Goal: Communication & Community: Connect with others

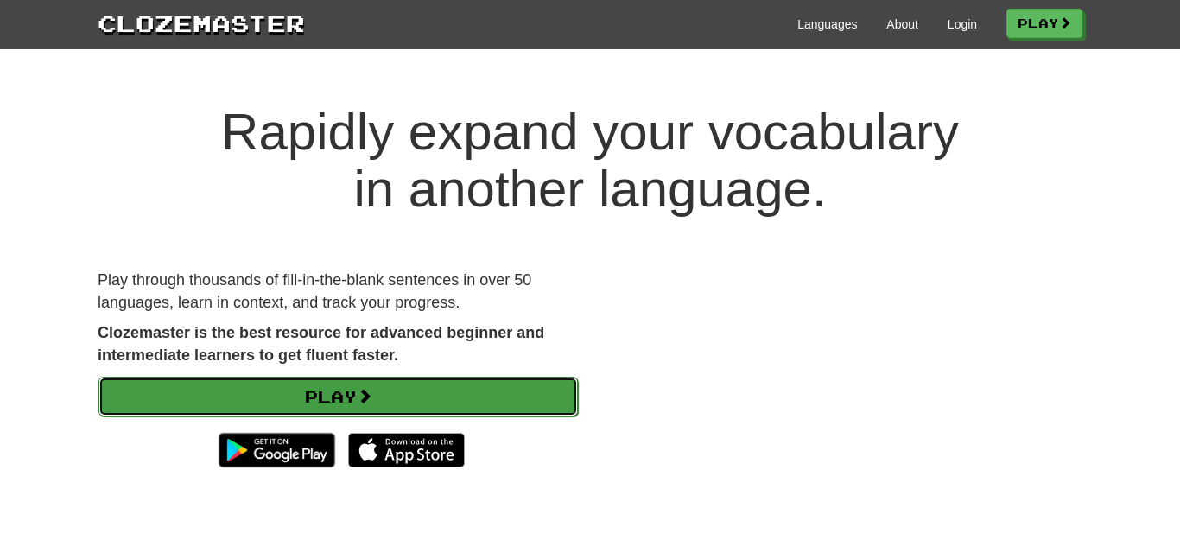
click at [325, 408] on link "Play" at bounding box center [337, 397] width 479 height 40
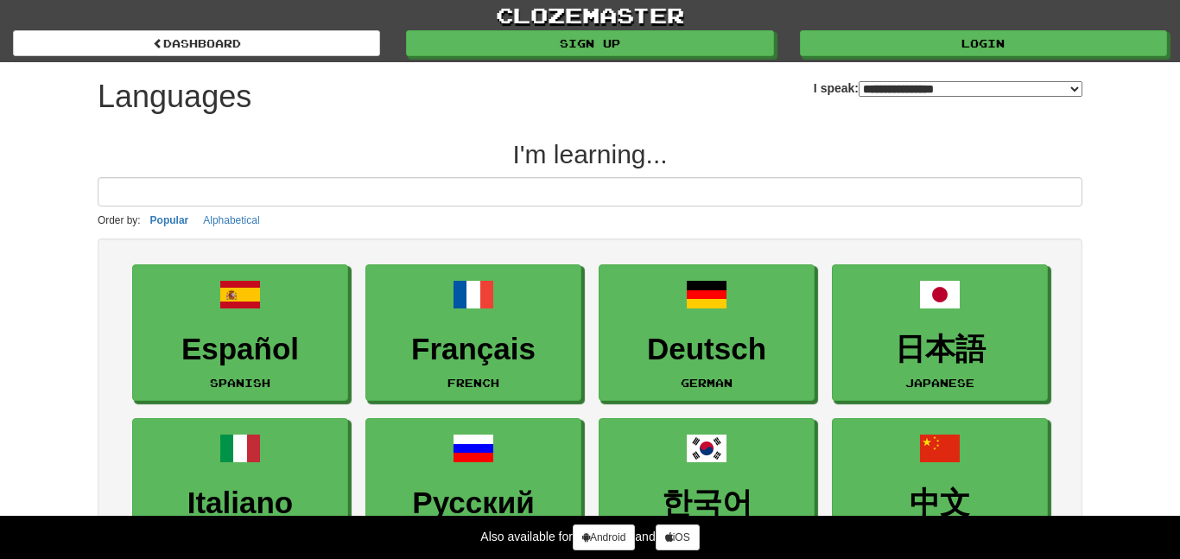
select select "*******"
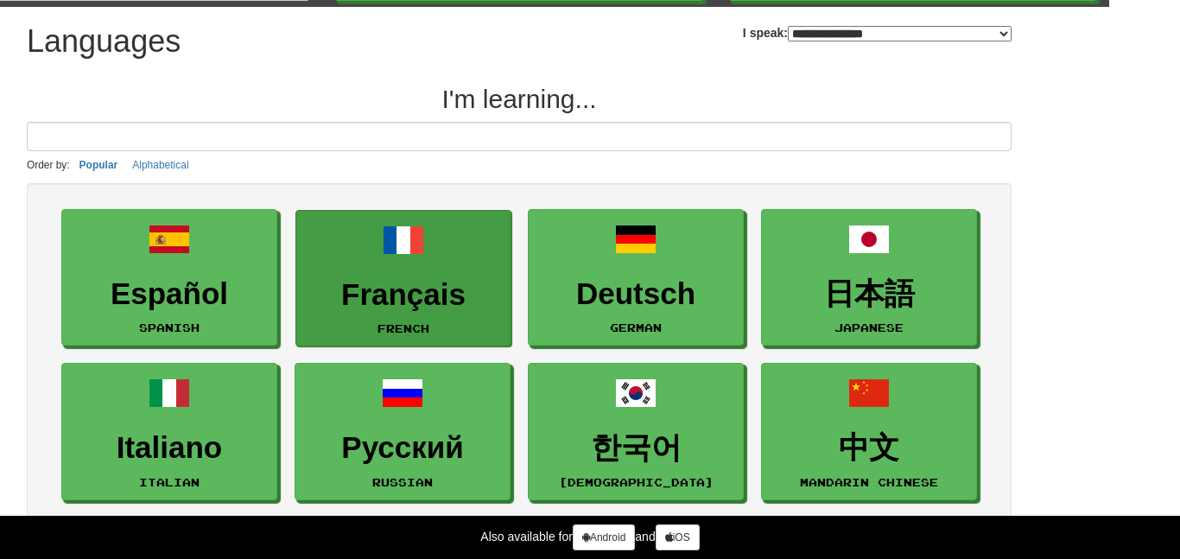
scroll to position [0, 71]
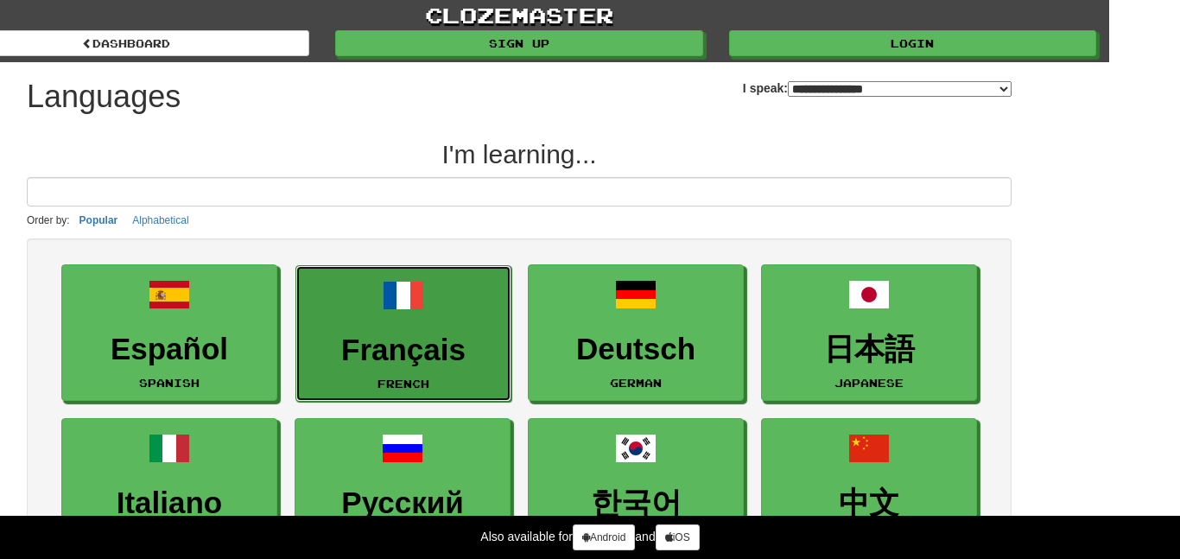
click at [428, 322] on link "Français French" at bounding box center [403, 333] width 216 height 137
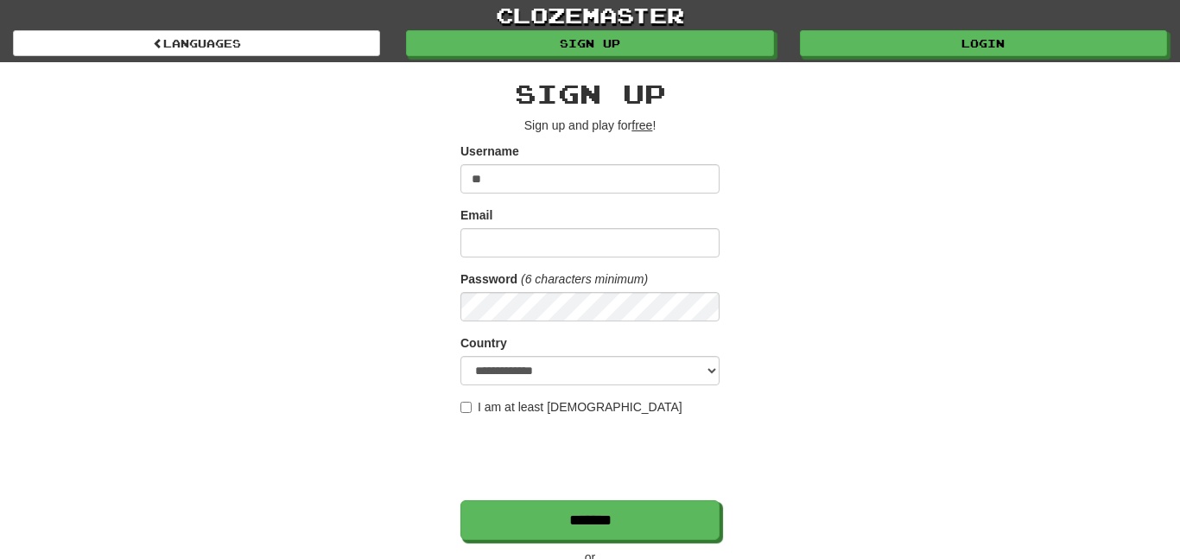
type input "*"
click at [479, 183] on input "****" at bounding box center [589, 178] width 259 height 29
type input "****"
click at [510, 141] on div "**********" at bounding box center [589, 368] width 259 height 578
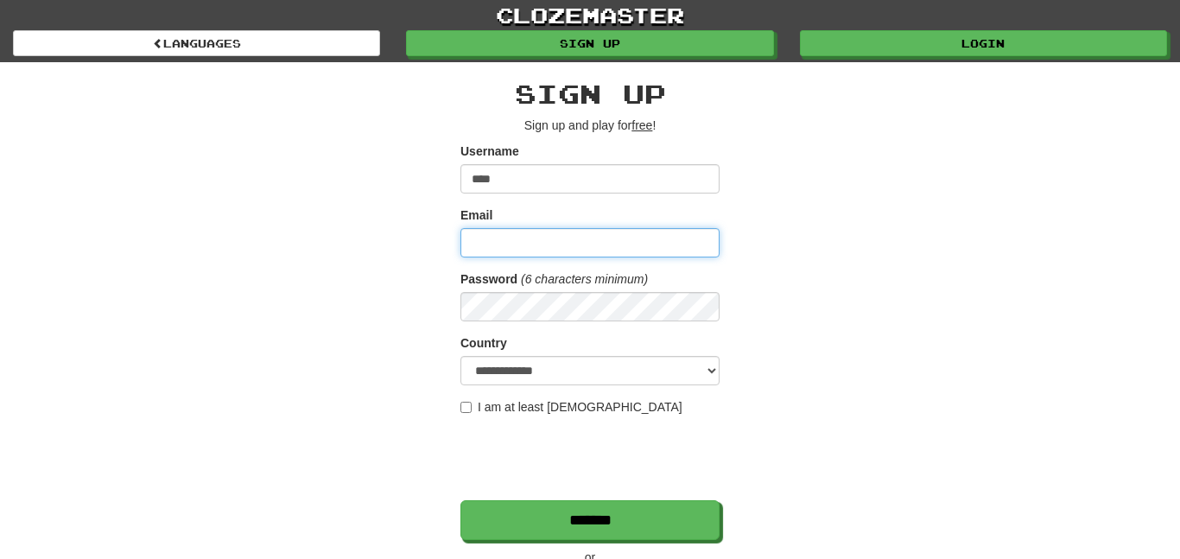
click at [497, 240] on input "Email" at bounding box center [589, 242] width 259 height 29
type input "**********"
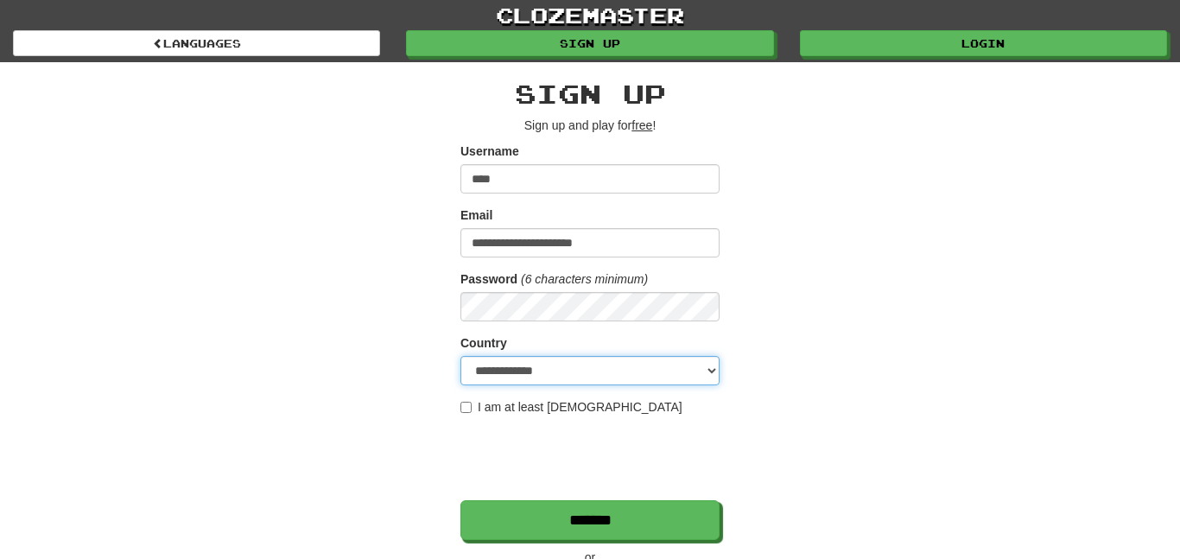
click at [507, 371] on select "**********" at bounding box center [589, 370] width 259 height 29
click at [508, 370] on select "**********" at bounding box center [589, 370] width 259 height 29
click at [473, 403] on label "I am at least [DEMOGRAPHIC_DATA]" at bounding box center [571, 406] width 222 height 17
click at [473, 404] on label "I am at least [DEMOGRAPHIC_DATA]" at bounding box center [571, 406] width 222 height 17
click at [599, 403] on label "I am at least [DEMOGRAPHIC_DATA]" at bounding box center [571, 406] width 222 height 17
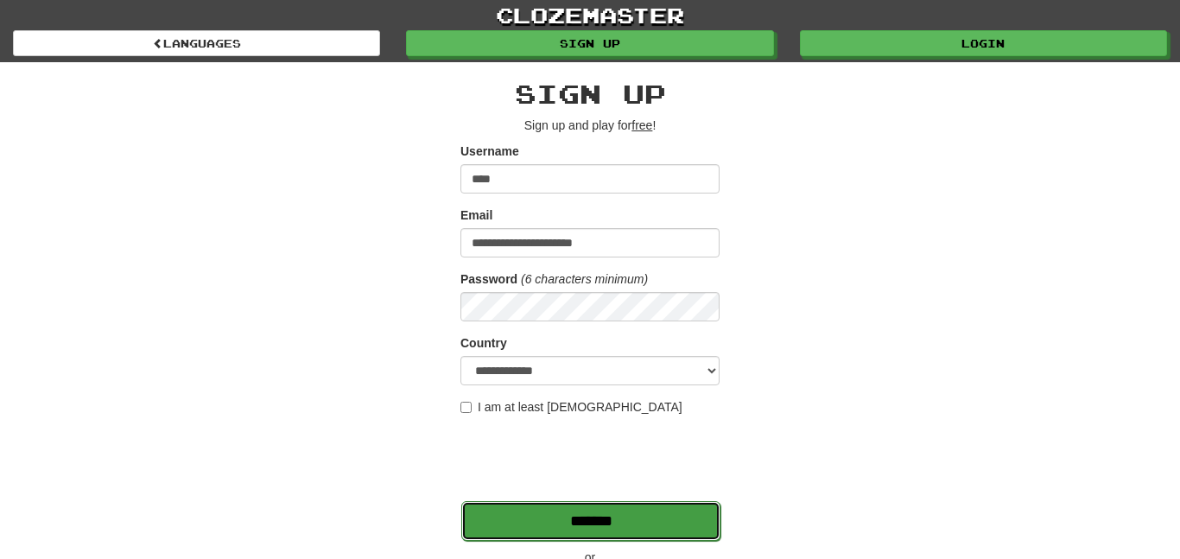
click at [533, 529] on input "*******" at bounding box center [590, 521] width 259 height 40
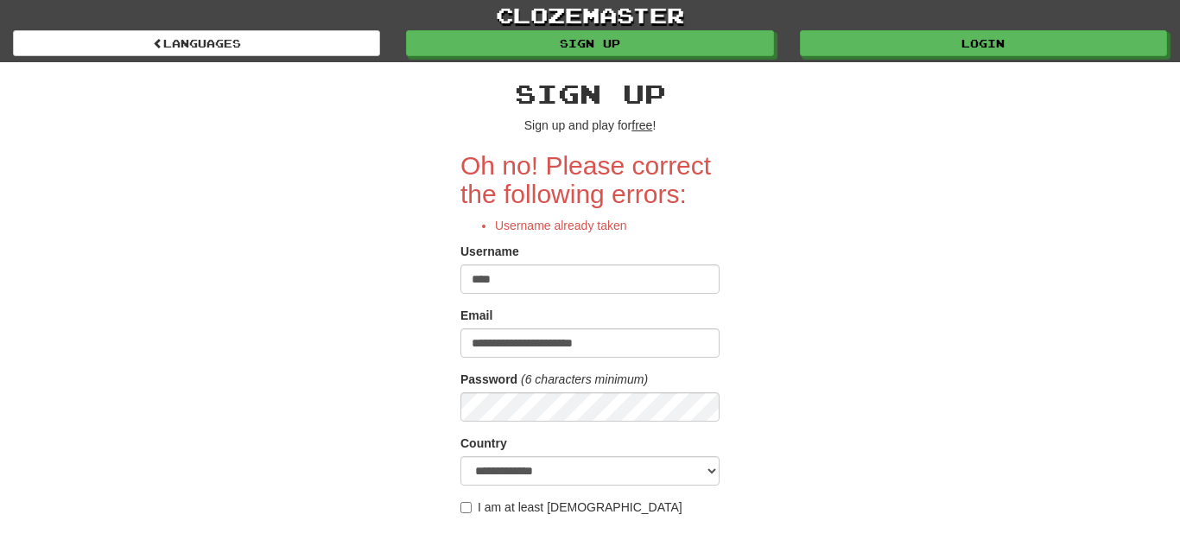
click at [568, 281] on input "****" at bounding box center [589, 278] width 259 height 29
type input "*"
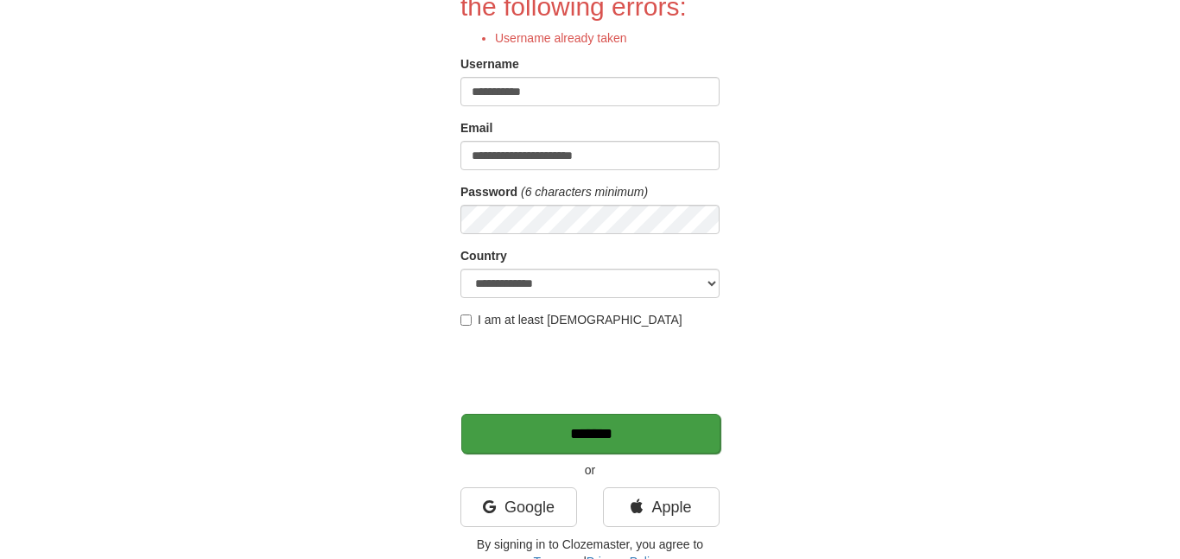
scroll to position [188, 0]
type input "**********"
click at [581, 431] on input "*******" at bounding box center [590, 433] width 259 height 40
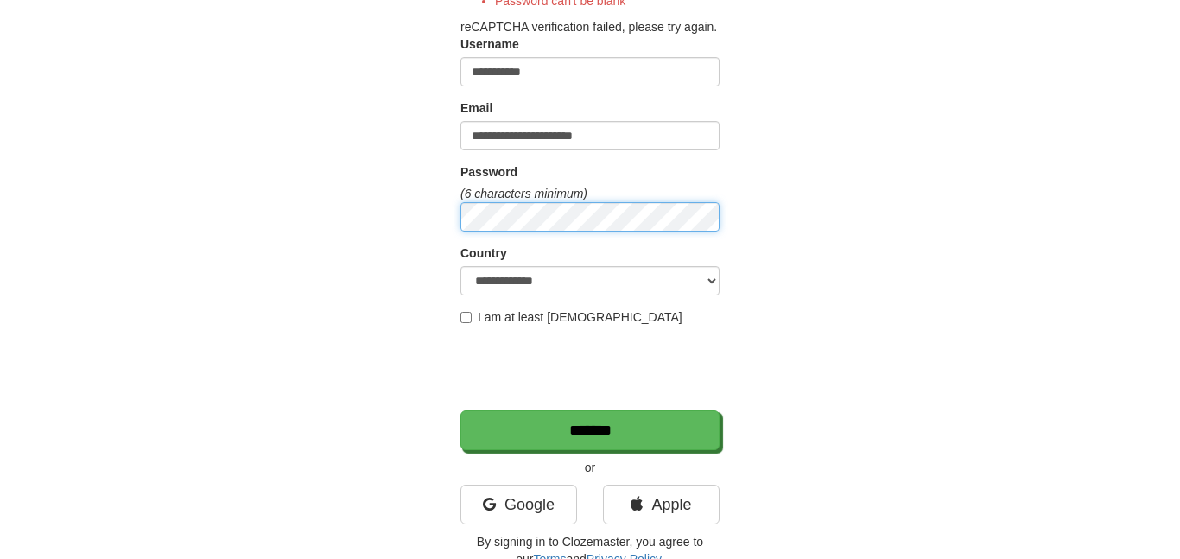
scroll to position [268, 0]
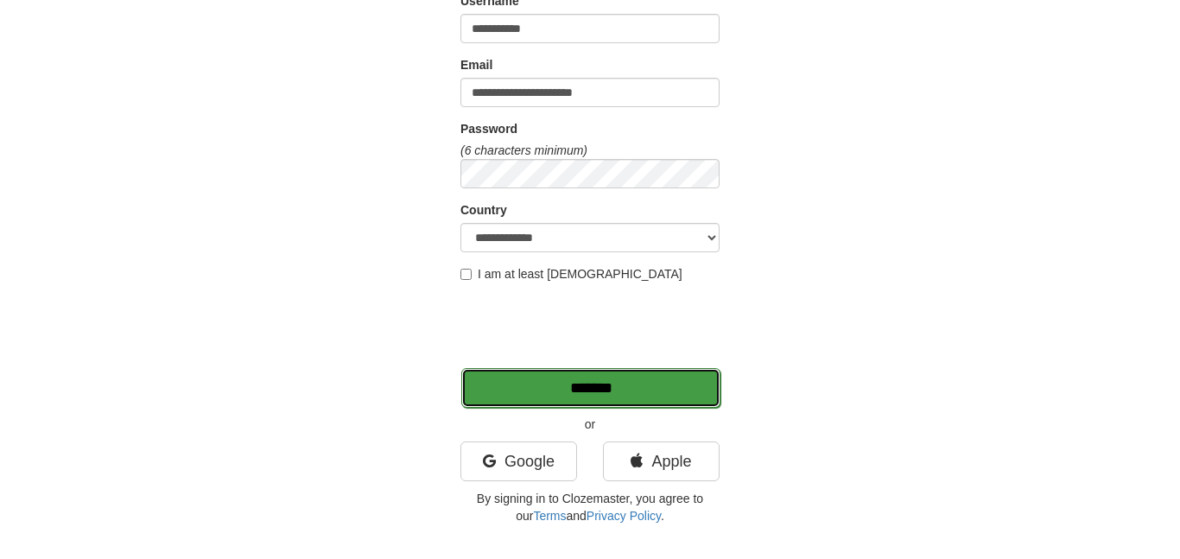
click at [503, 390] on input "*******" at bounding box center [590, 388] width 259 height 40
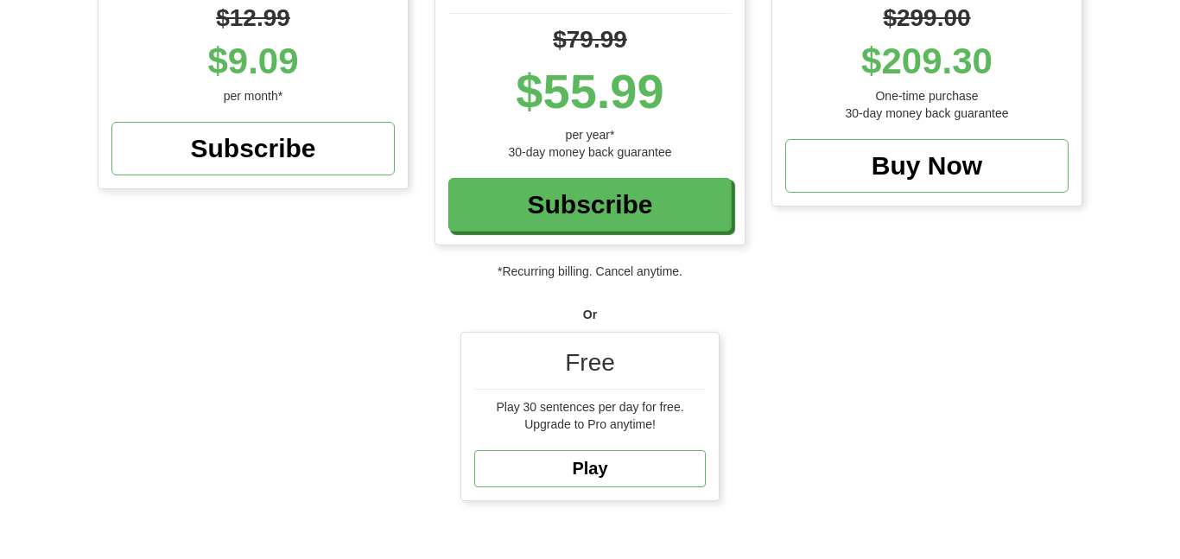
scroll to position [337, 0]
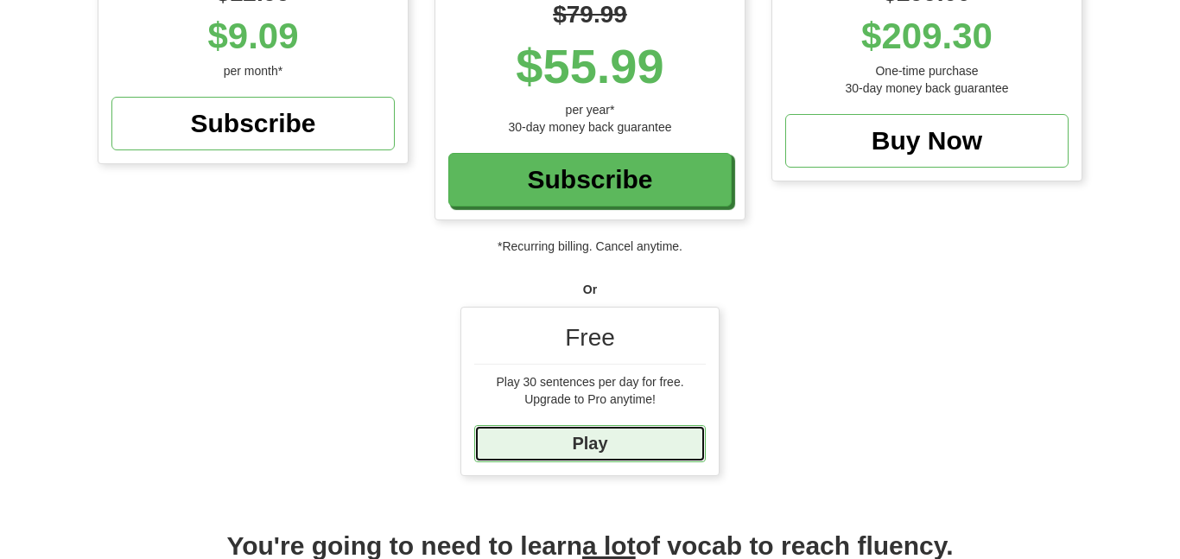
click at [644, 438] on link "Play" at bounding box center [589, 443] width 231 height 37
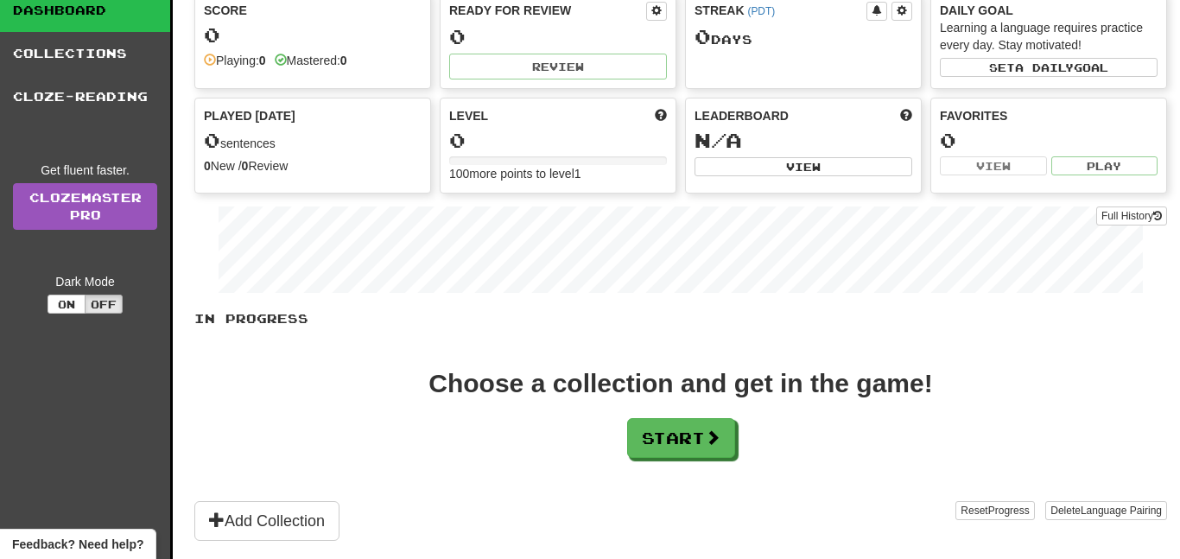
scroll to position [155, 0]
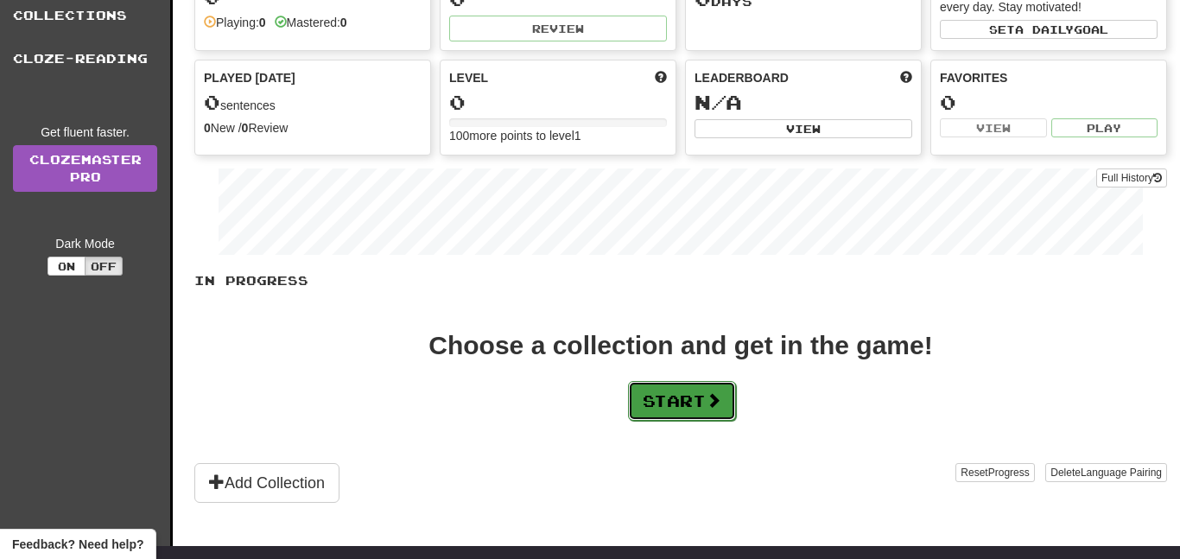
click at [665, 405] on button "Start" at bounding box center [682, 401] width 108 height 40
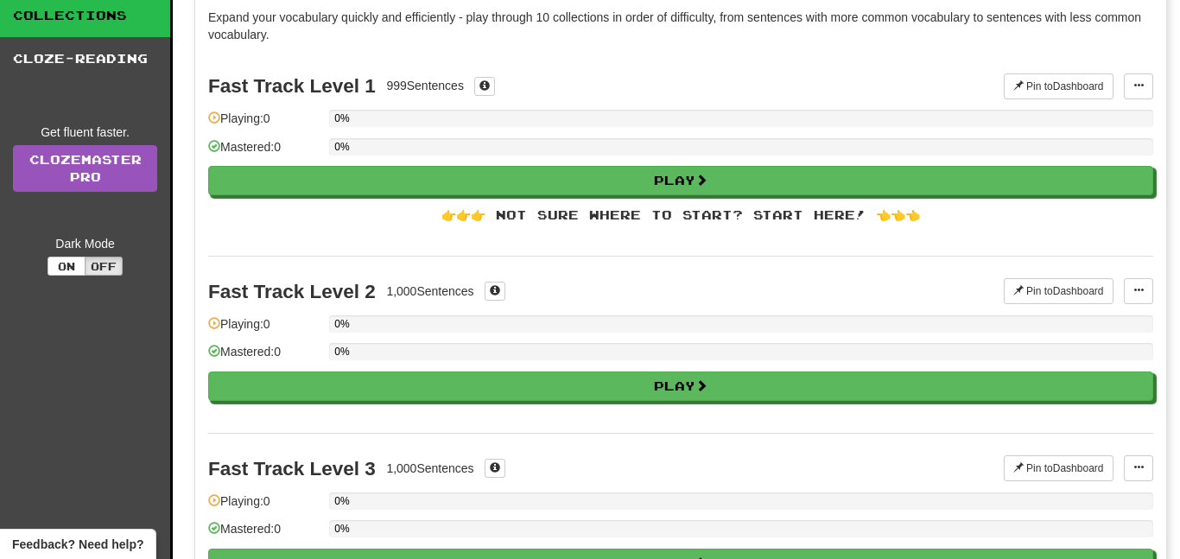
scroll to position [0, 0]
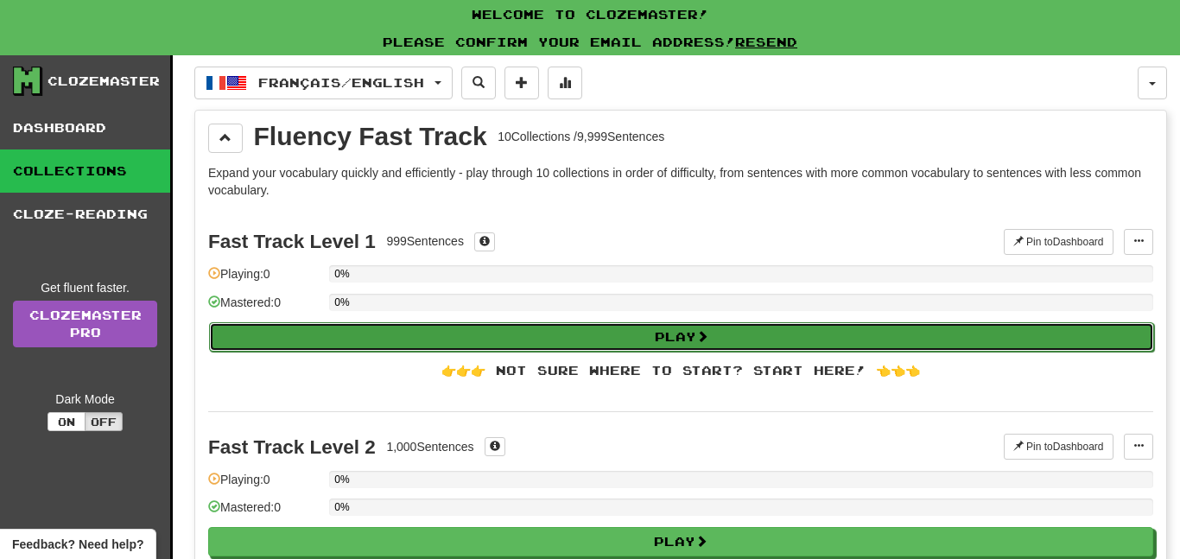
click at [692, 335] on button "Play" at bounding box center [681, 336] width 945 height 29
select select "**"
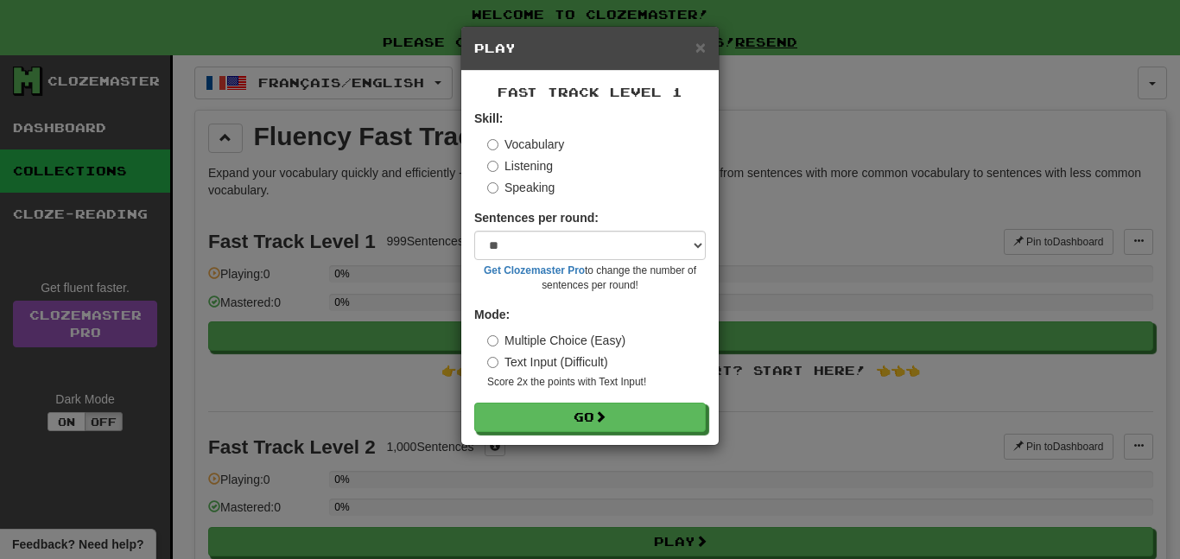
click at [498, 164] on label "Listening" at bounding box center [520, 165] width 66 height 17
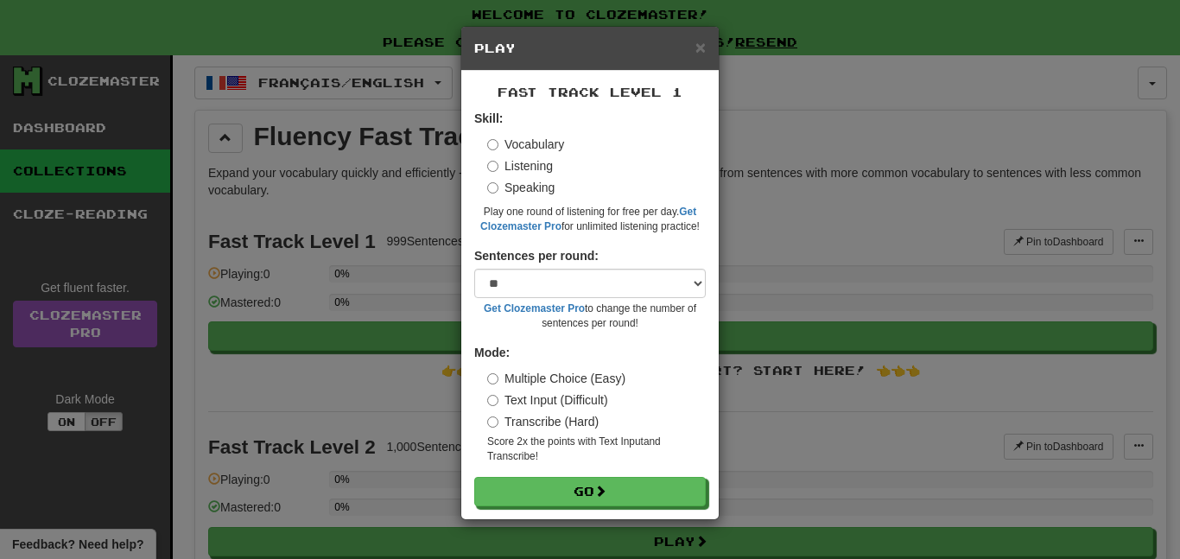
click at [544, 140] on label "Vocabulary" at bounding box center [525, 144] width 77 height 17
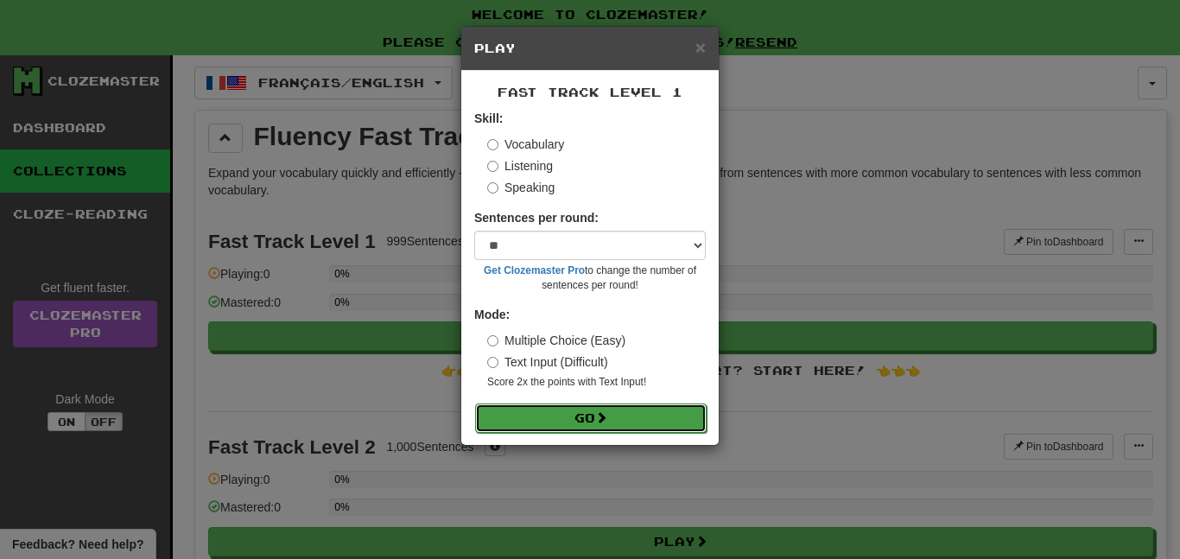
click at [570, 416] on button "Go" at bounding box center [590, 417] width 231 height 29
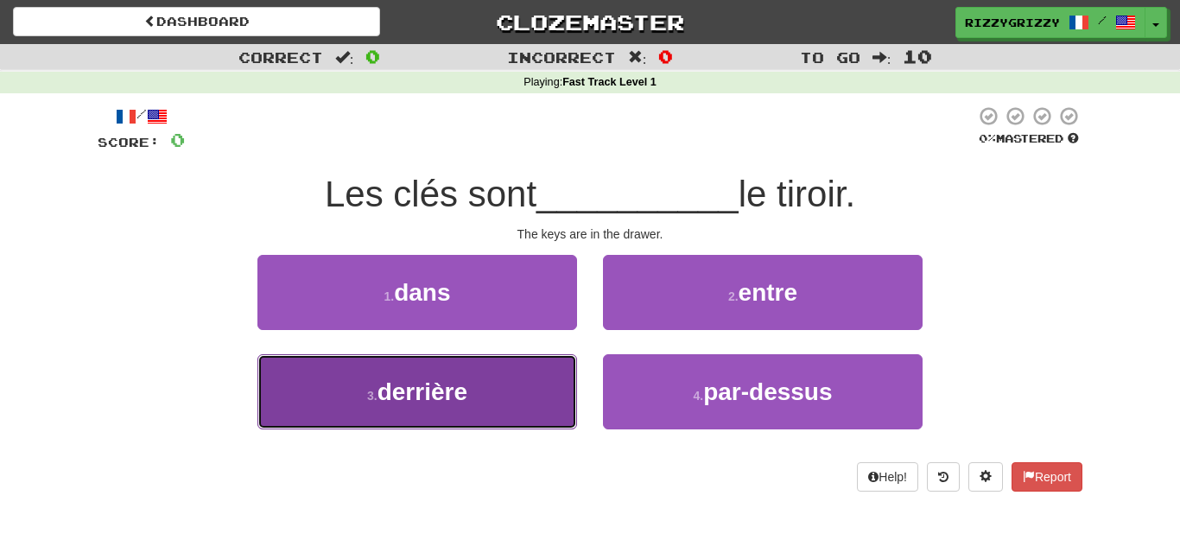
click at [509, 404] on button "3 . derrière" at bounding box center [417, 391] width 320 height 75
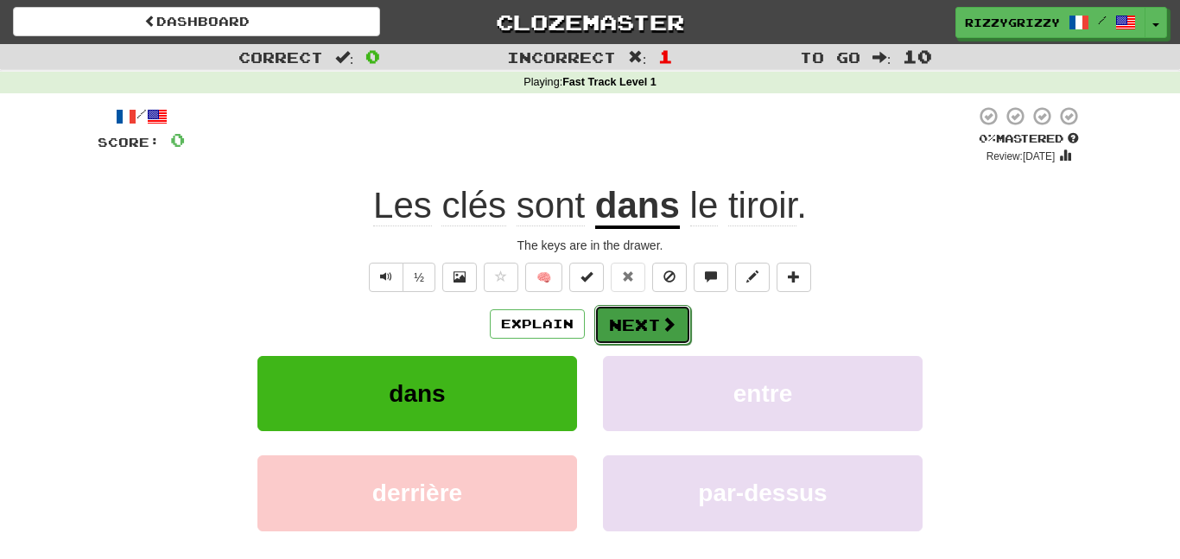
click at [669, 325] on span at bounding box center [669, 324] width 16 height 16
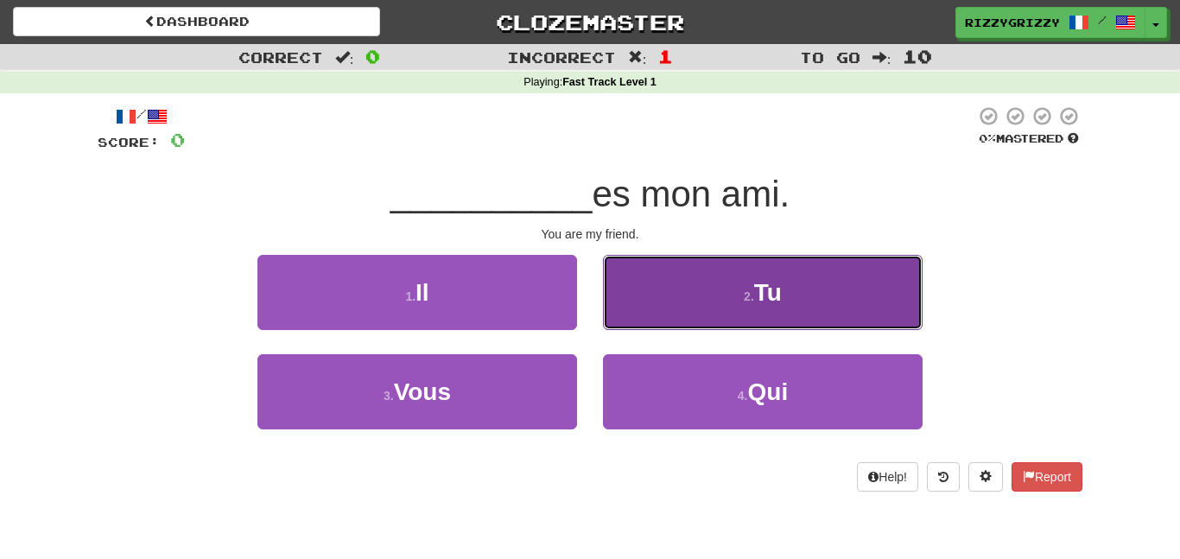
click at [679, 316] on button "2 . Tu" at bounding box center [763, 292] width 320 height 75
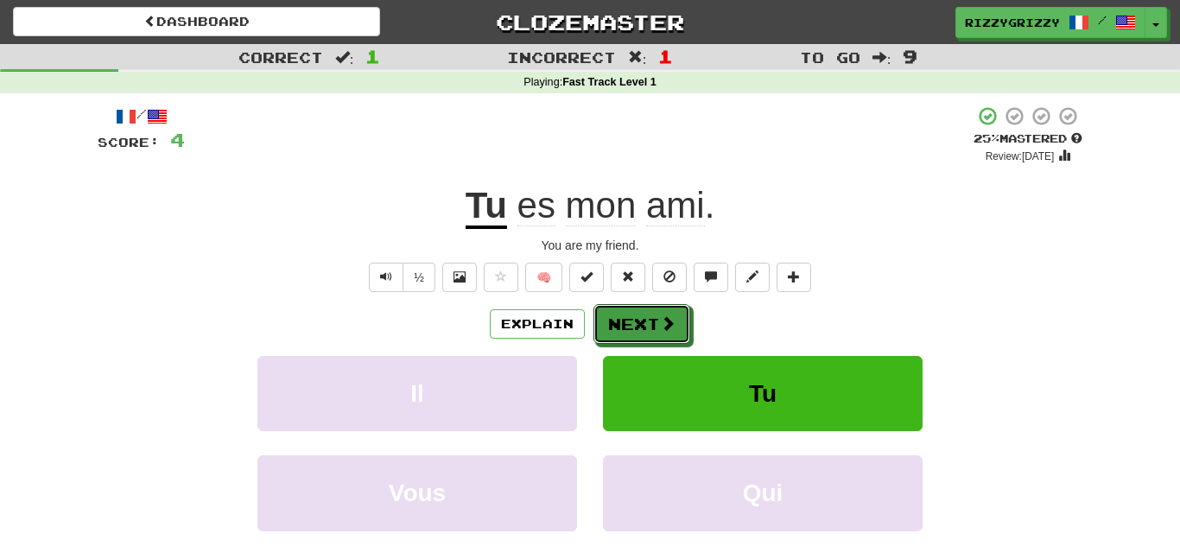
click at [679, 316] on button "Next" at bounding box center [641, 324] width 97 height 40
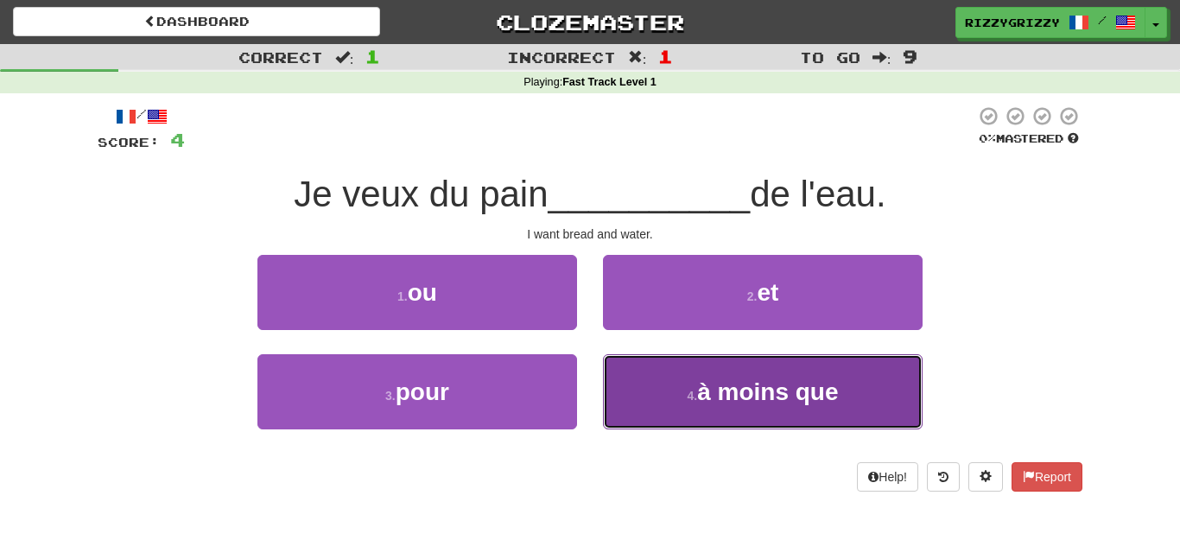
click at [707, 375] on button "4 . à moins que" at bounding box center [763, 391] width 320 height 75
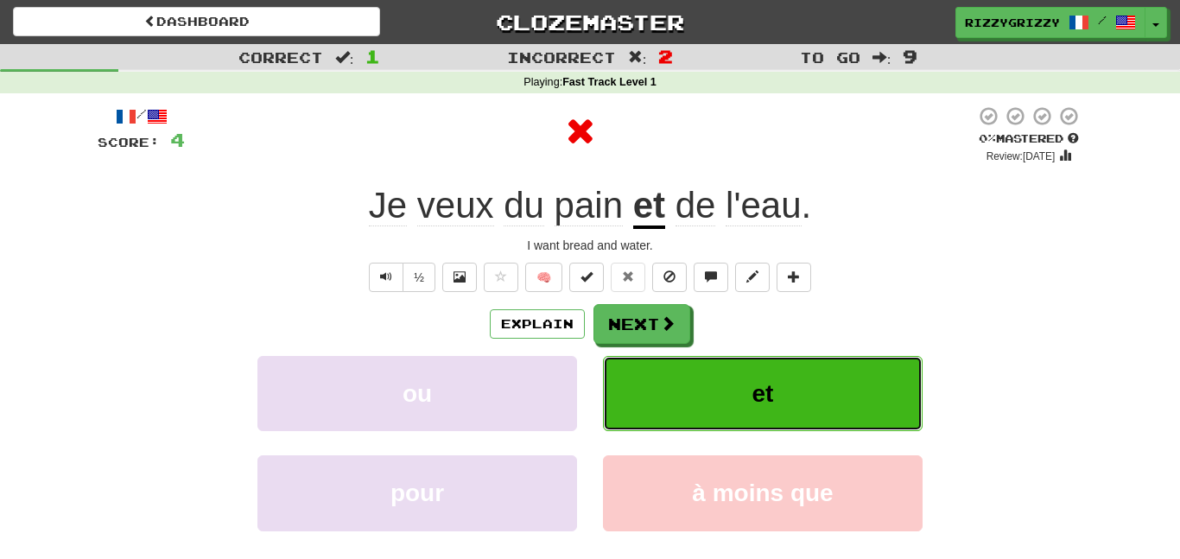
click at [788, 402] on button "et" at bounding box center [763, 393] width 320 height 75
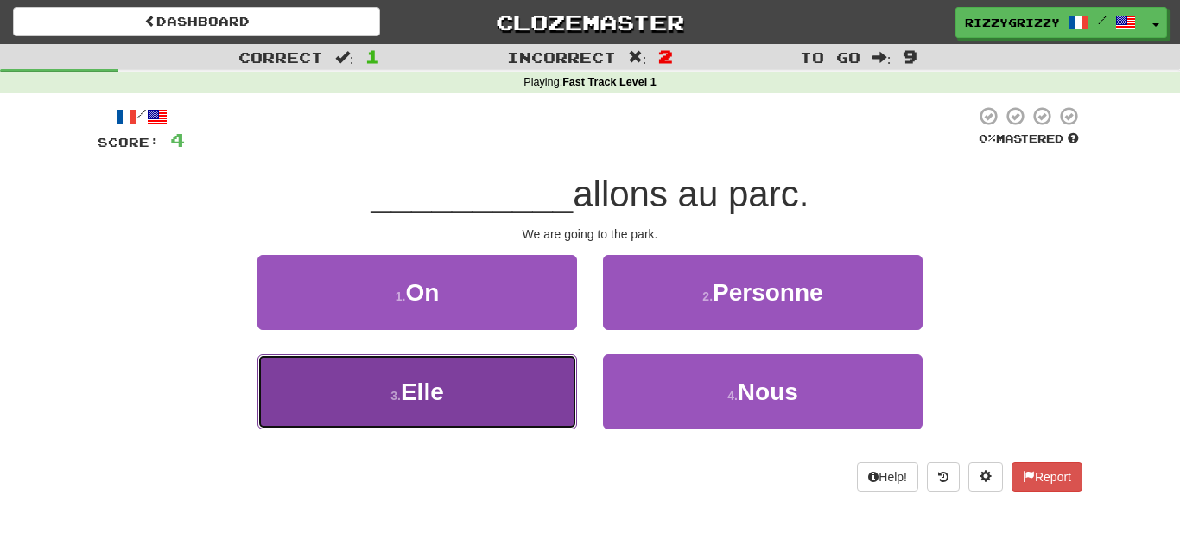
click at [566, 377] on button "3 . Elle" at bounding box center [417, 391] width 320 height 75
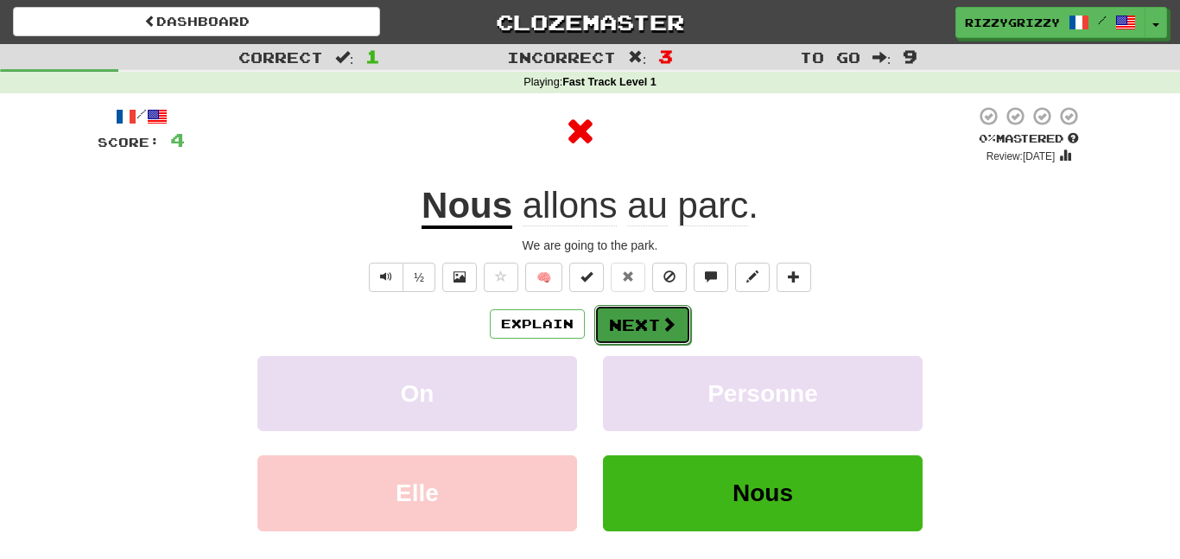
click at [634, 327] on button "Next" at bounding box center [642, 325] width 97 height 40
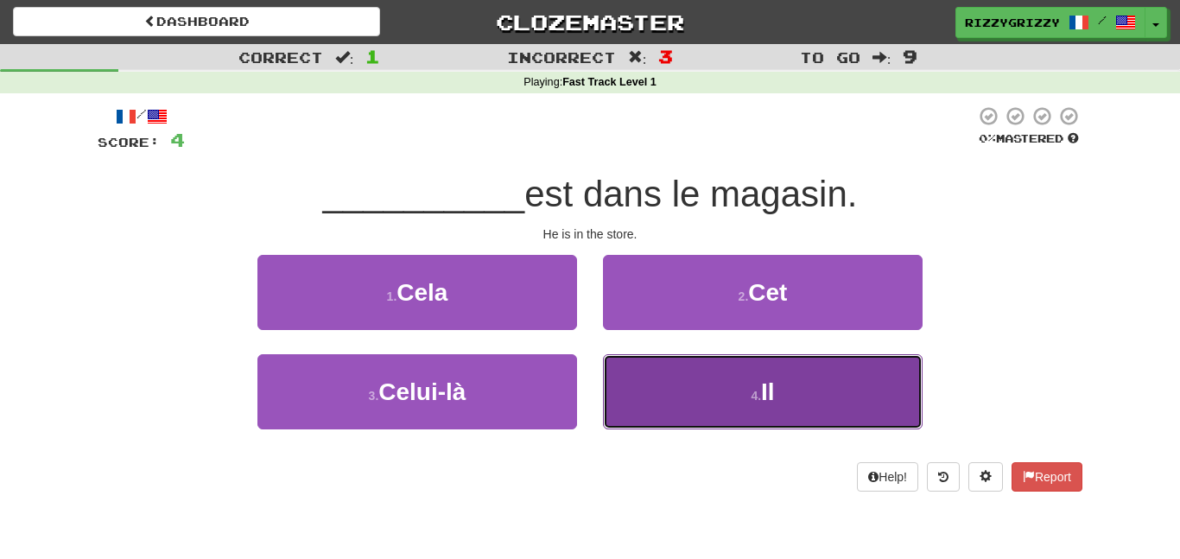
click at [704, 377] on button "4 . Il" at bounding box center [763, 391] width 320 height 75
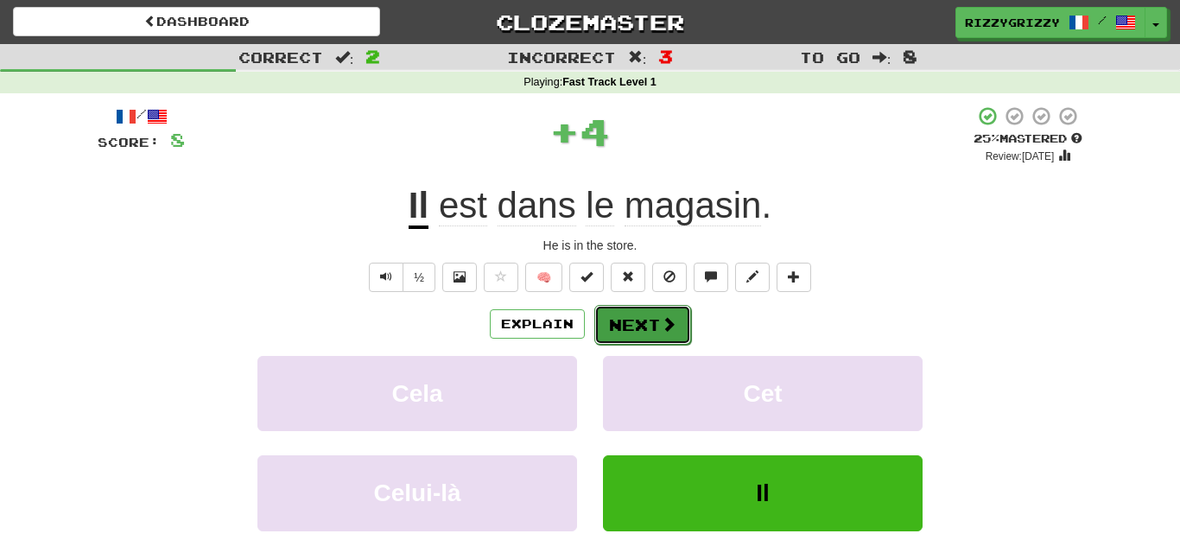
click at [649, 312] on button "Next" at bounding box center [642, 325] width 97 height 40
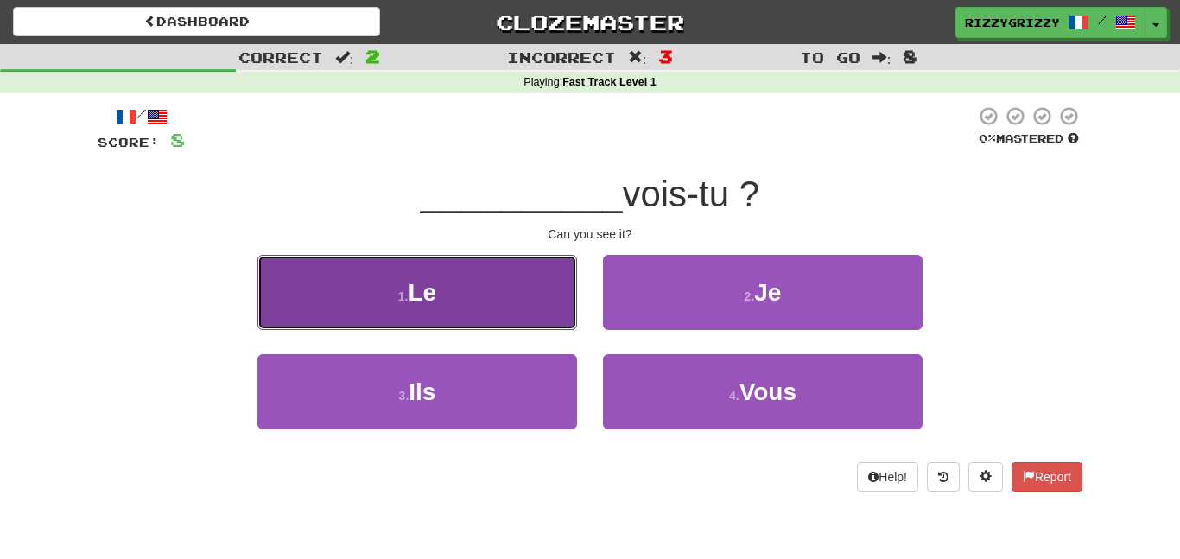
click at [534, 304] on button "1 . Le" at bounding box center [417, 292] width 320 height 75
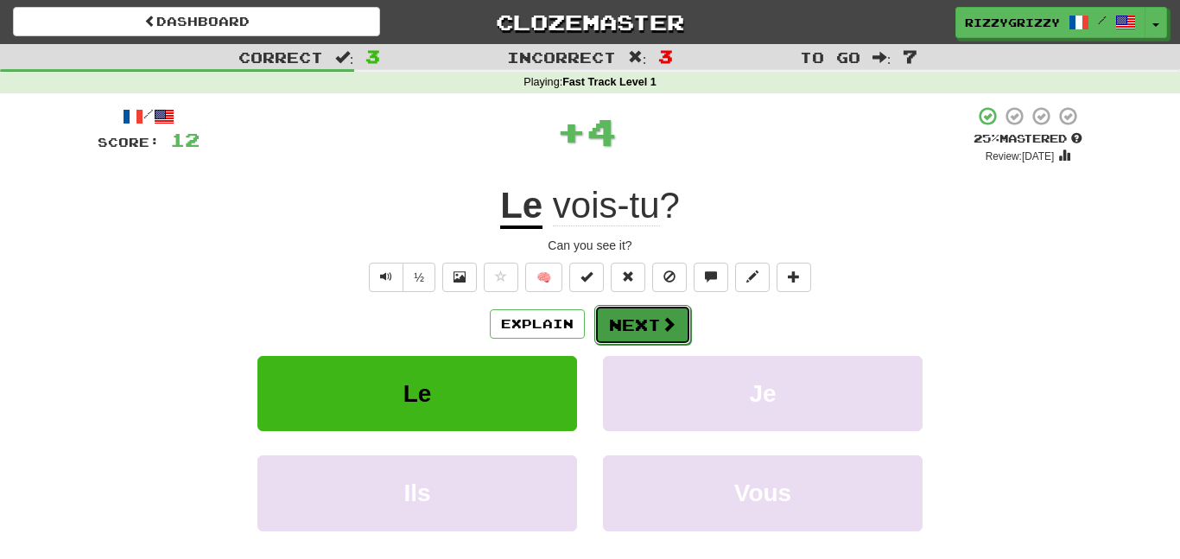
click at [602, 322] on button "Next" at bounding box center [642, 325] width 97 height 40
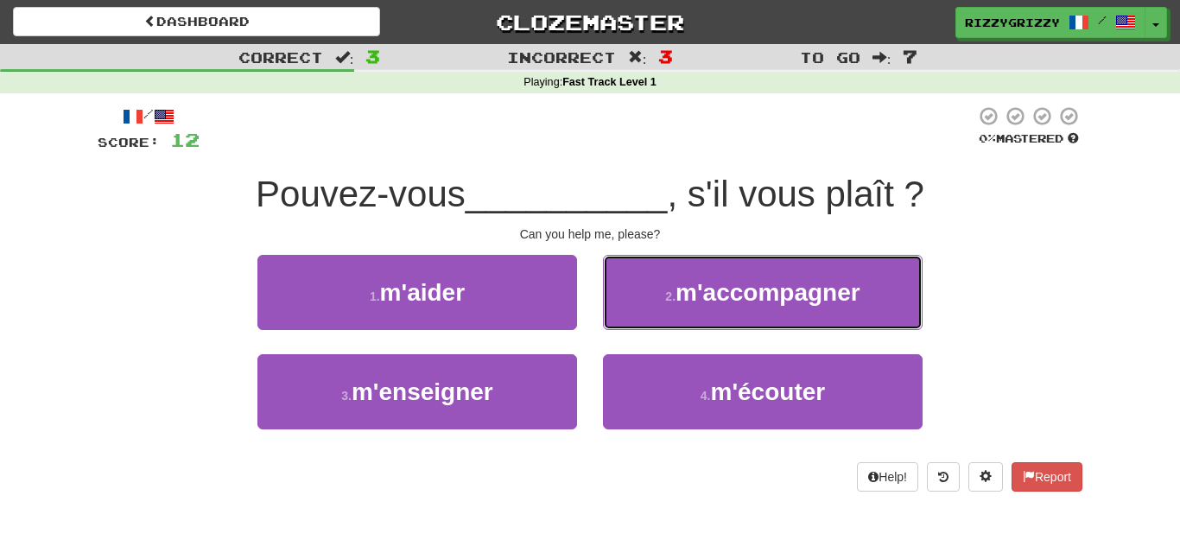
click at [603, 322] on button "2 . m'accompagner" at bounding box center [763, 292] width 320 height 75
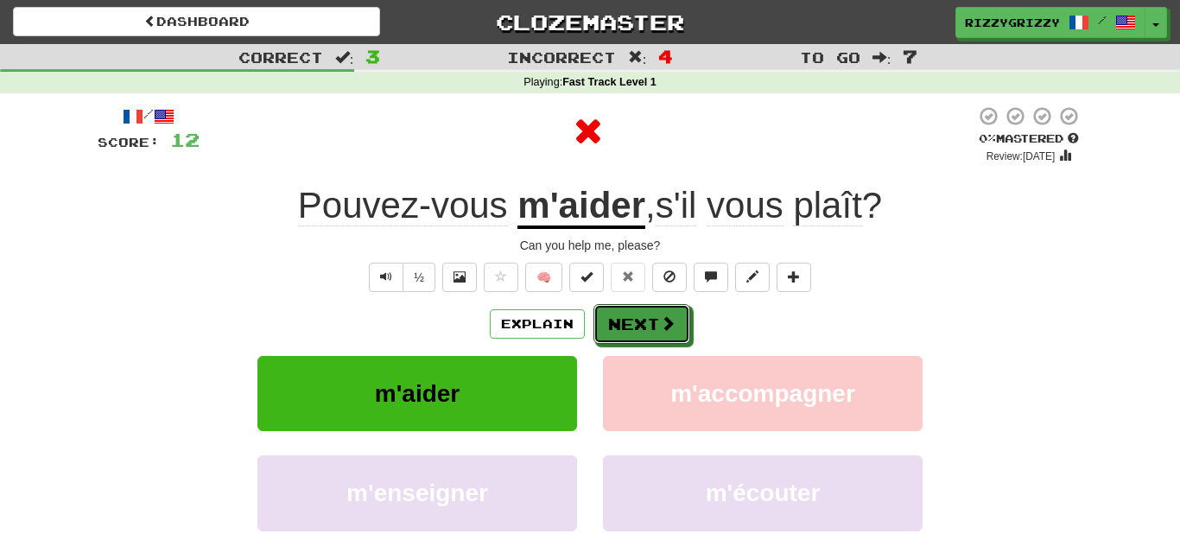
click at [602, 322] on button "Next" at bounding box center [641, 324] width 97 height 40
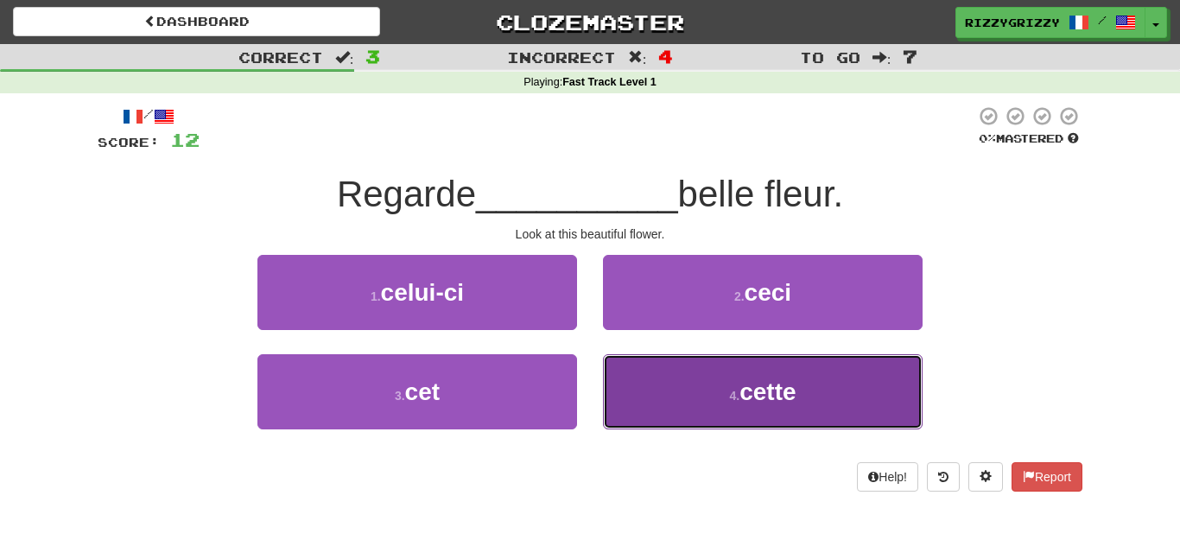
click at [691, 380] on button "4 . cette" at bounding box center [763, 391] width 320 height 75
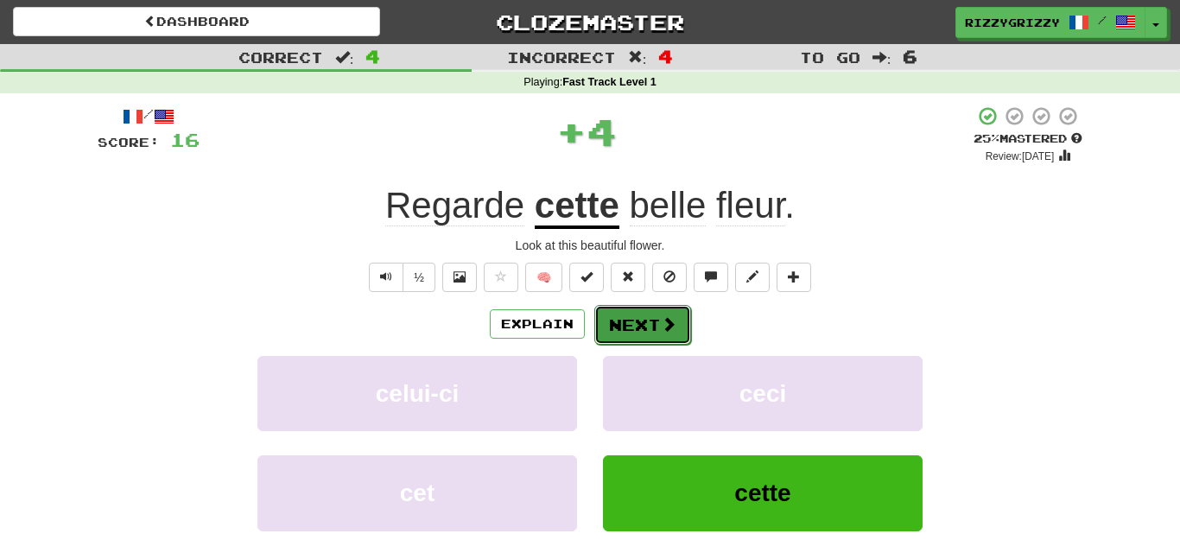
click at [624, 308] on button "Next" at bounding box center [642, 325] width 97 height 40
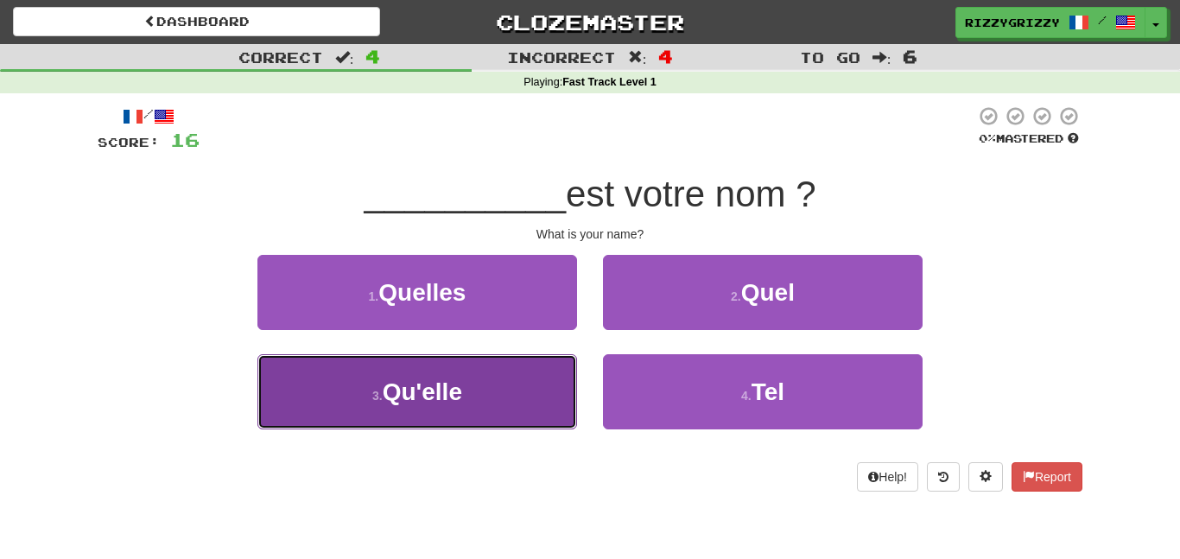
click at [437, 416] on button "3 . Qu'elle" at bounding box center [417, 391] width 320 height 75
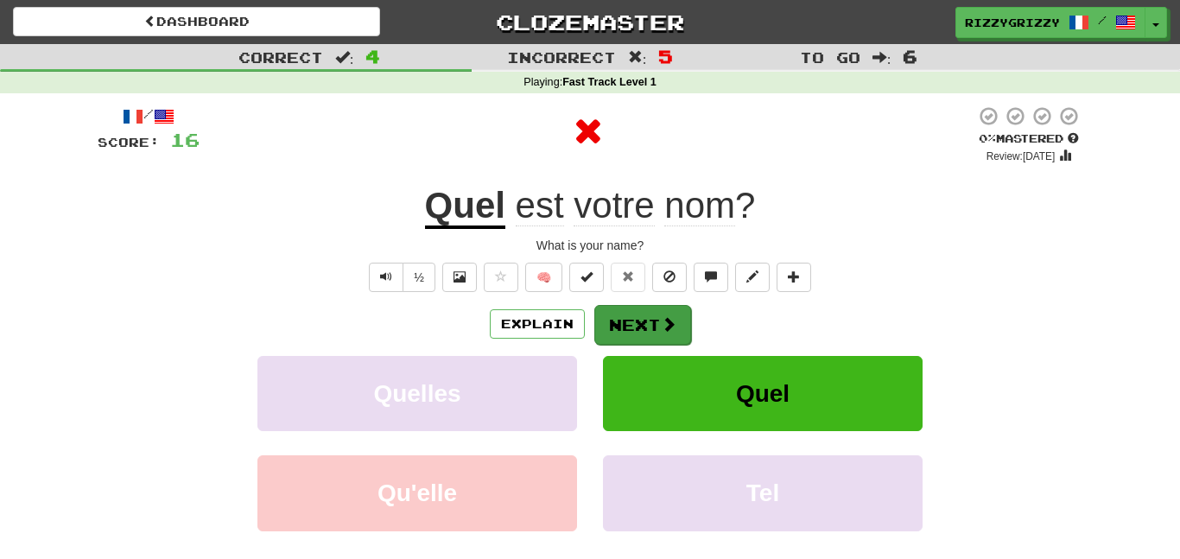
click at [638, 304] on div "Explain Next" at bounding box center [590, 324] width 985 height 40
click at [631, 327] on button "Next" at bounding box center [642, 325] width 97 height 40
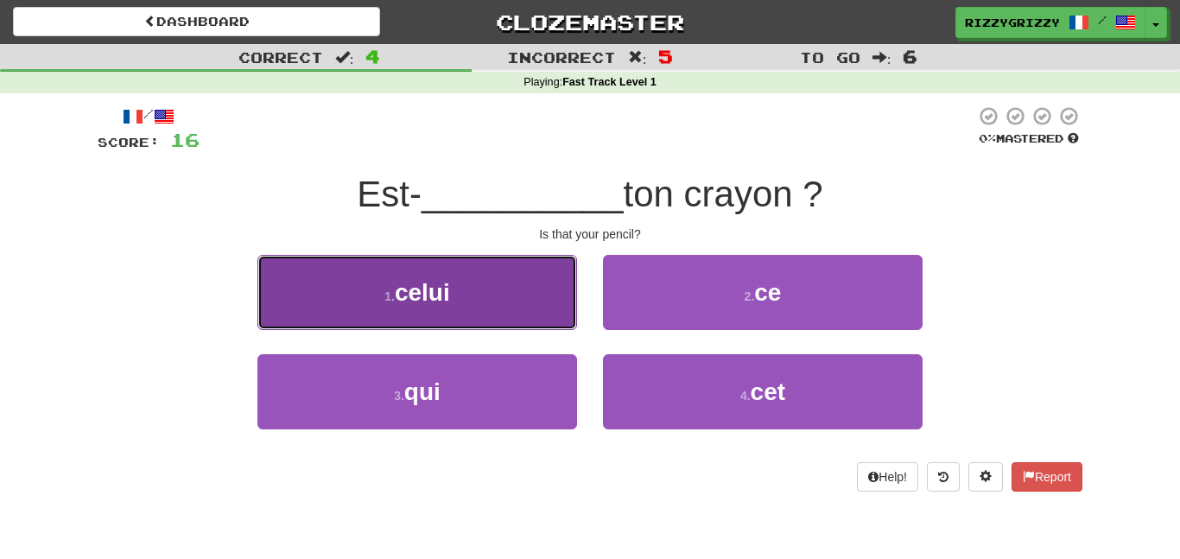
click at [498, 305] on button "1 . celui" at bounding box center [417, 292] width 320 height 75
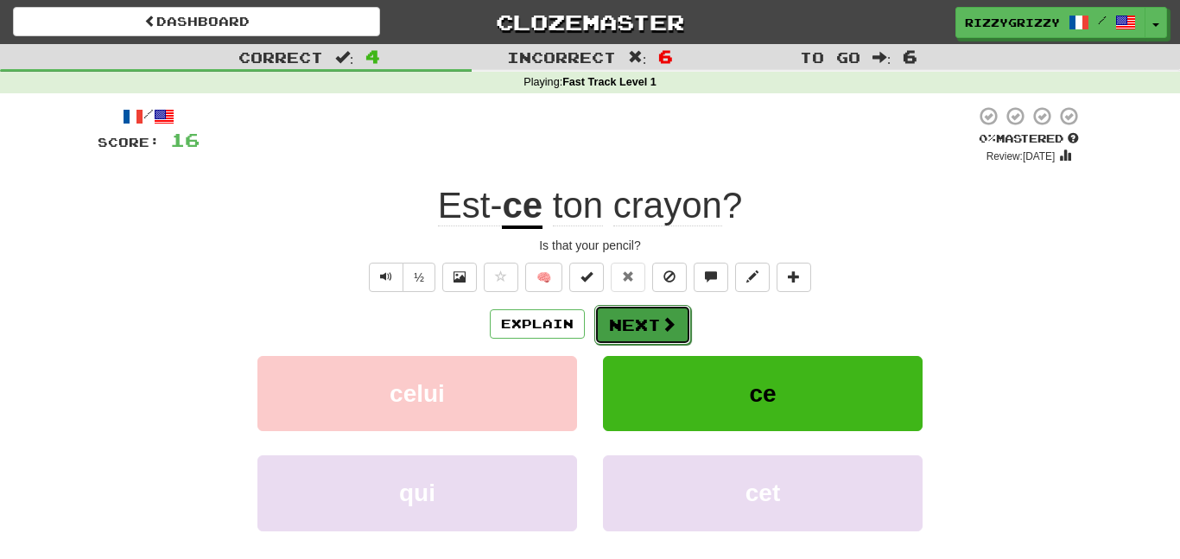
click at [624, 322] on button "Next" at bounding box center [642, 325] width 97 height 40
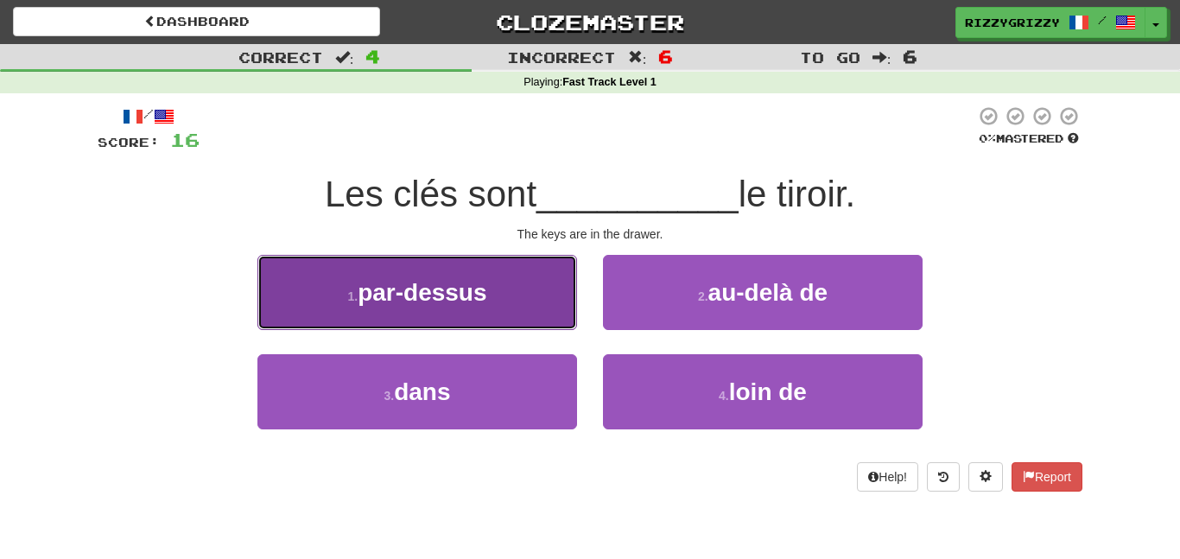
click at [500, 298] on button "1 . par-dessus" at bounding box center [417, 292] width 320 height 75
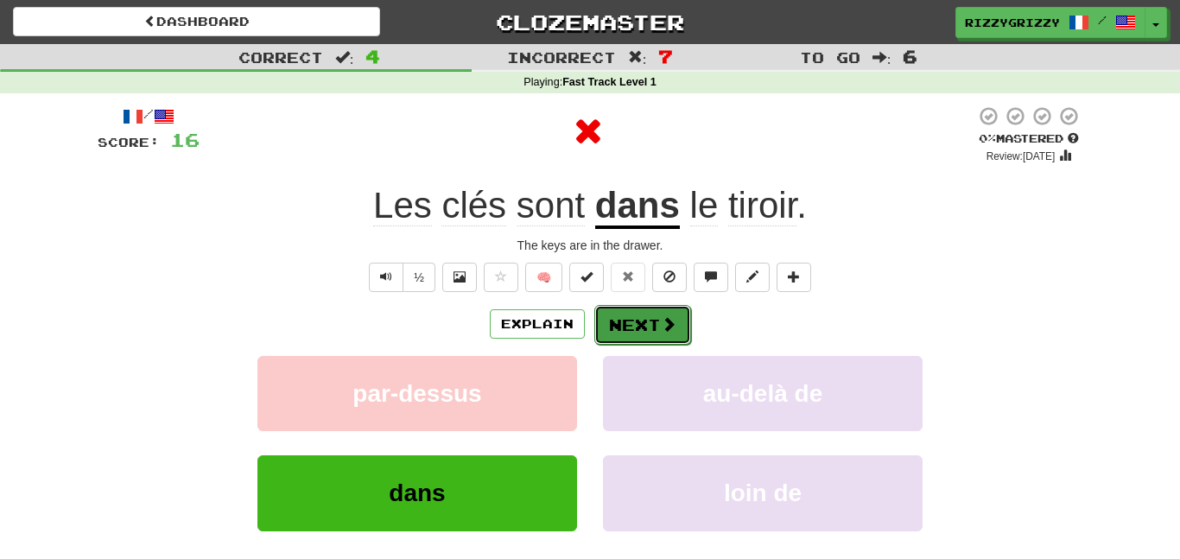
click at [653, 320] on button "Next" at bounding box center [642, 325] width 97 height 40
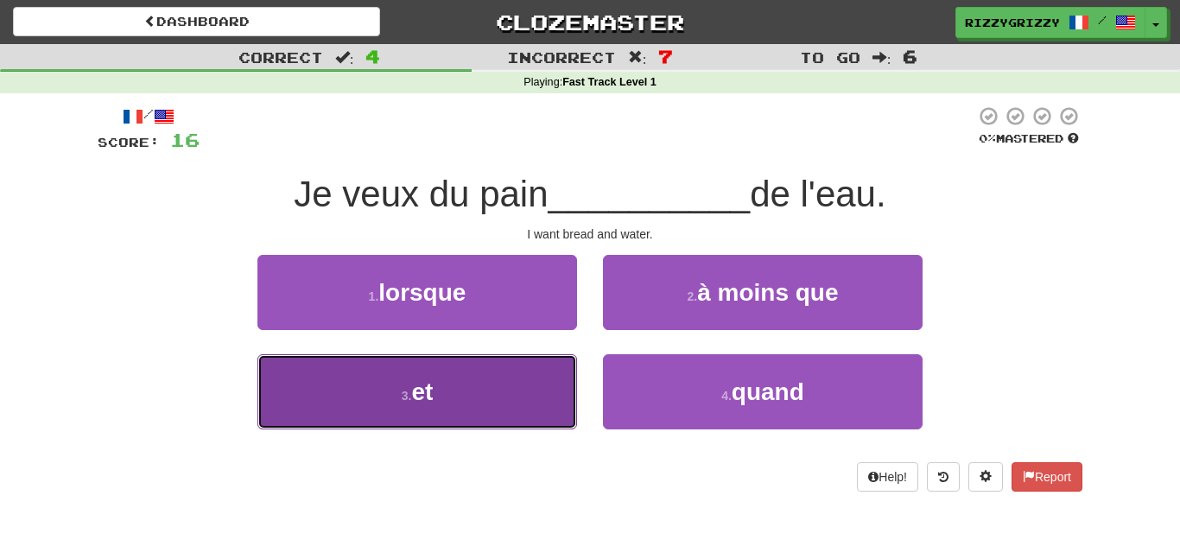
click at [498, 420] on button "3 . et" at bounding box center [417, 391] width 320 height 75
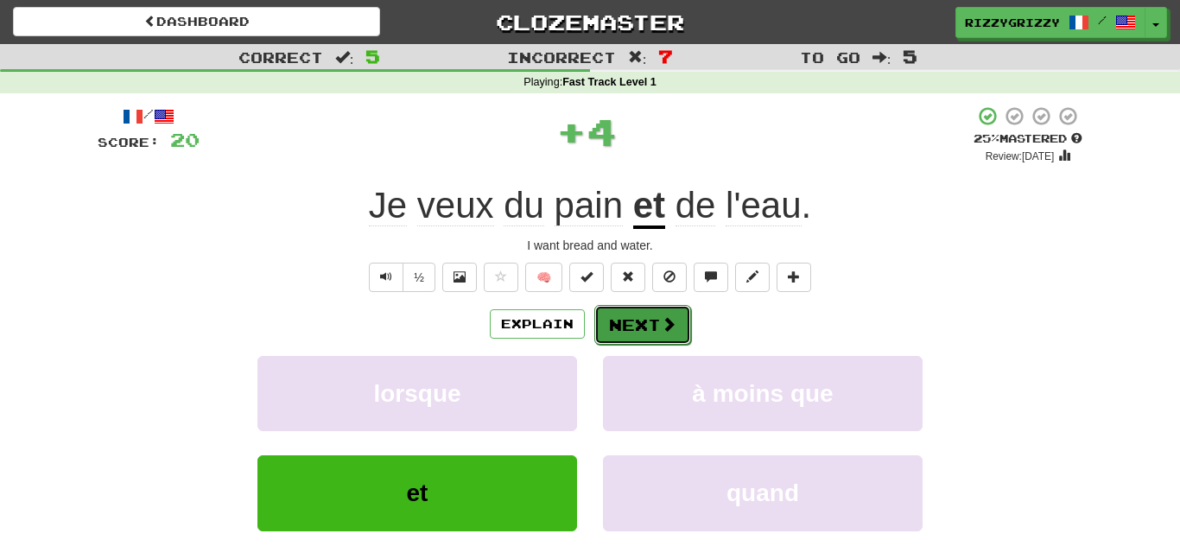
click at [683, 320] on button "Next" at bounding box center [642, 325] width 97 height 40
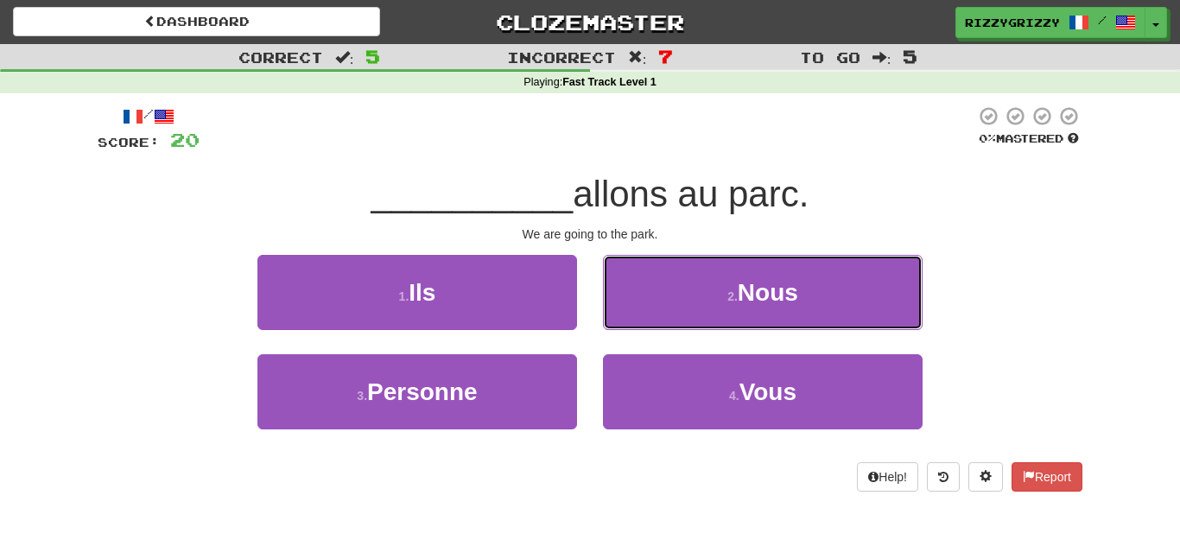
click at [683, 320] on button "2 . Nous" at bounding box center [763, 292] width 320 height 75
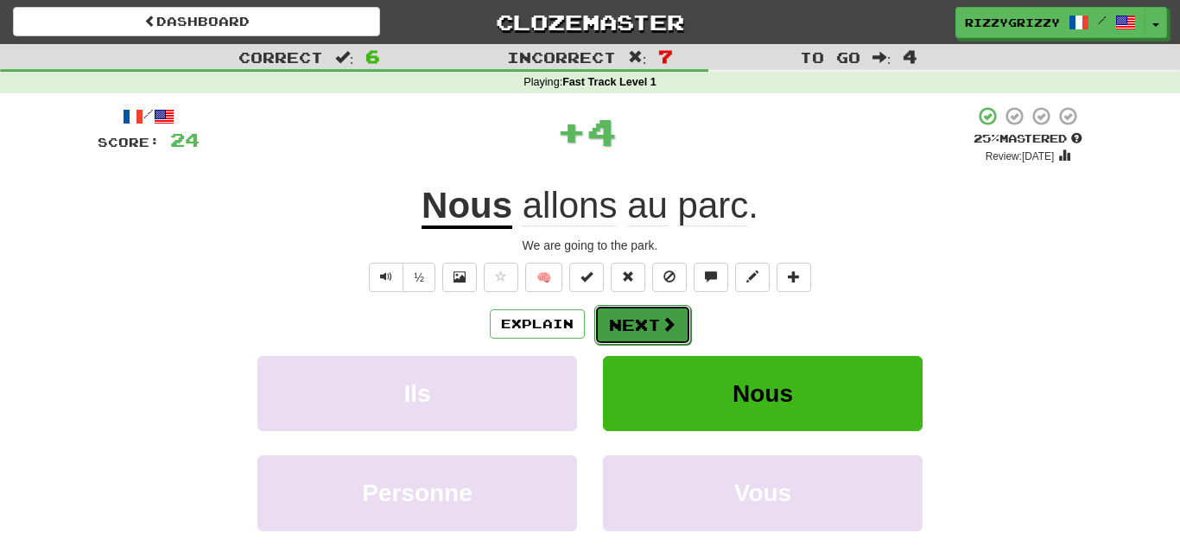
click at [637, 320] on button "Next" at bounding box center [642, 325] width 97 height 40
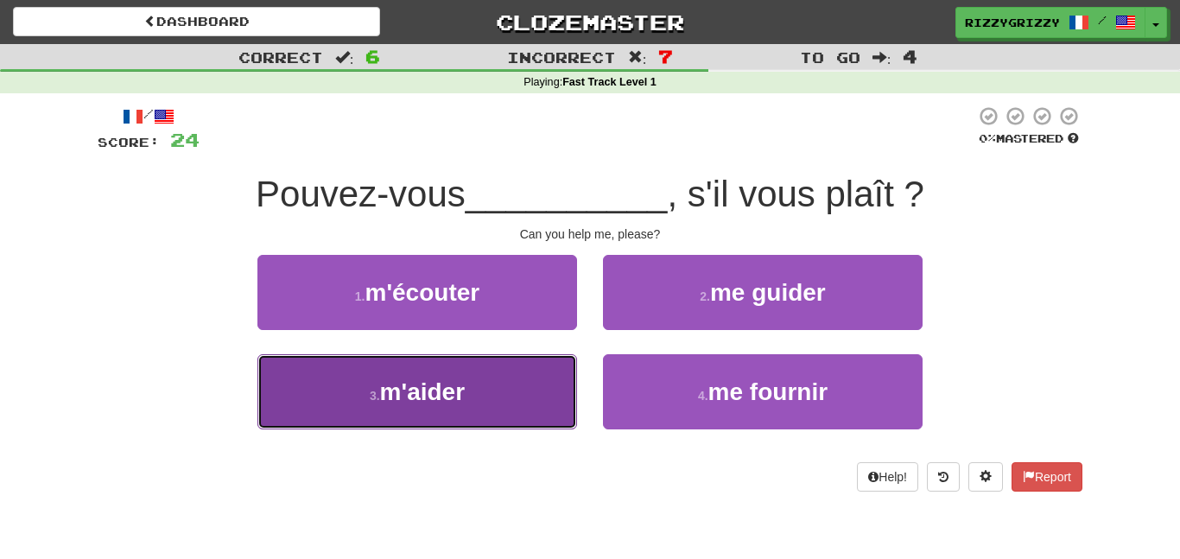
click at [511, 390] on button "3 . m'aider" at bounding box center [417, 391] width 320 height 75
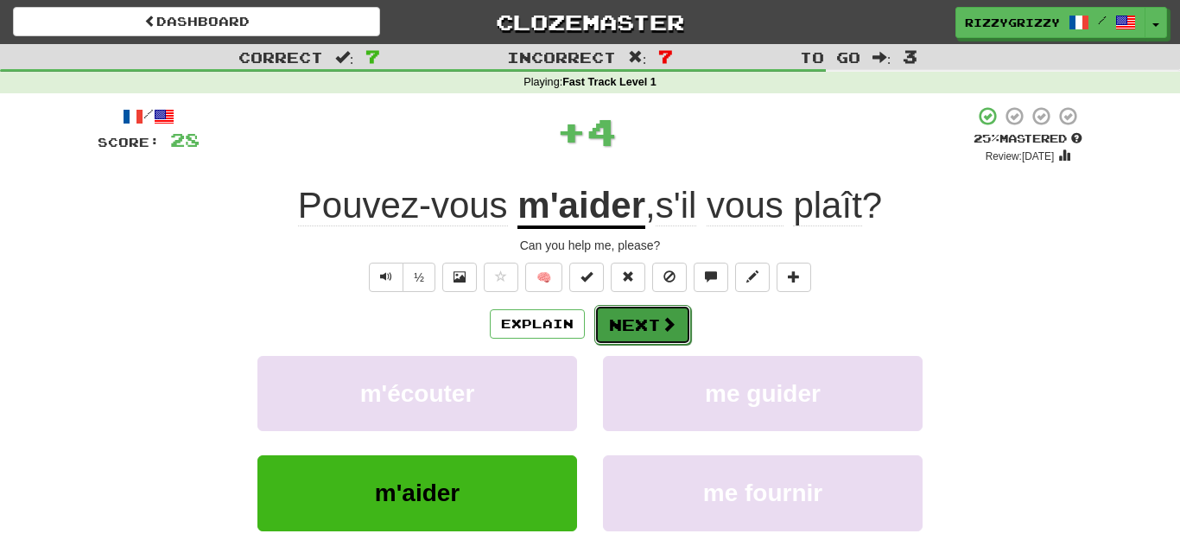
click at [650, 314] on button "Next" at bounding box center [642, 325] width 97 height 40
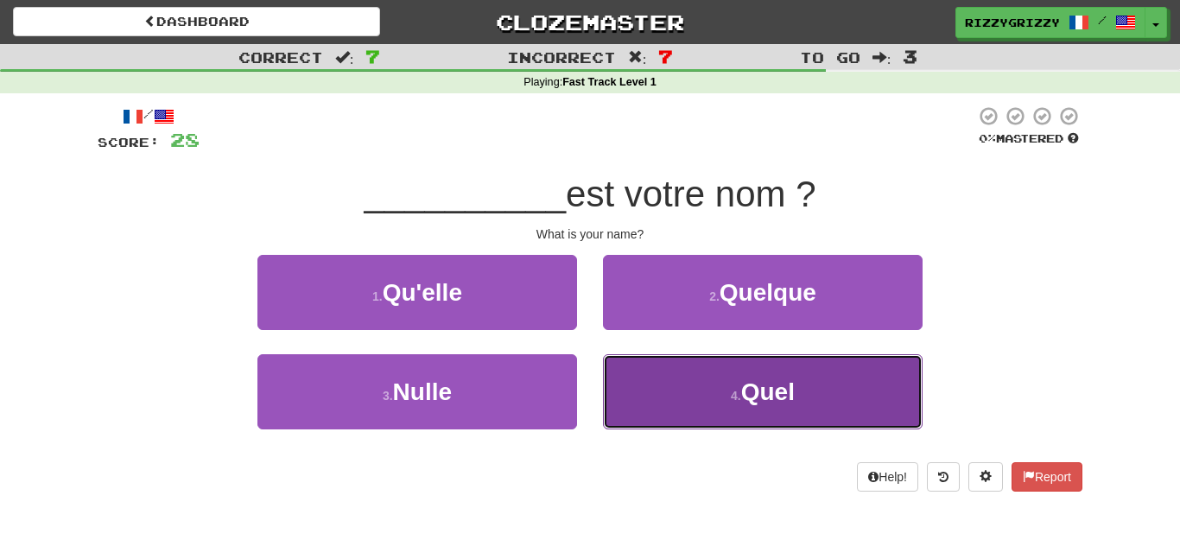
click at [724, 390] on button "4 . Quel" at bounding box center [763, 391] width 320 height 75
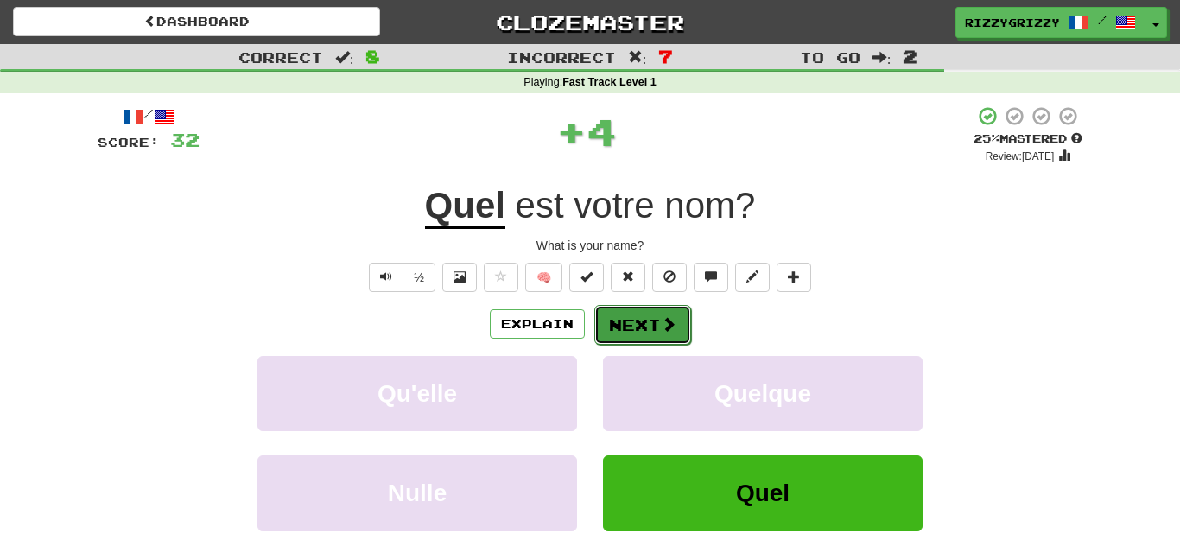
click at [661, 325] on span at bounding box center [669, 324] width 16 height 16
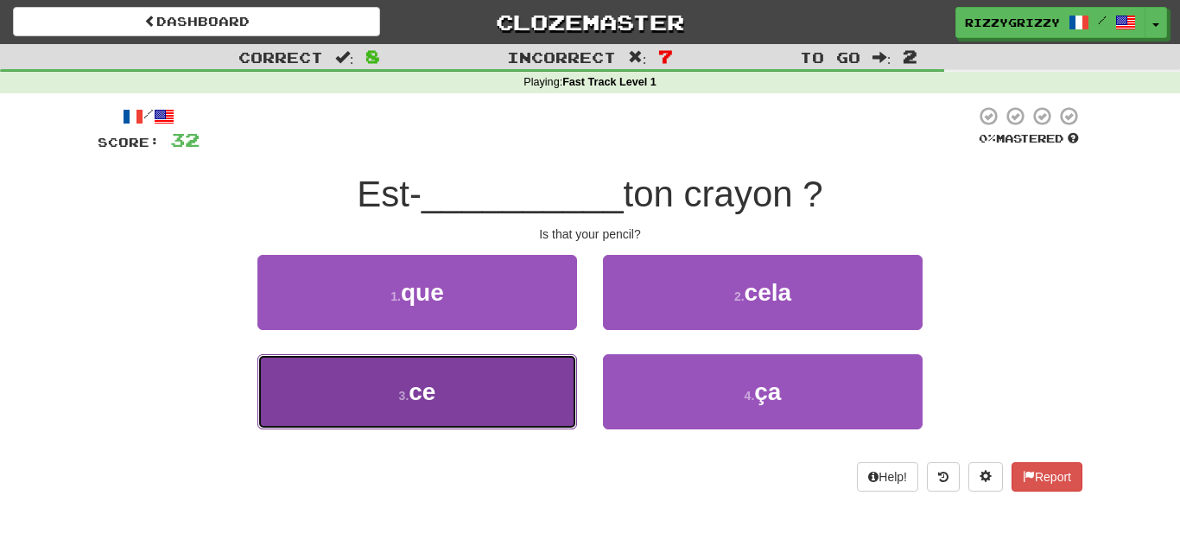
click at [465, 379] on button "3 . ce" at bounding box center [417, 391] width 320 height 75
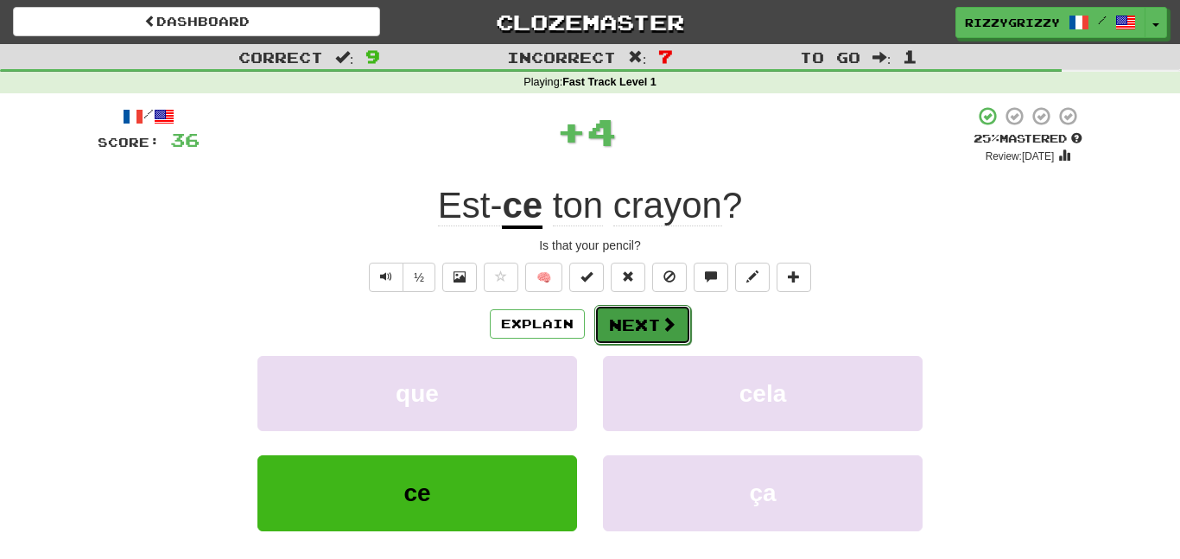
click at [637, 325] on button "Next" at bounding box center [642, 325] width 97 height 40
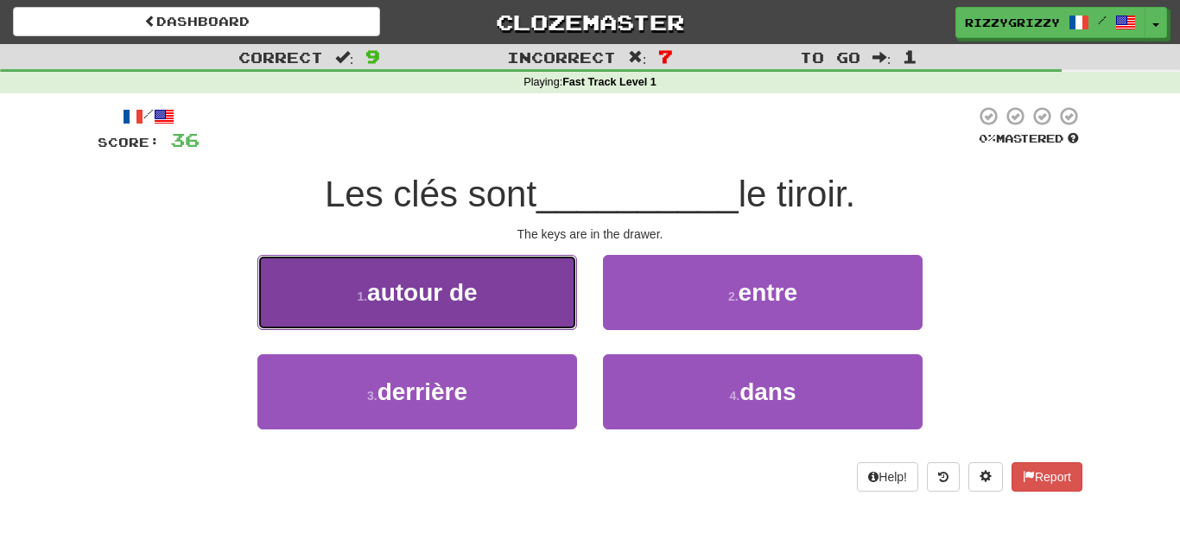
click at [536, 289] on button "1 . autour de" at bounding box center [417, 292] width 320 height 75
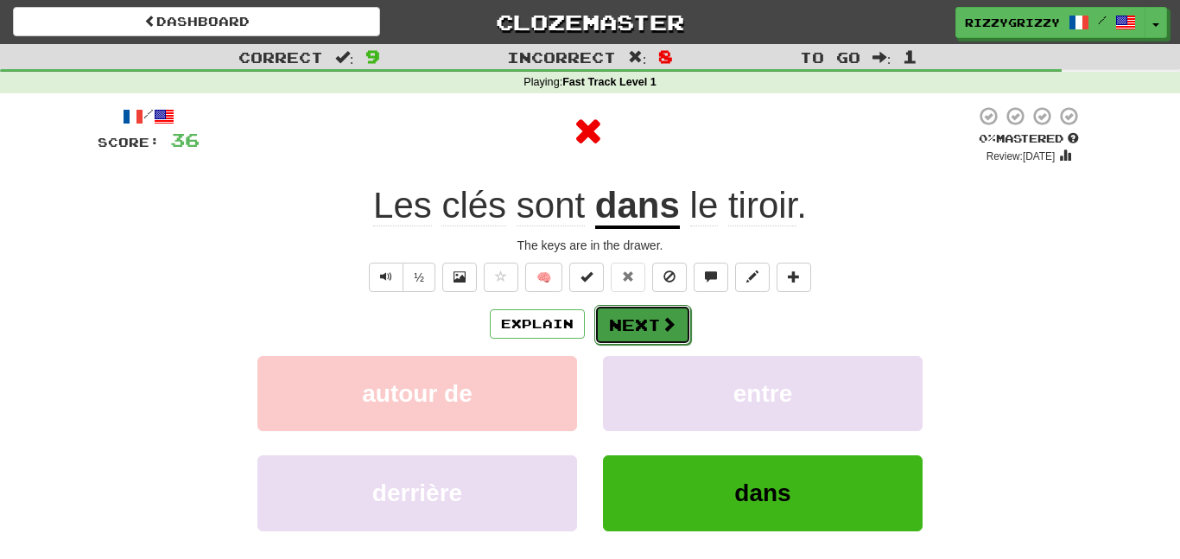
click at [642, 309] on button "Next" at bounding box center [642, 325] width 97 height 40
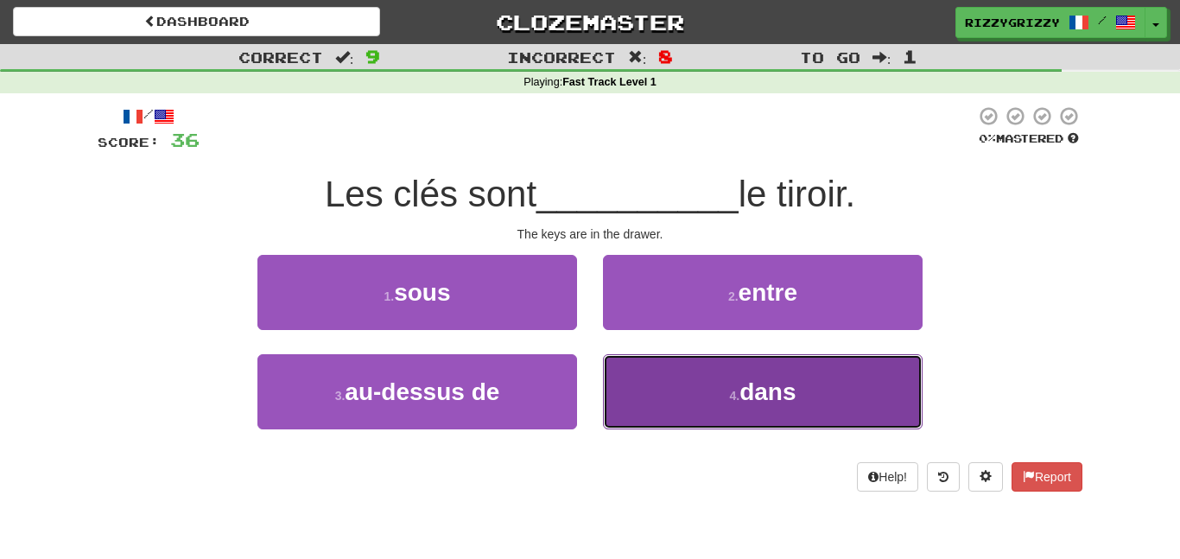
click at [756, 384] on span "dans" at bounding box center [767, 391] width 56 height 27
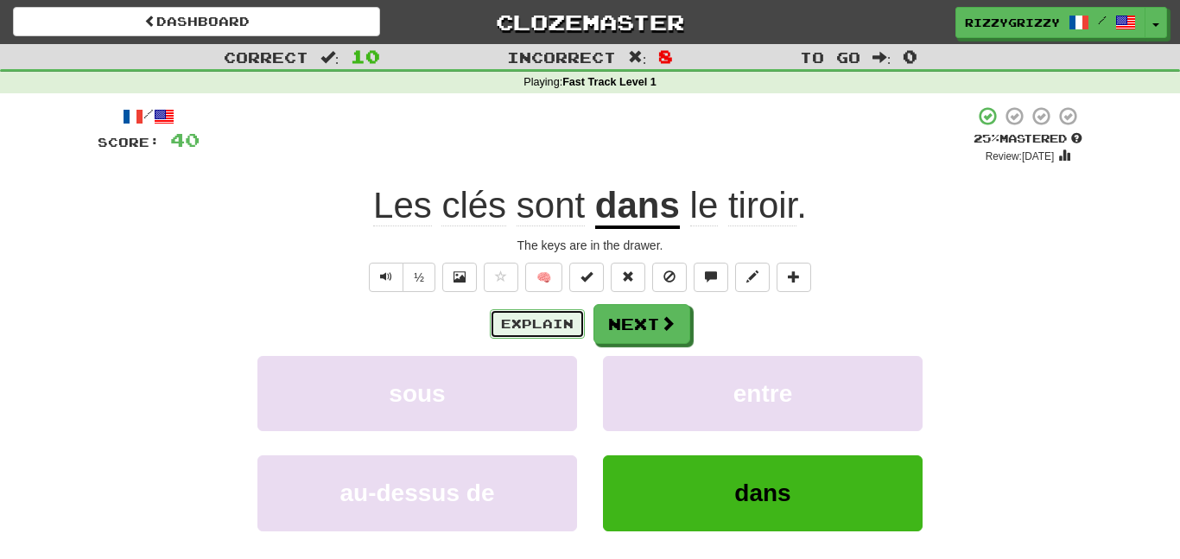
click at [548, 312] on button "Explain" at bounding box center [537, 323] width 95 height 29
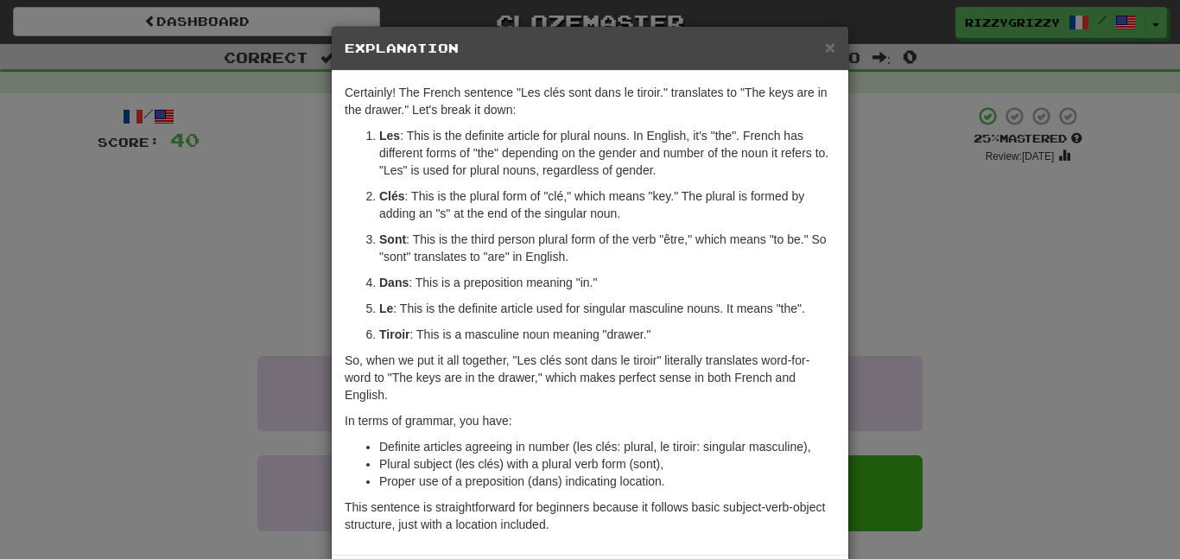
click at [837, 45] on div "× Explanation" at bounding box center [590, 49] width 517 height 44
click at [828, 45] on span "×" at bounding box center [830, 47] width 10 height 20
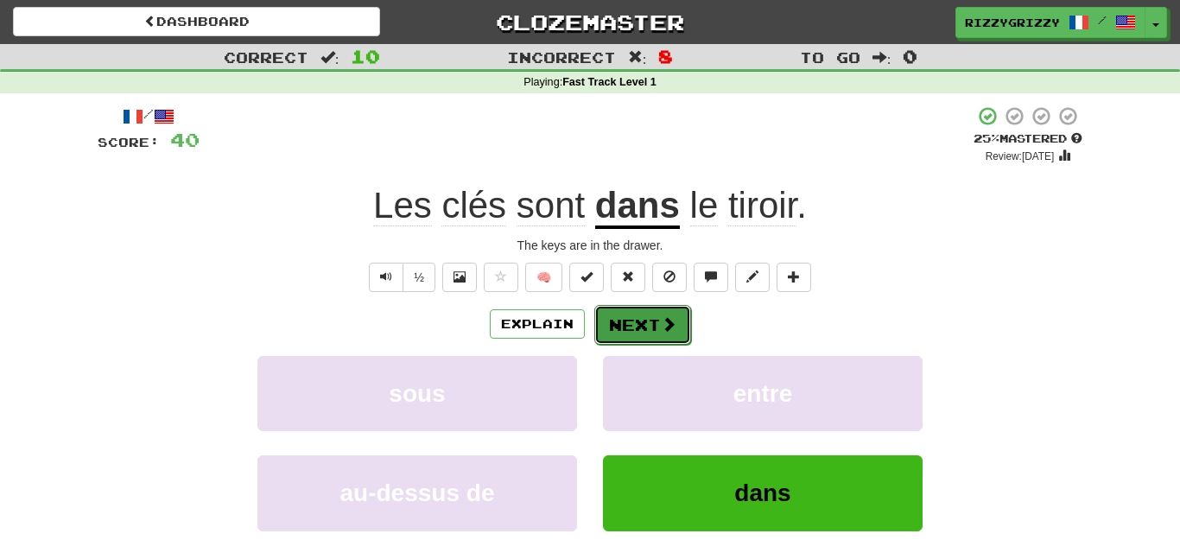
click at [631, 312] on button "Next" at bounding box center [642, 325] width 97 height 40
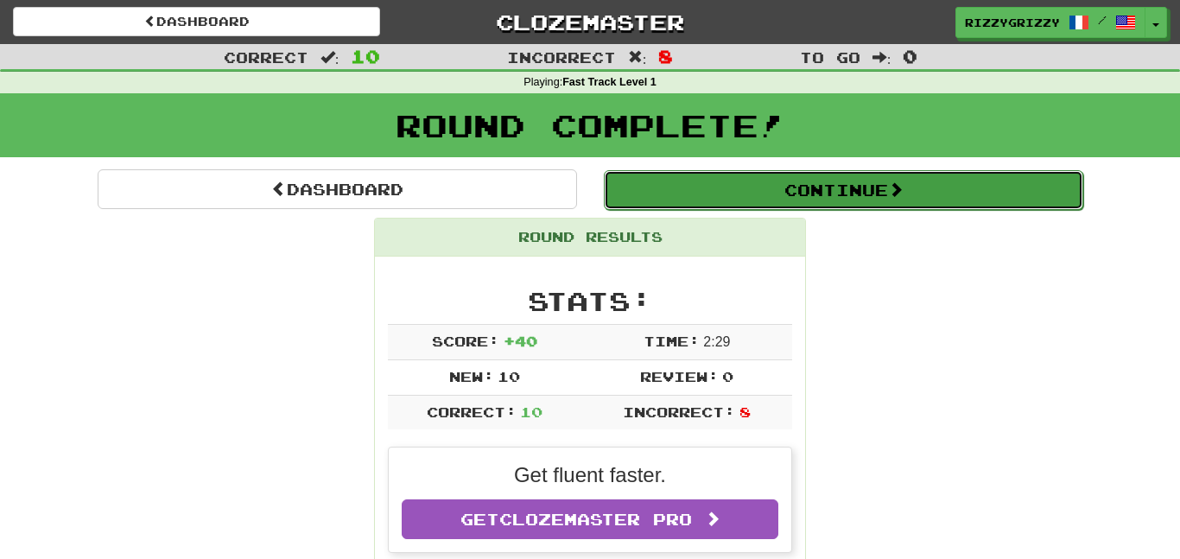
click at [811, 202] on button "Continue" at bounding box center [843, 190] width 479 height 40
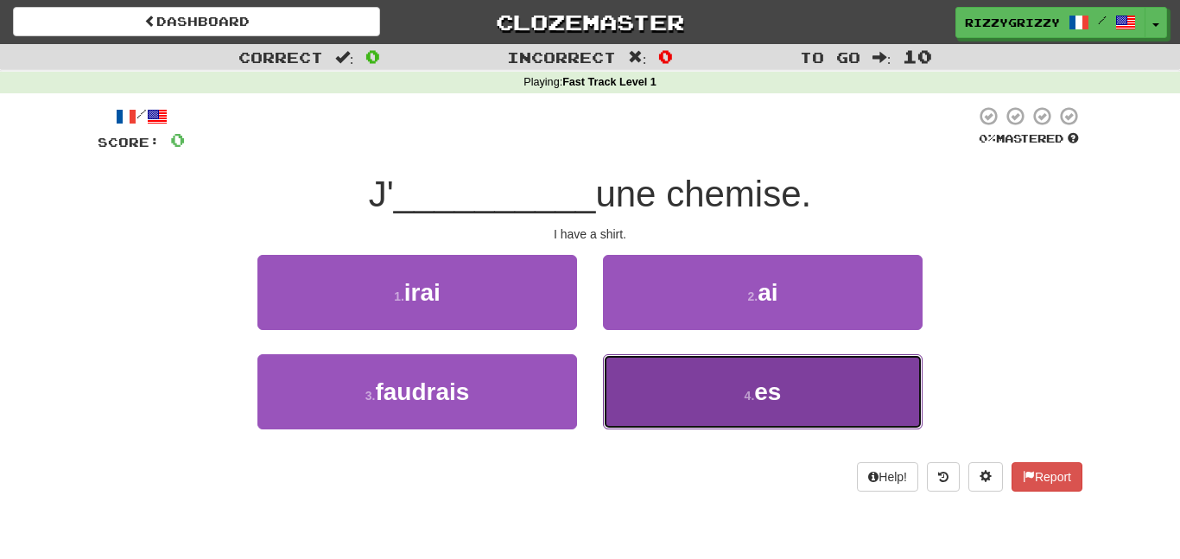
click at [781, 392] on span "es" at bounding box center [767, 391] width 27 height 27
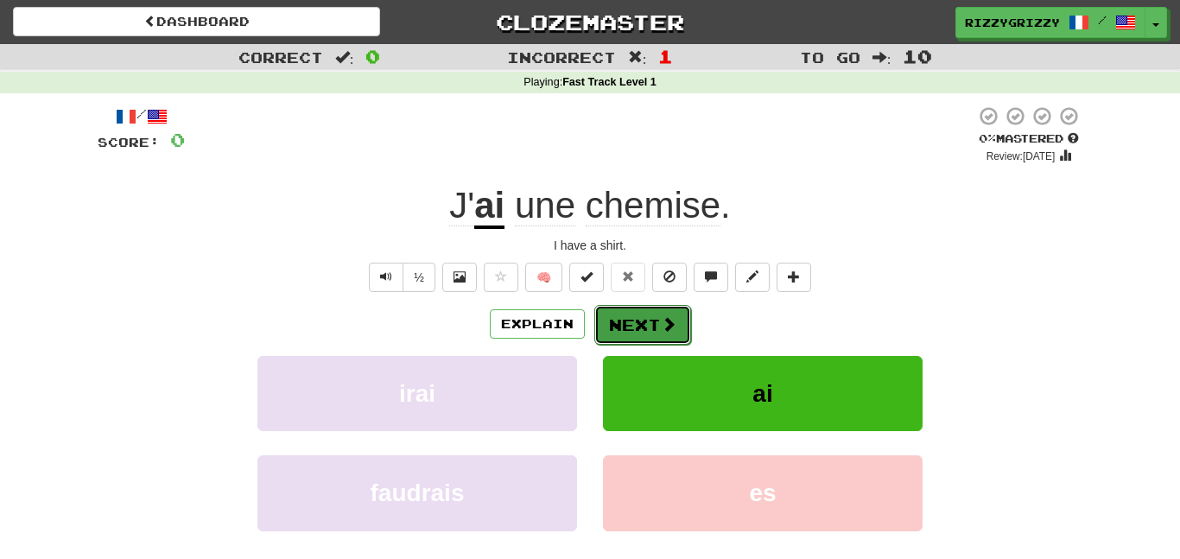
click at [653, 337] on button "Next" at bounding box center [642, 325] width 97 height 40
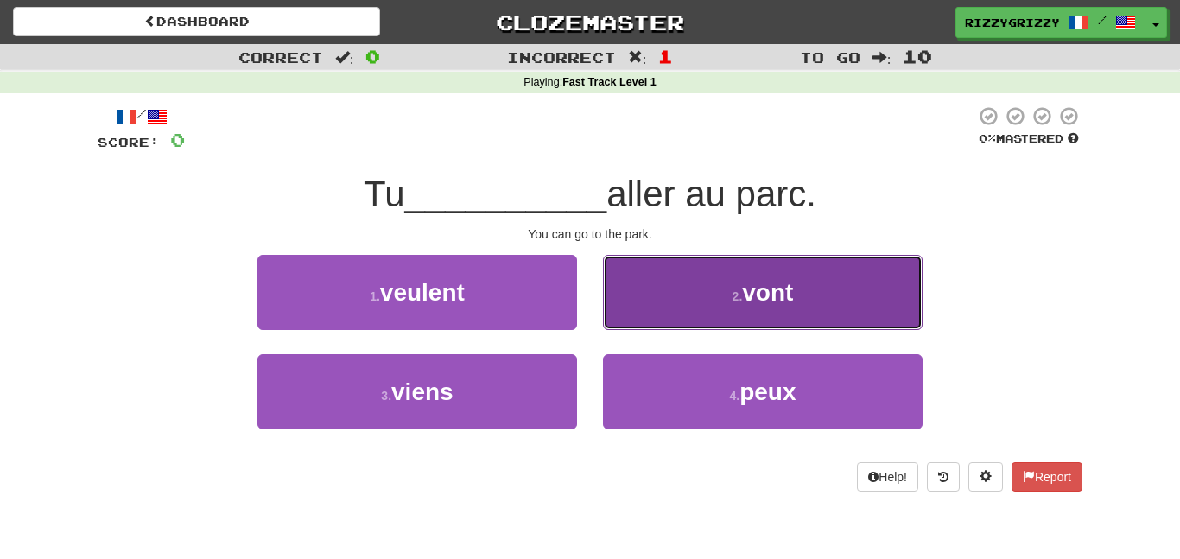
click at [673, 287] on button "2 . vont" at bounding box center [763, 292] width 320 height 75
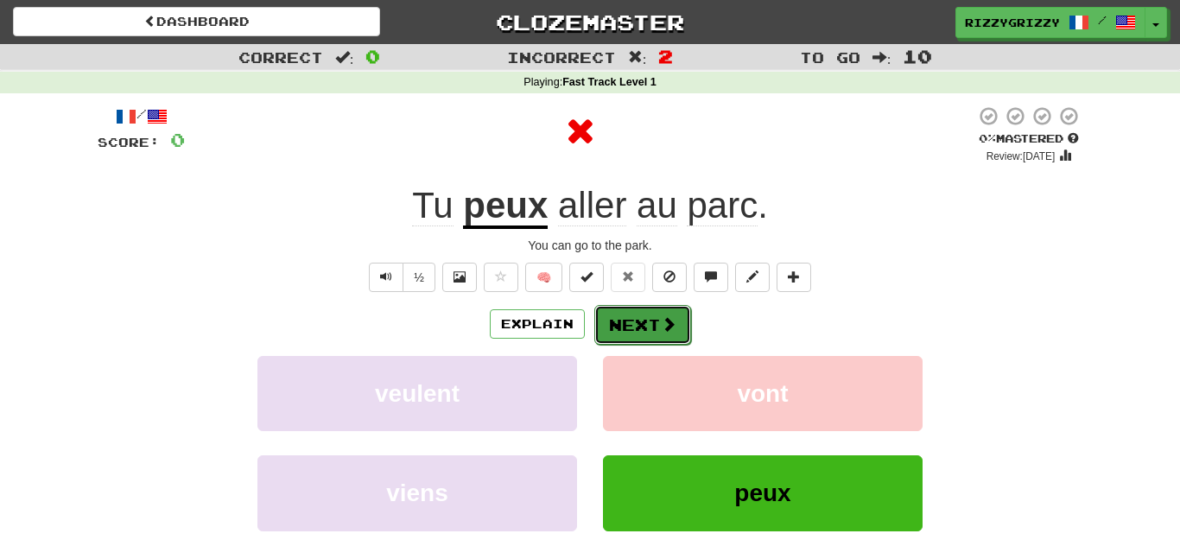
click at [649, 331] on button "Next" at bounding box center [642, 325] width 97 height 40
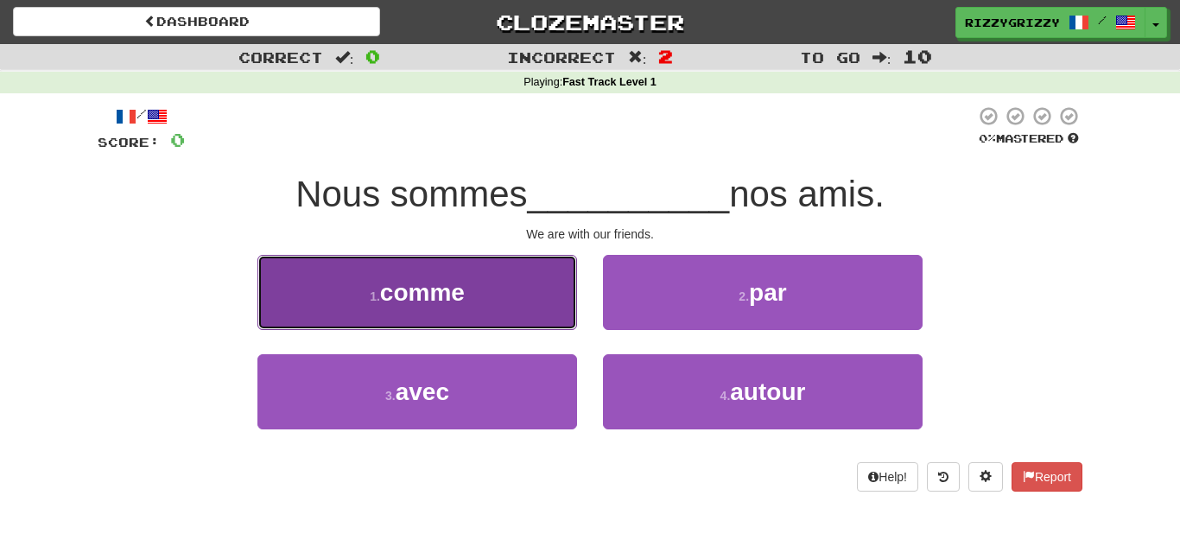
click at [500, 280] on button "1 . comme" at bounding box center [417, 292] width 320 height 75
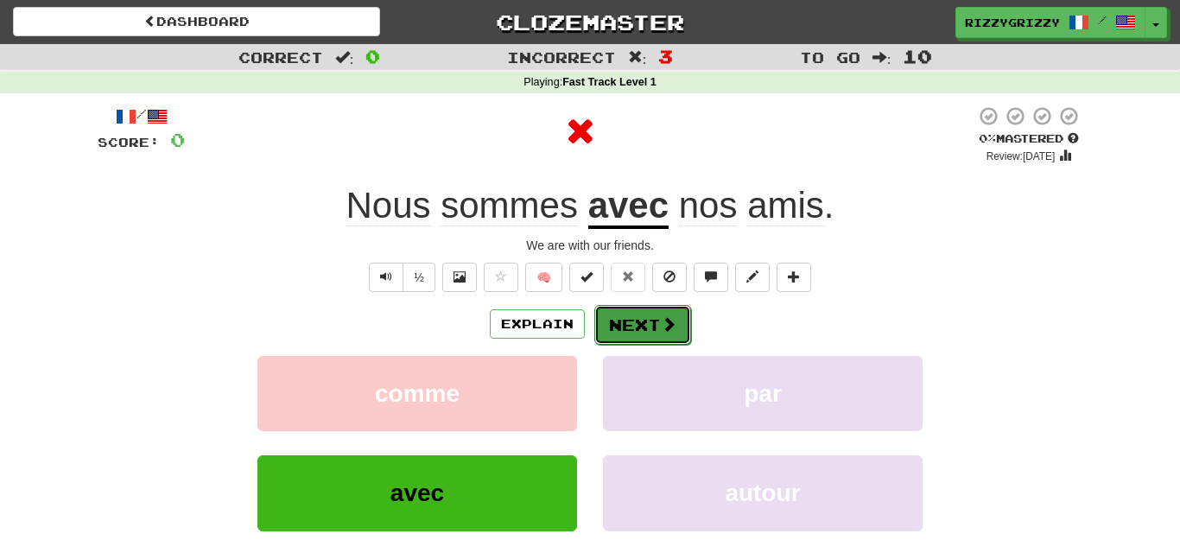
click at [625, 331] on button "Next" at bounding box center [642, 325] width 97 height 40
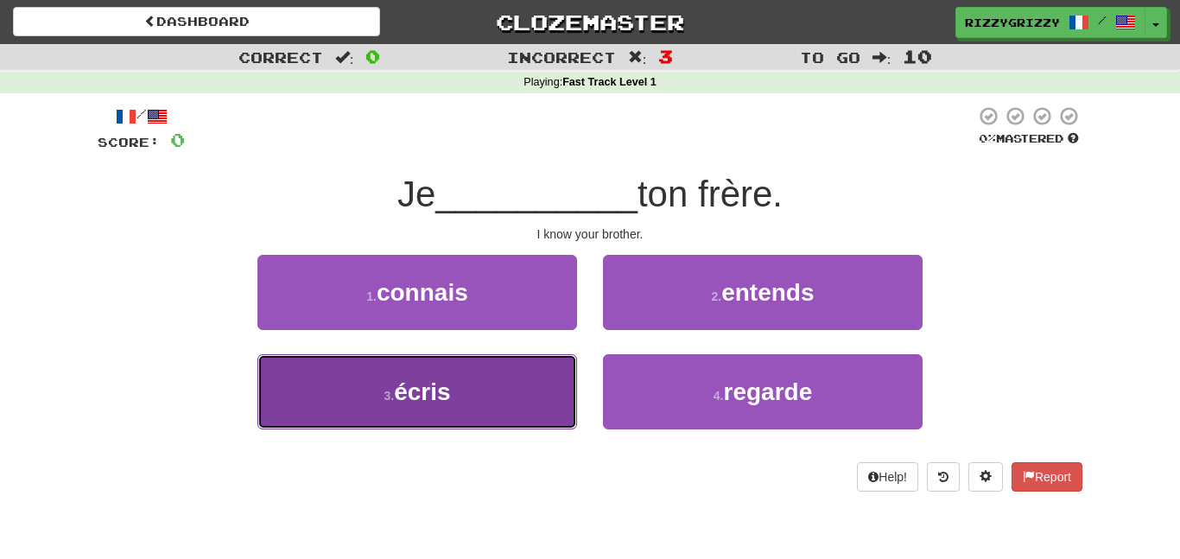
click at [514, 387] on button "3 . écris" at bounding box center [417, 391] width 320 height 75
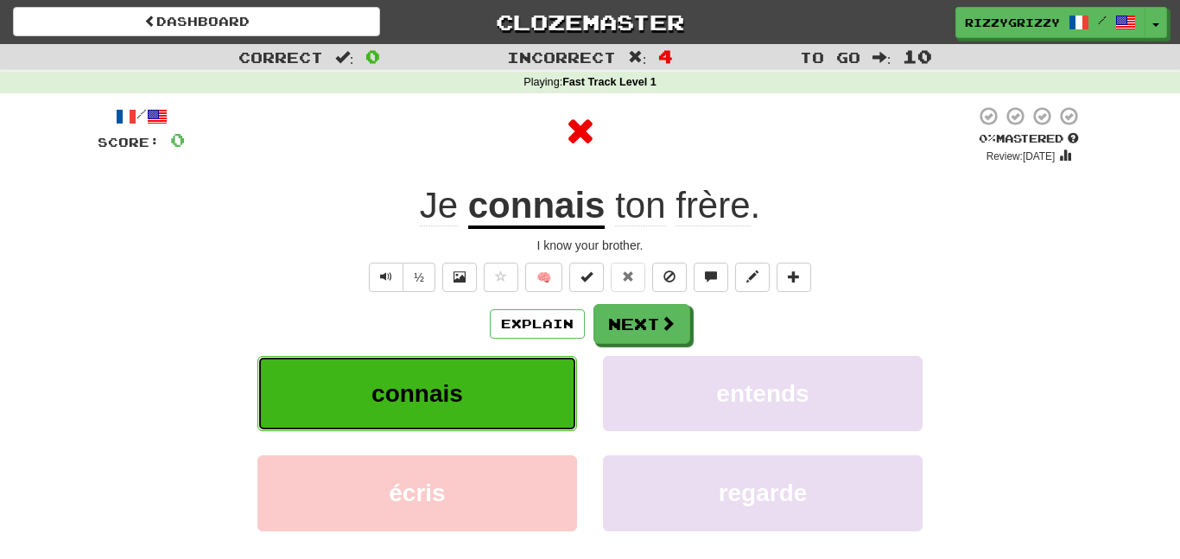
click at [514, 387] on button "connais" at bounding box center [417, 393] width 320 height 75
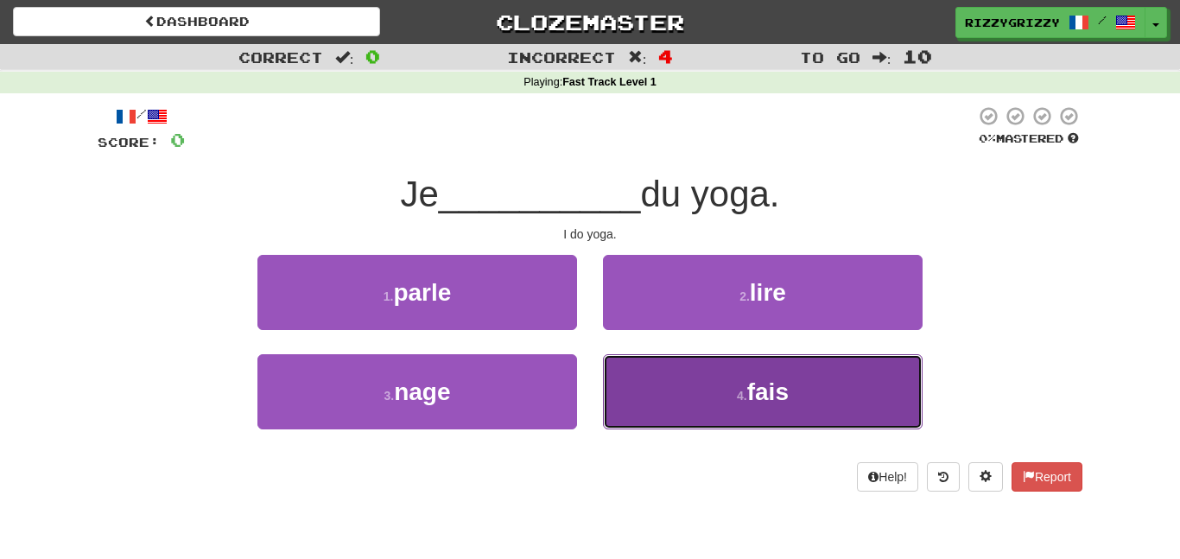
click at [781, 390] on span "fais" at bounding box center [767, 391] width 41 height 27
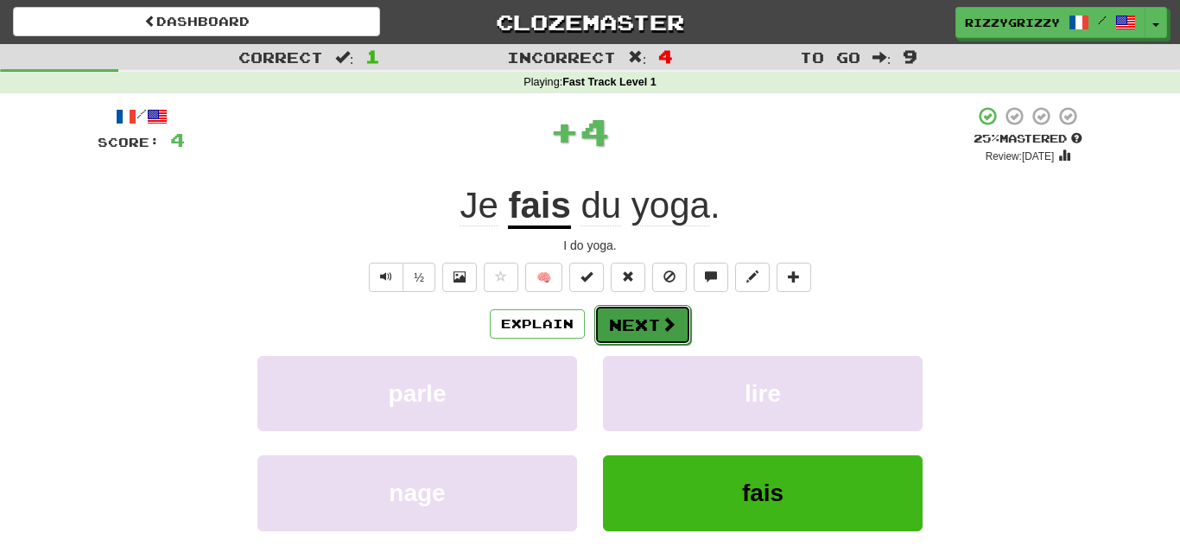
click at [654, 322] on button "Next" at bounding box center [642, 325] width 97 height 40
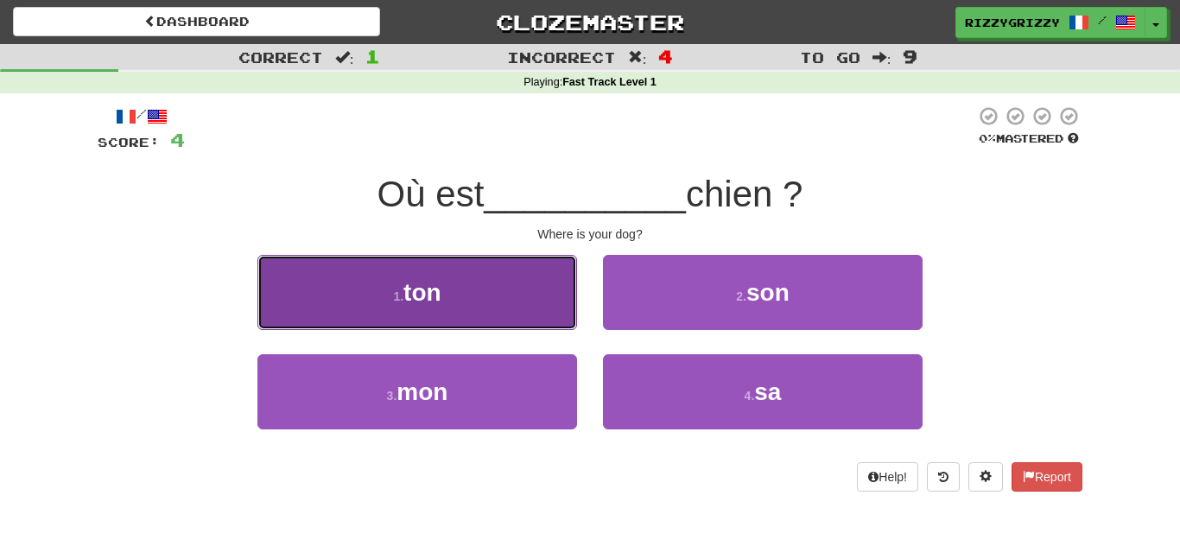
click at [424, 307] on button "1 . ton" at bounding box center [417, 292] width 320 height 75
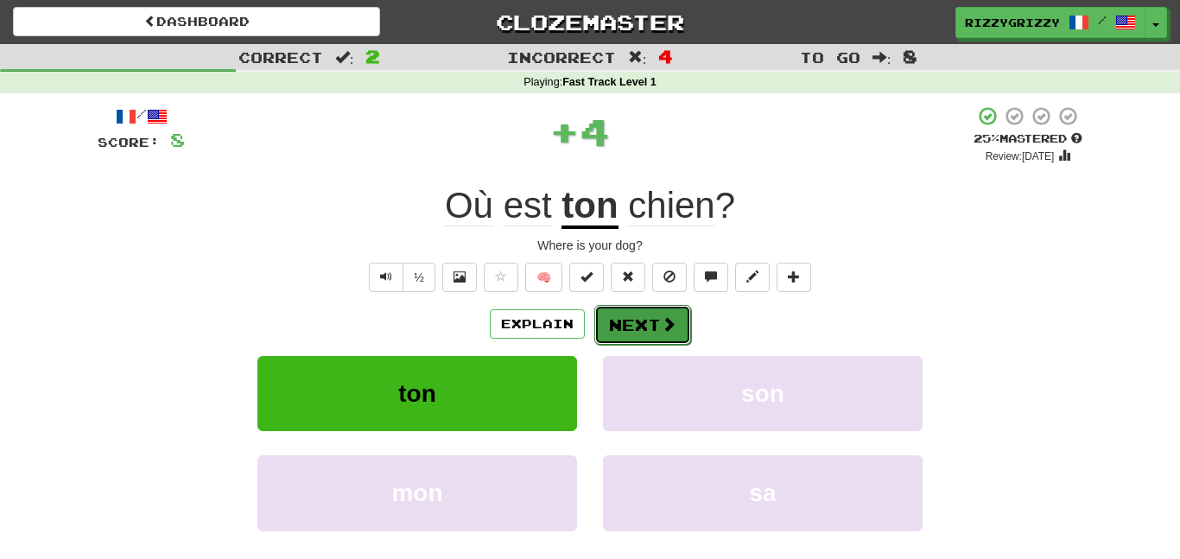
click at [654, 316] on button "Next" at bounding box center [642, 325] width 97 height 40
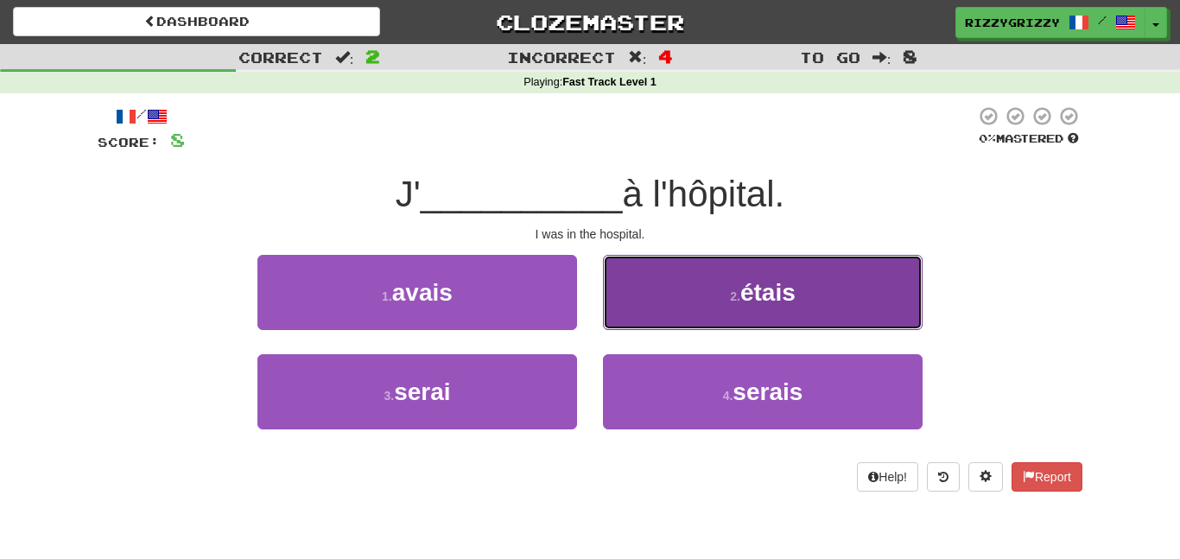
click at [783, 273] on button "2 . étais" at bounding box center [763, 292] width 320 height 75
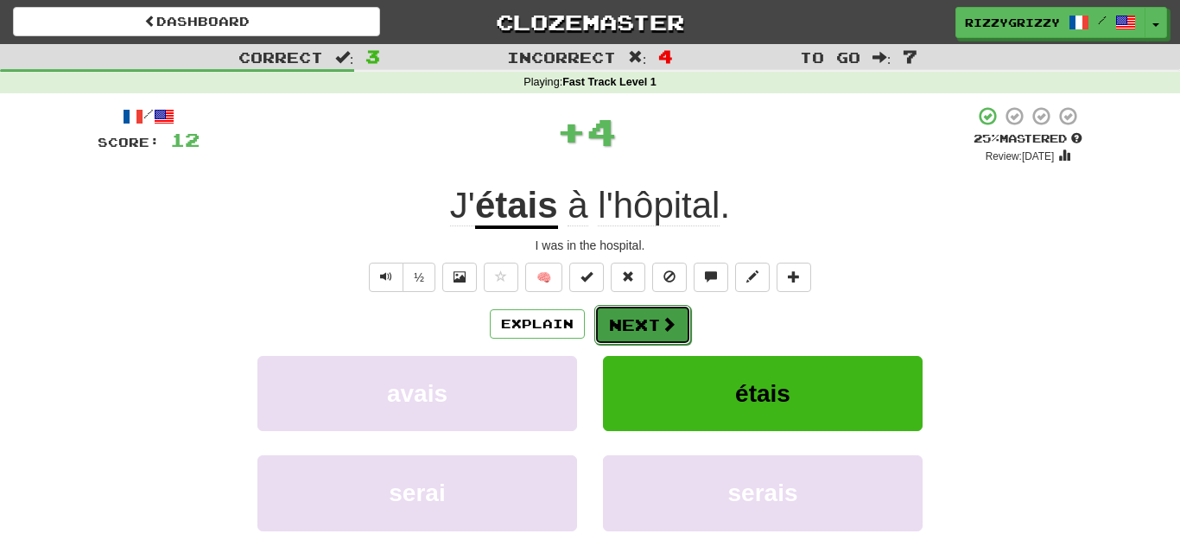
click at [643, 327] on button "Next" at bounding box center [642, 325] width 97 height 40
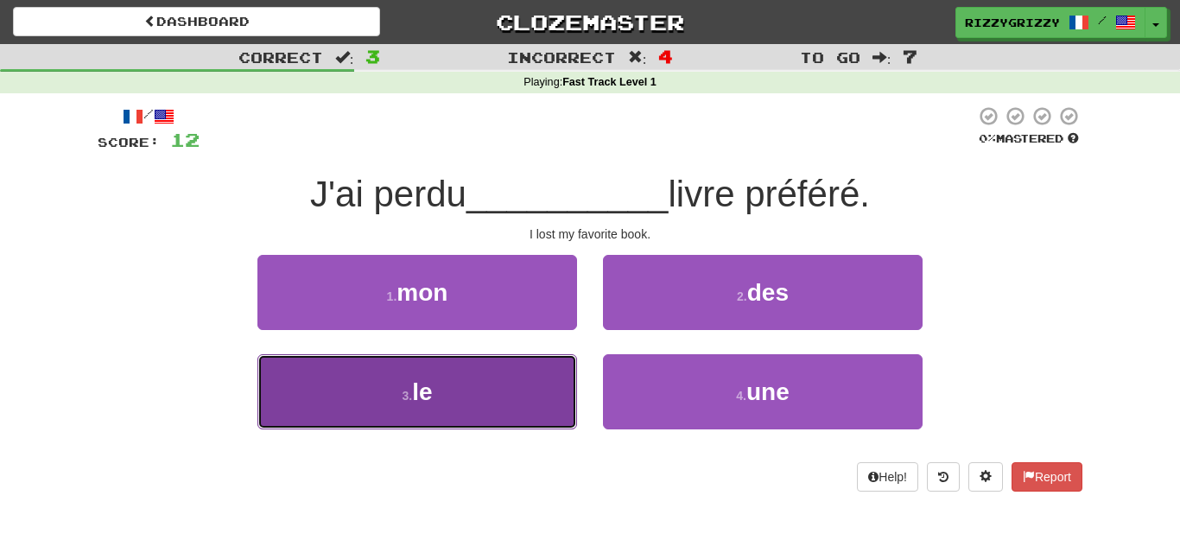
click at [441, 404] on button "3 . le" at bounding box center [417, 391] width 320 height 75
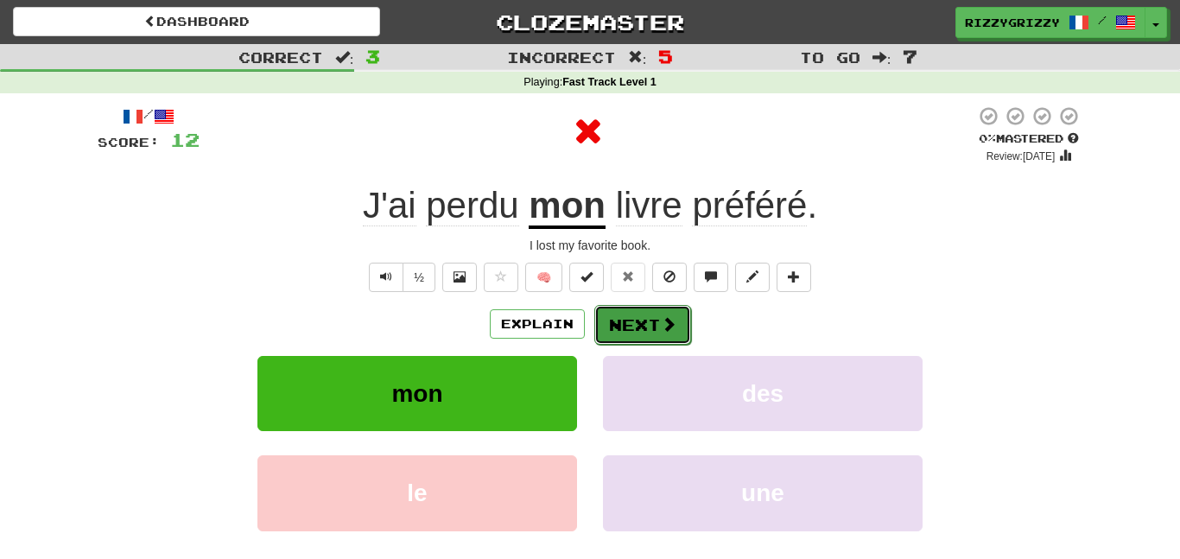
click at [650, 336] on button "Next" at bounding box center [642, 325] width 97 height 40
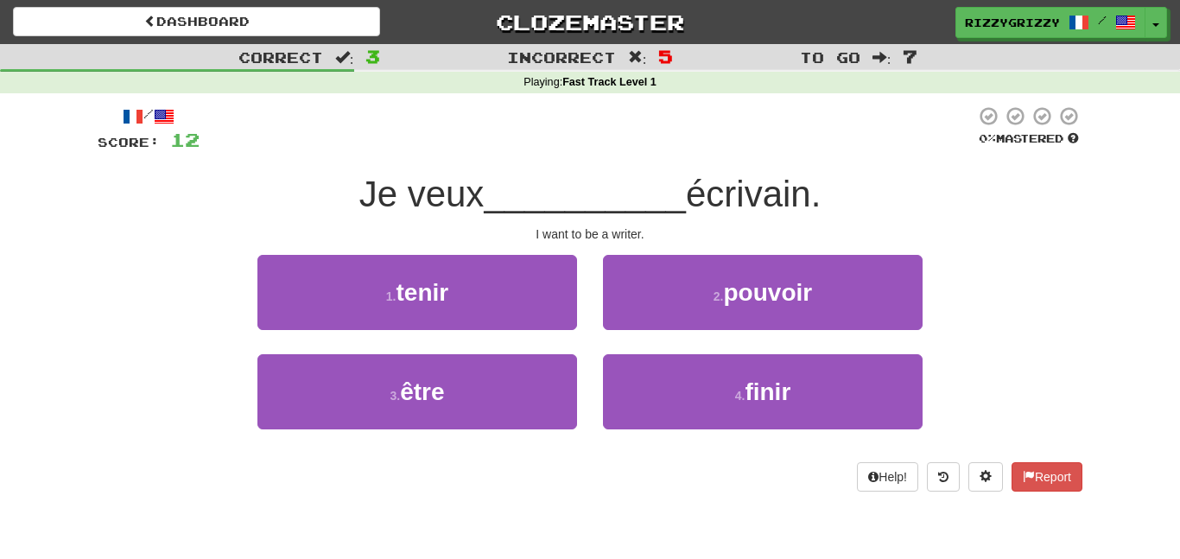
click at [739, 344] on div "2 . pouvoir" at bounding box center [763, 304] width 346 height 99
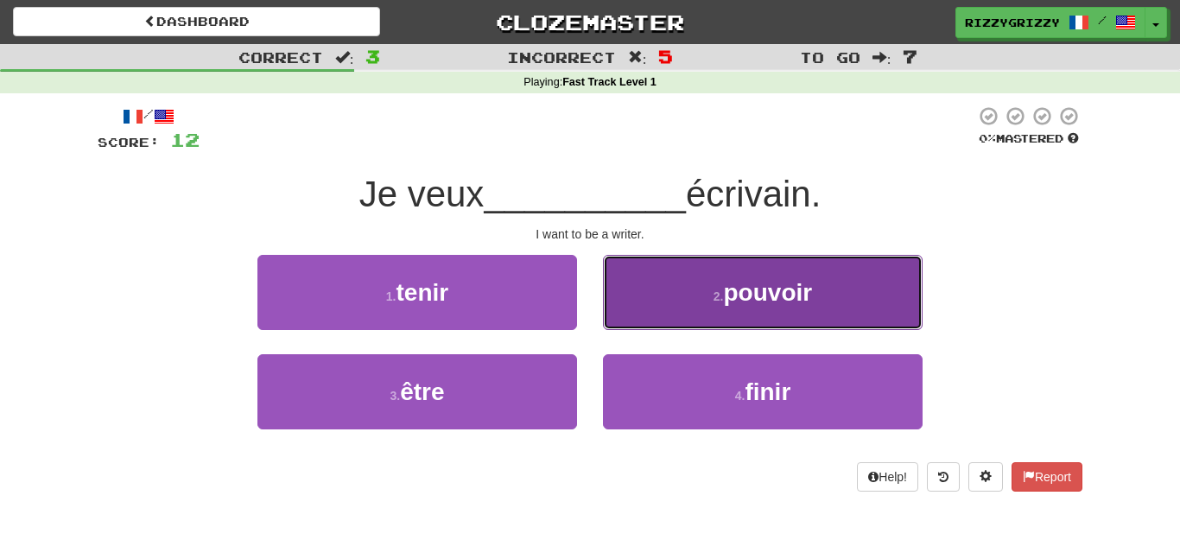
click at [775, 293] on span "pouvoir" at bounding box center [768, 292] width 89 height 27
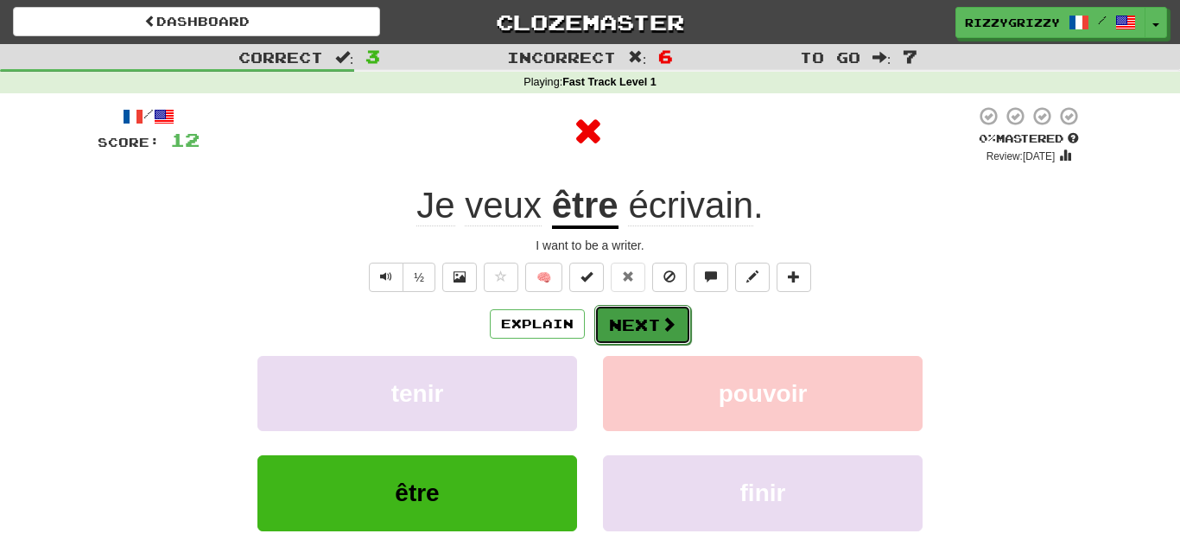
click at [639, 313] on button "Next" at bounding box center [642, 325] width 97 height 40
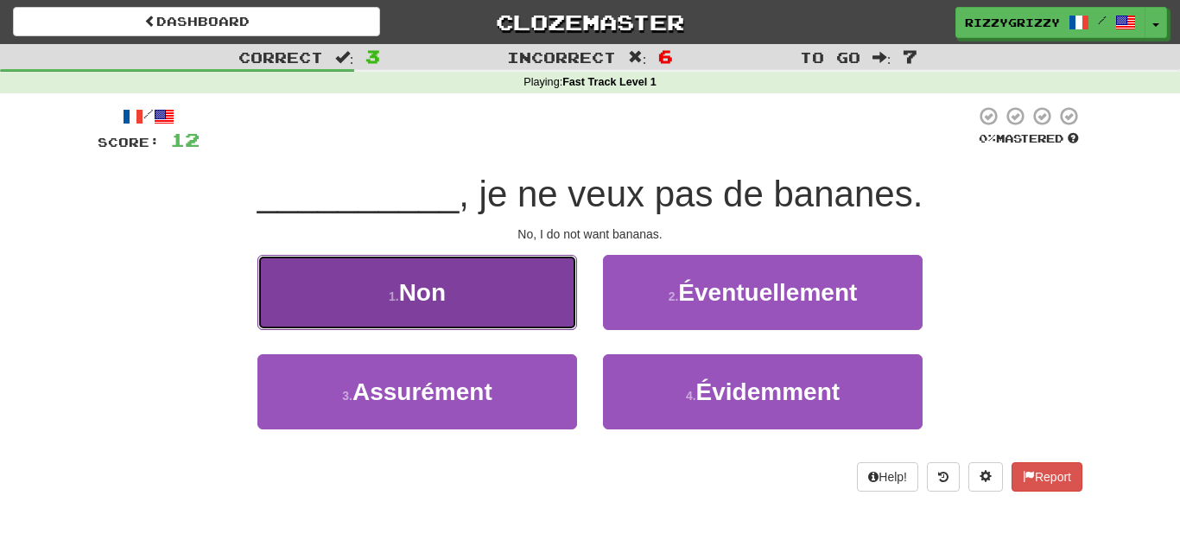
click at [515, 307] on button "1 . Non" at bounding box center [417, 292] width 320 height 75
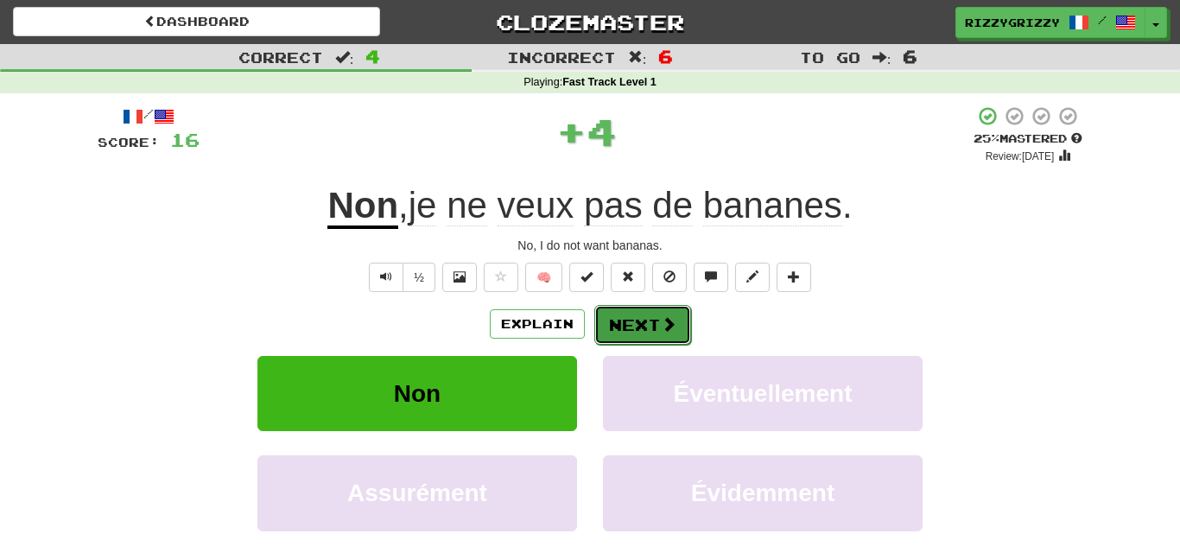
click at [639, 328] on button "Next" at bounding box center [642, 325] width 97 height 40
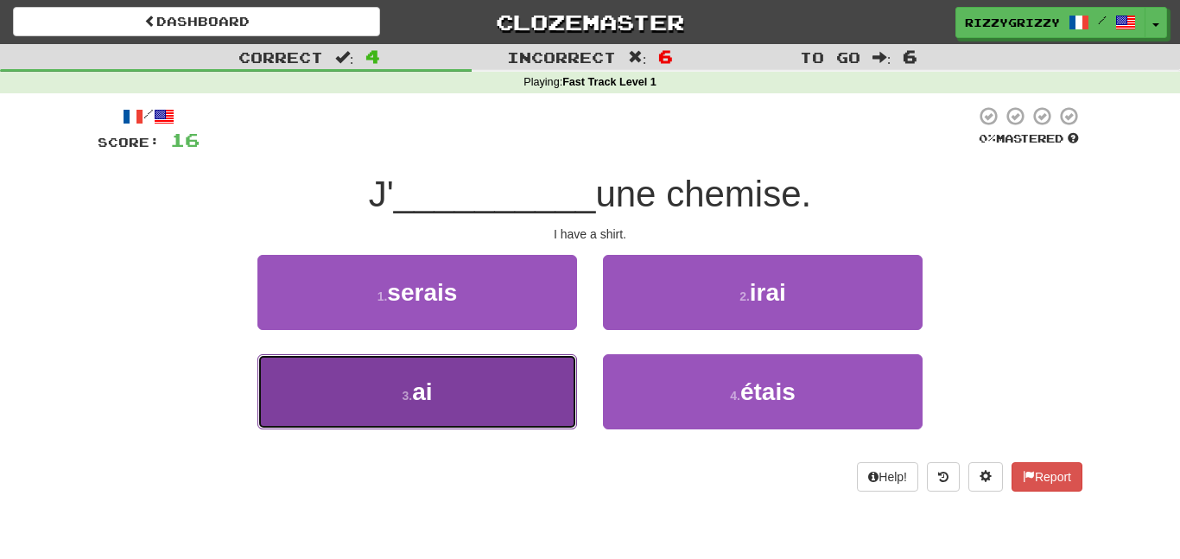
click at [489, 389] on button "3 . ai" at bounding box center [417, 391] width 320 height 75
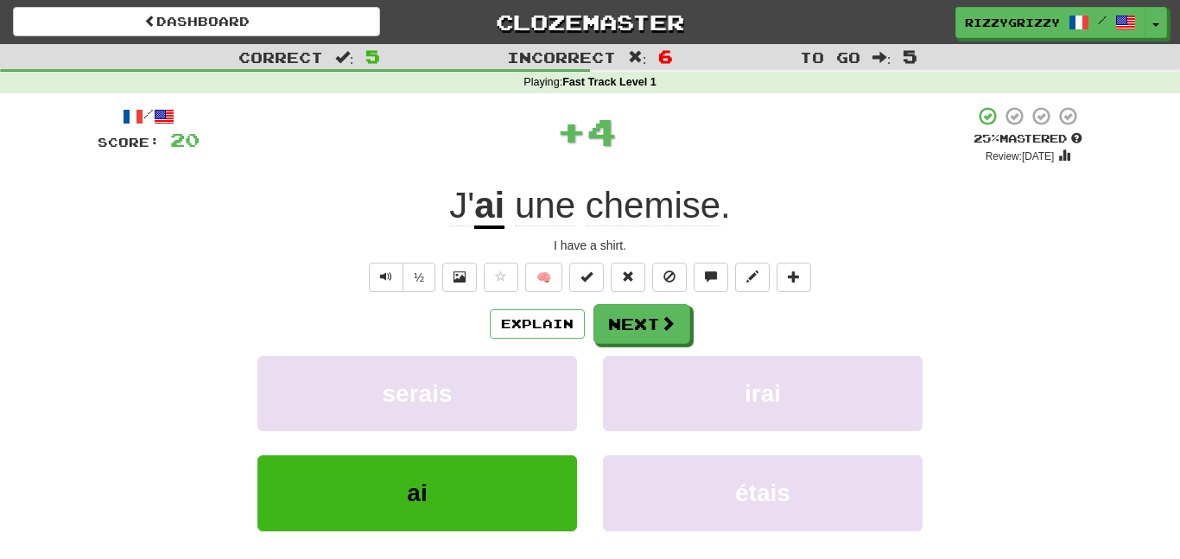
click at [648, 294] on div "/ Score: 20 + 4 25 % Mastered Review: 2025-09-18 J' ai une chemise . I have a s…" at bounding box center [590, 361] width 985 height 513
click at [649, 312] on button "Next" at bounding box center [642, 325] width 97 height 40
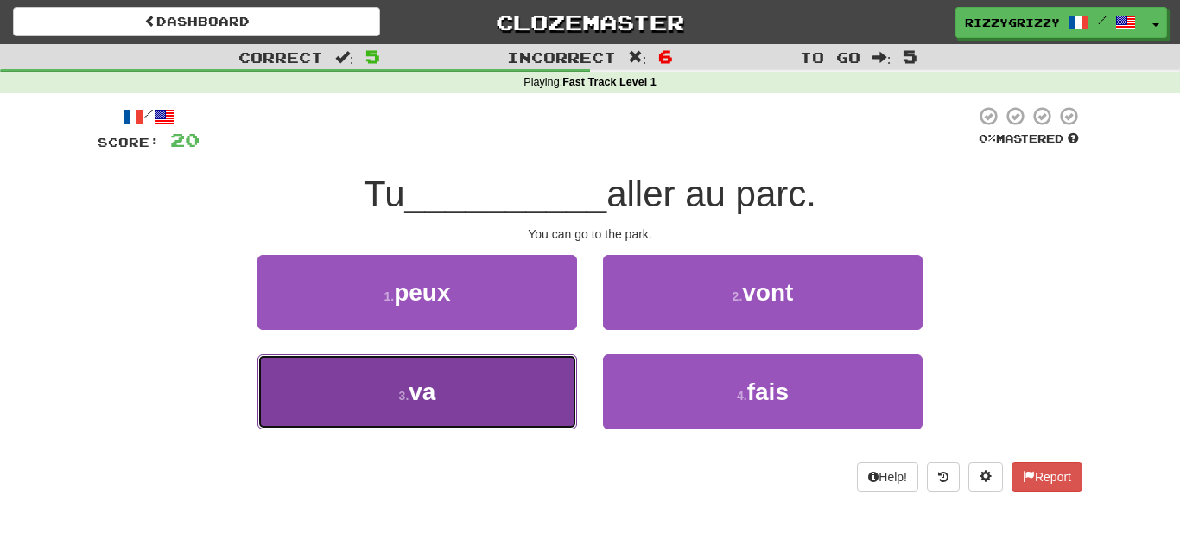
click at [457, 418] on button "3 . va" at bounding box center [417, 391] width 320 height 75
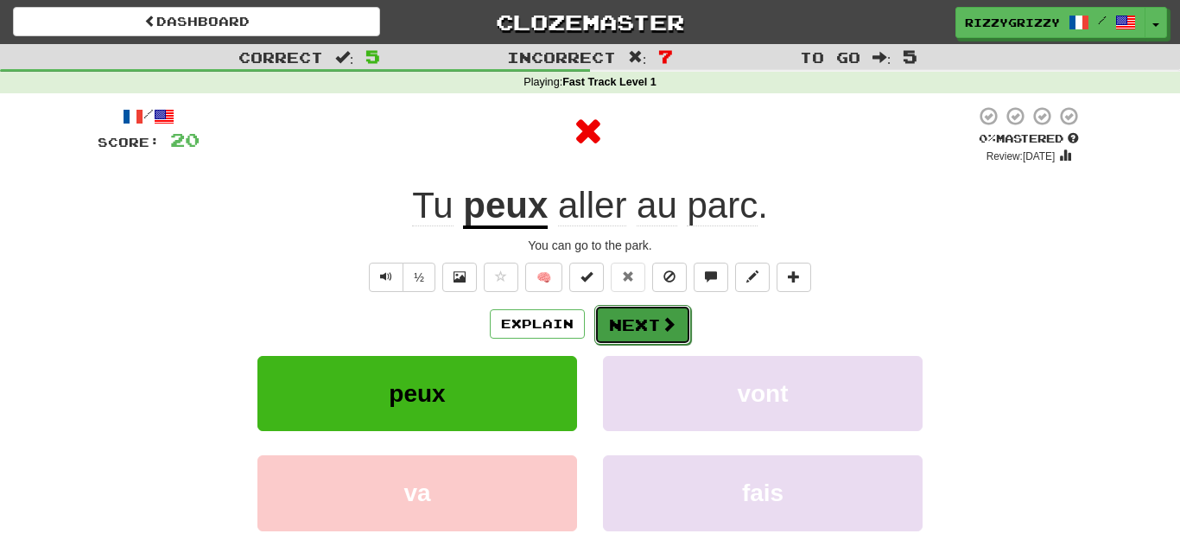
click at [671, 316] on span at bounding box center [669, 324] width 16 height 16
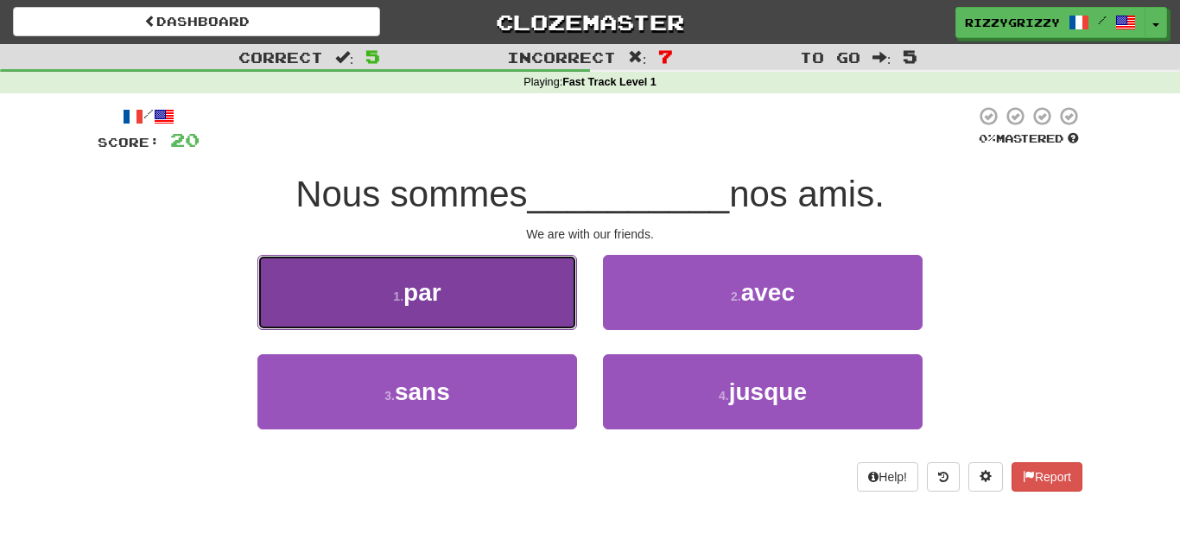
click at [507, 317] on button "1 . par" at bounding box center [417, 292] width 320 height 75
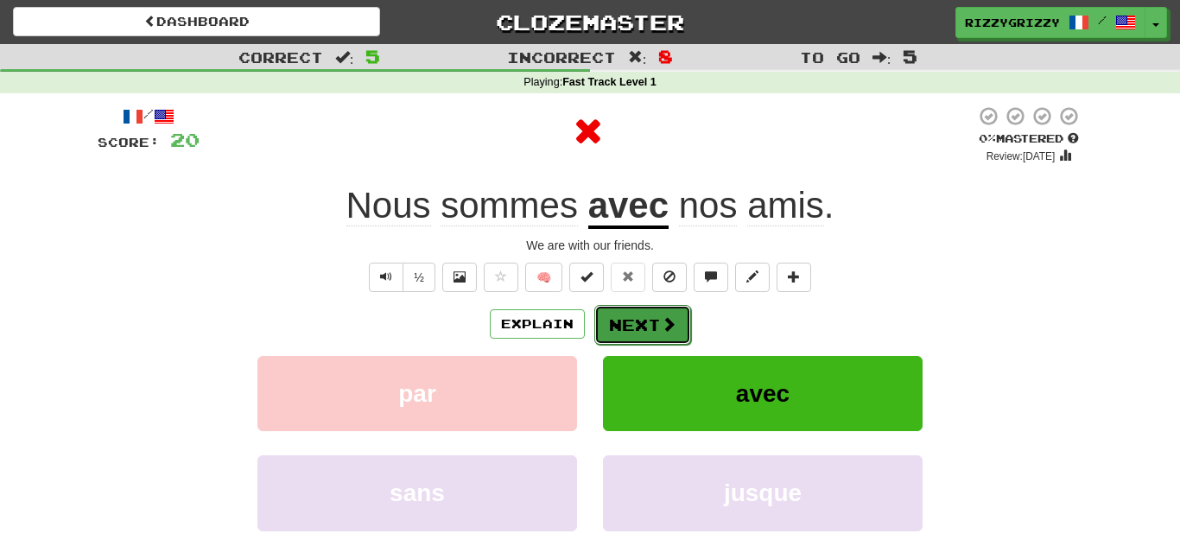
click at [625, 305] on button "Next" at bounding box center [642, 325] width 97 height 40
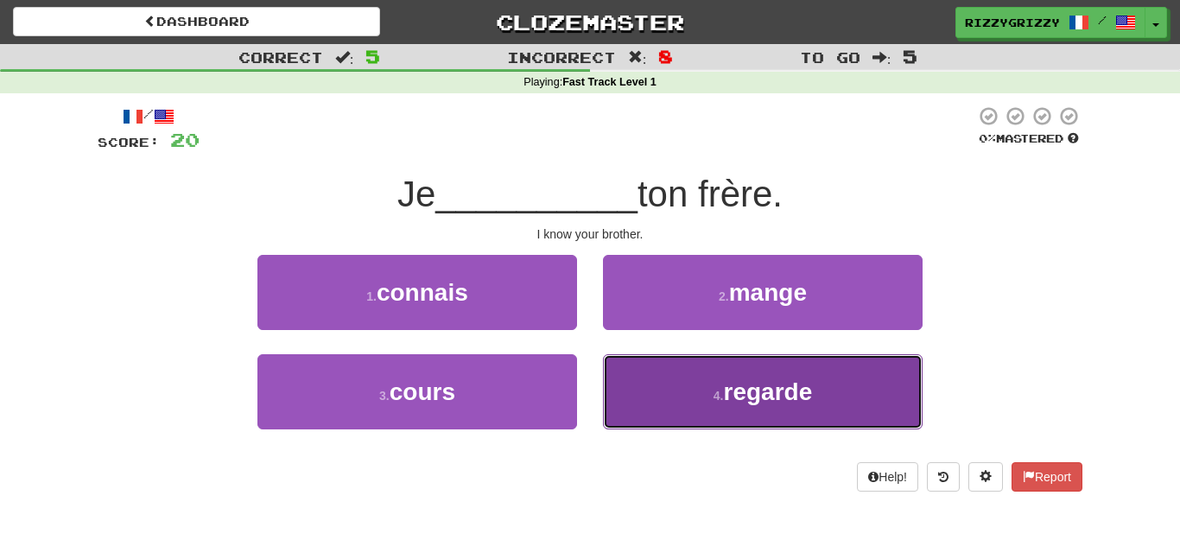
click at [702, 384] on button "4 . regarde" at bounding box center [763, 391] width 320 height 75
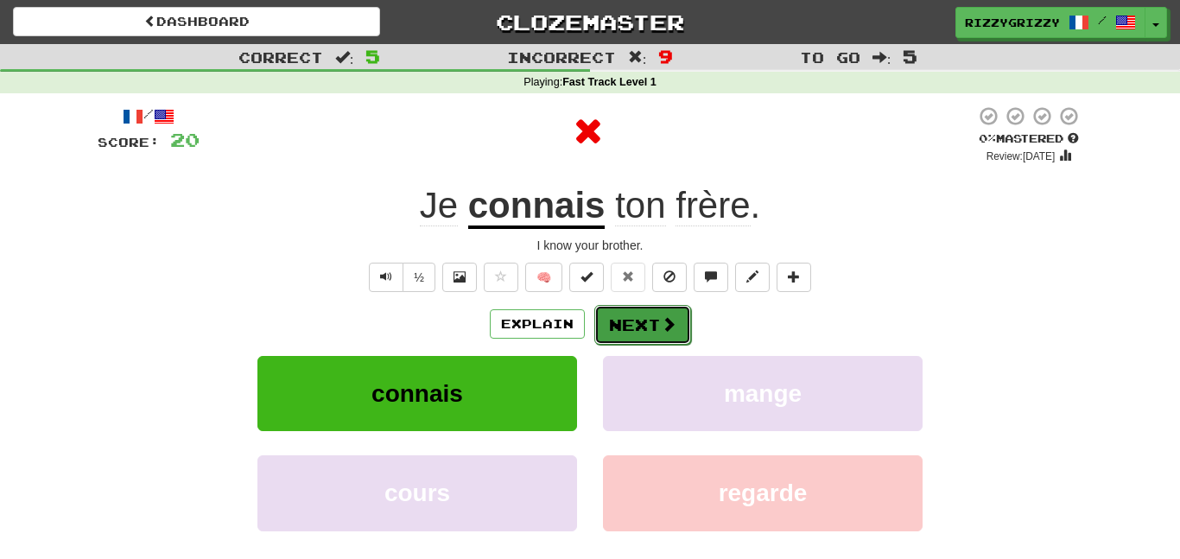
click at [642, 323] on button "Next" at bounding box center [642, 325] width 97 height 40
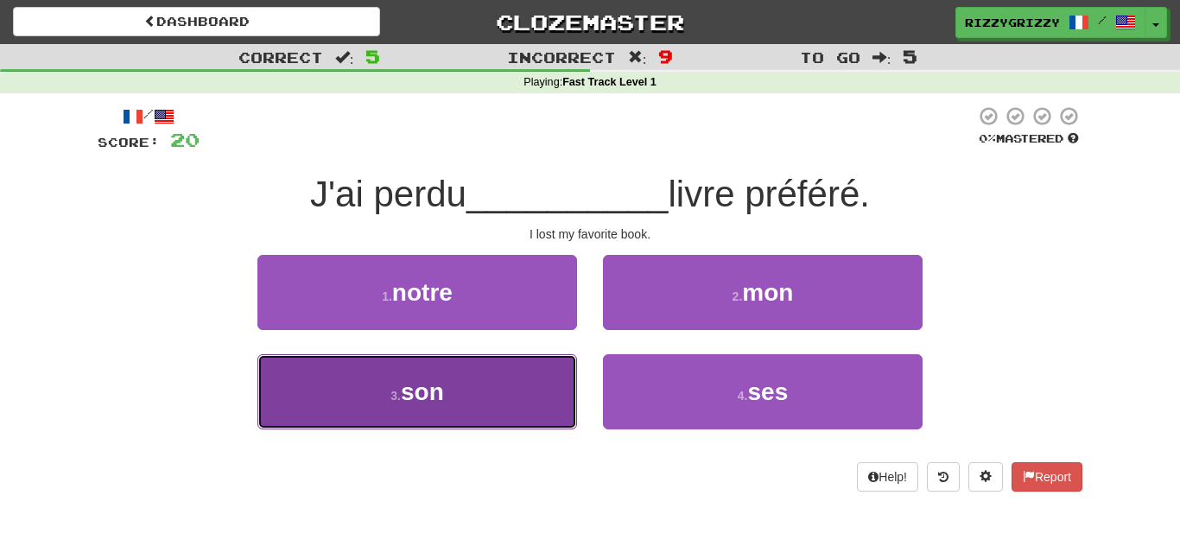
click at [548, 384] on button "3 . son" at bounding box center [417, 391] width 320 height 75
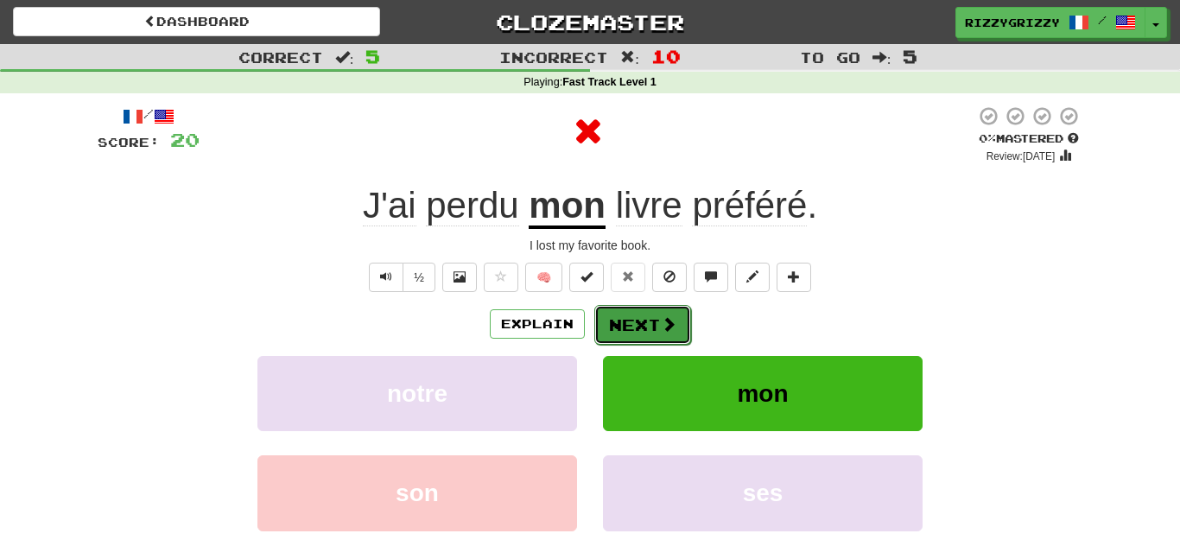
click at [626, 314] on button "Next" at bounding box center [642, 325] width 97 height 40
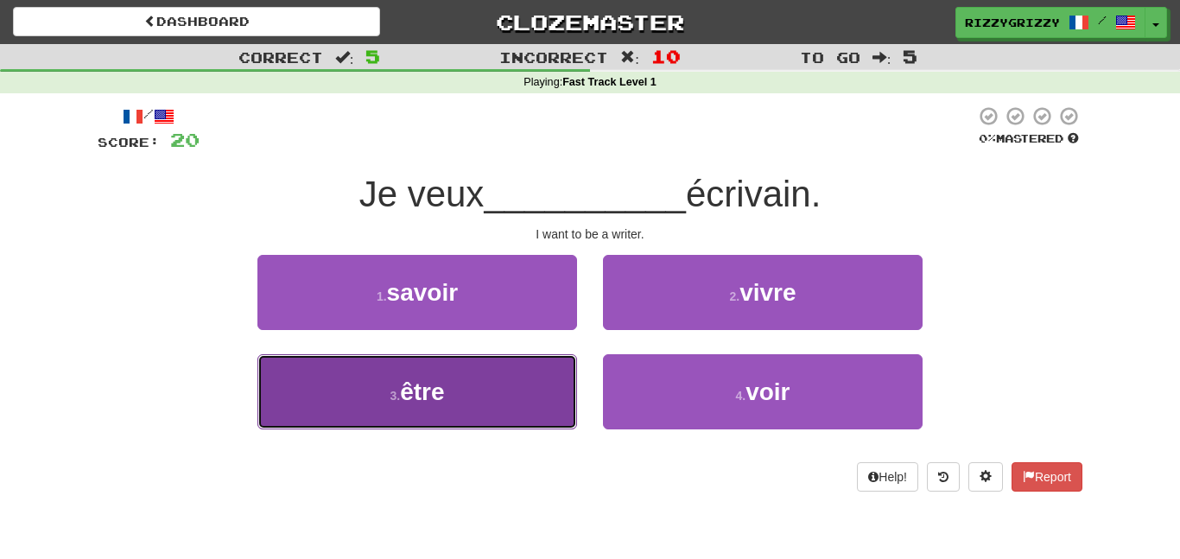
click at [493, 413] on button "3 . être" at bounding box center [417, 391] width 320 height 75
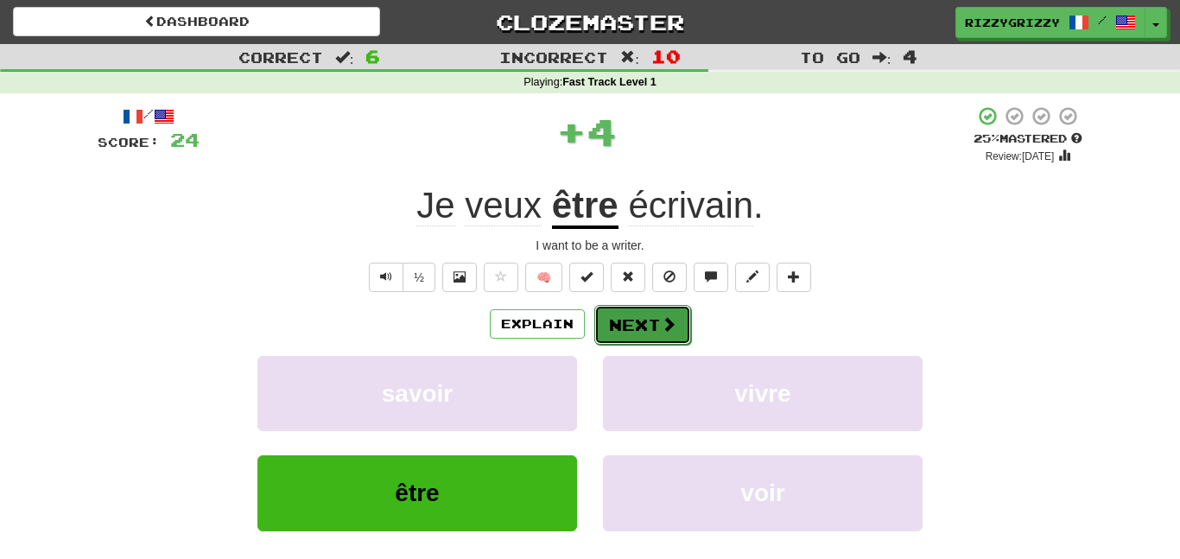
click at [680, 311] on button "Next" at bounding box center [642, 325] width 97 height 40
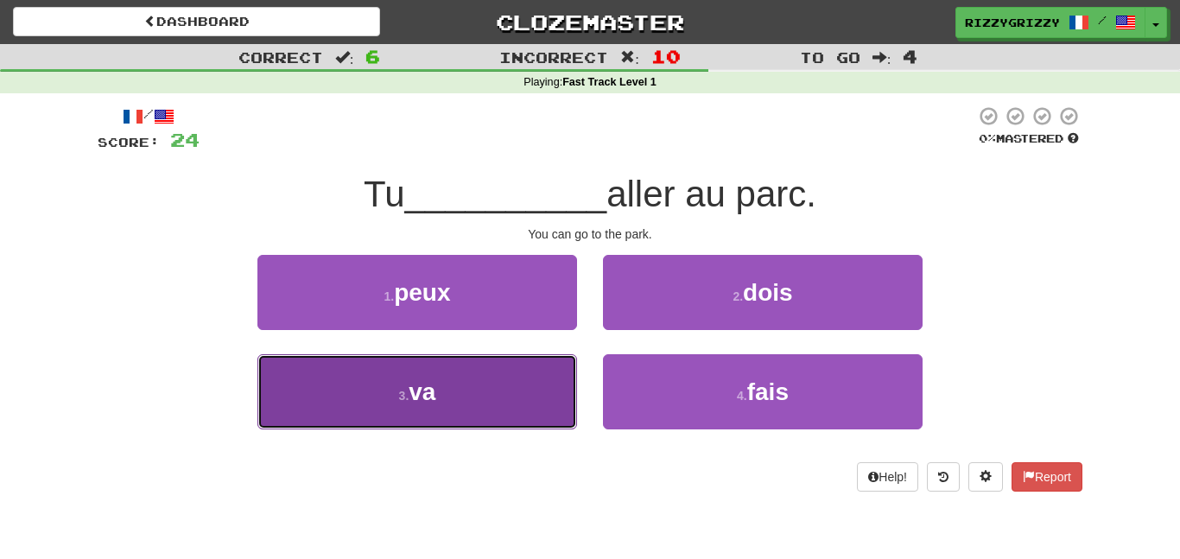
click at [496, 384] on button "3 . va" at bounding box center [417, 391] width 320 height 75
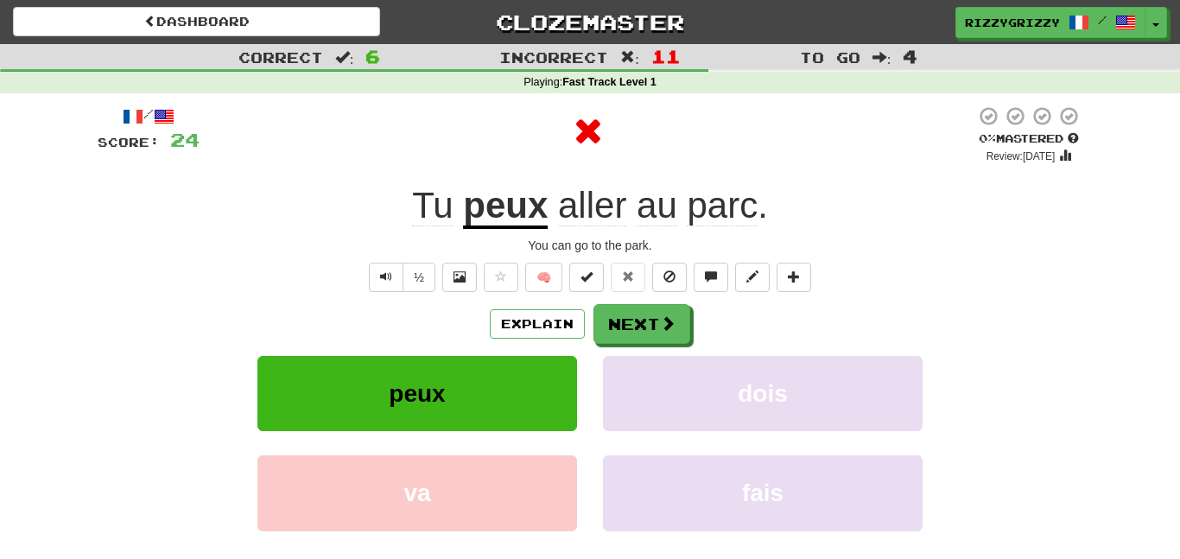
click at [592, 354] on div "Explain Next peux dois va fais Learn more: peux dois va fais" at bounding box center [590, 442] width 985 height 277
click at [661, 323] on span at bounding box center [669, 324] width 16 height 16
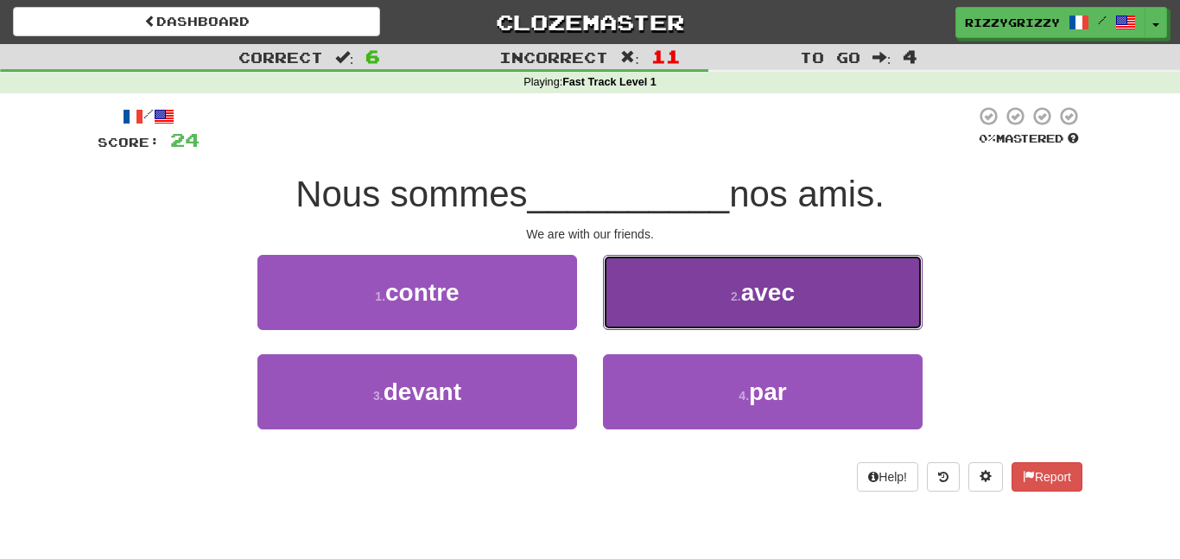
click at [668, 312] on button "2 . avec" at bounding box center [763, 292] width 320 height 75
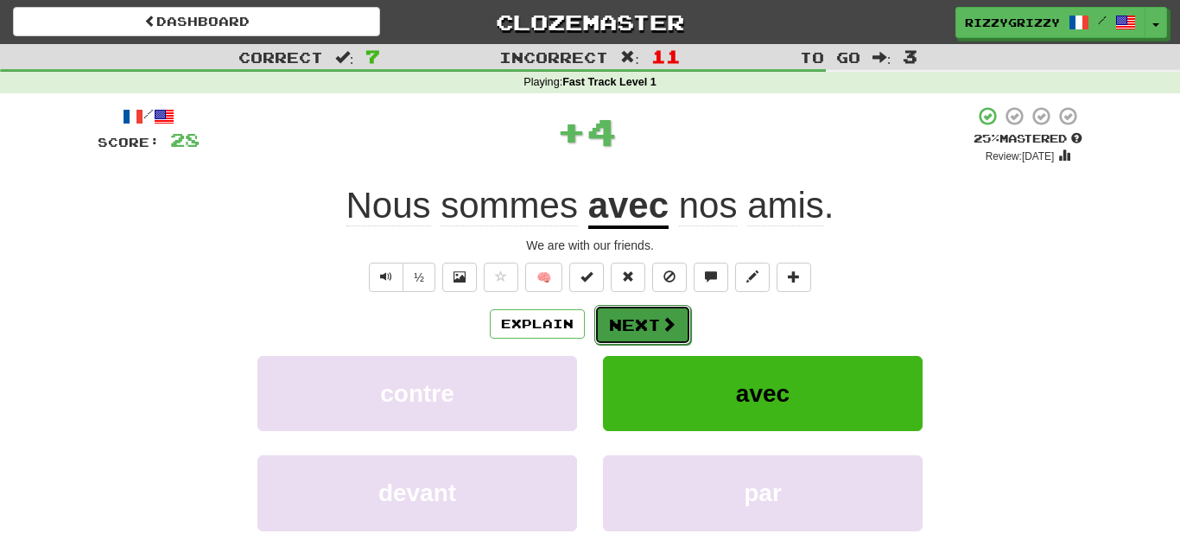
click at [663, 318] on span at bounding box center [669, 324] width 16 height 16
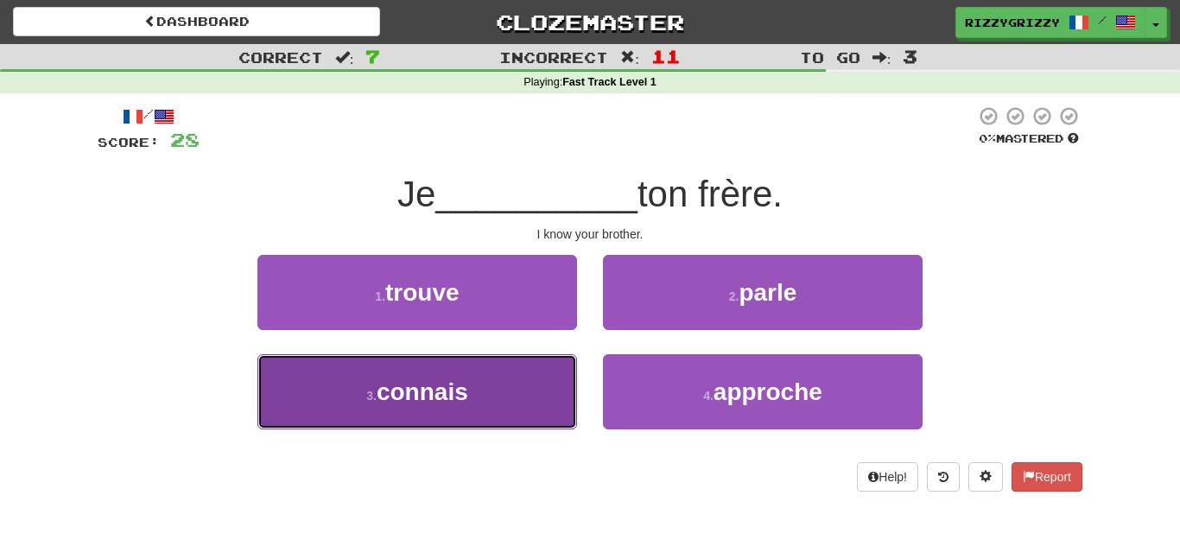
click at [404, 416] on button "3 . connais" at bounding box center [417, 391] width 320 height 75
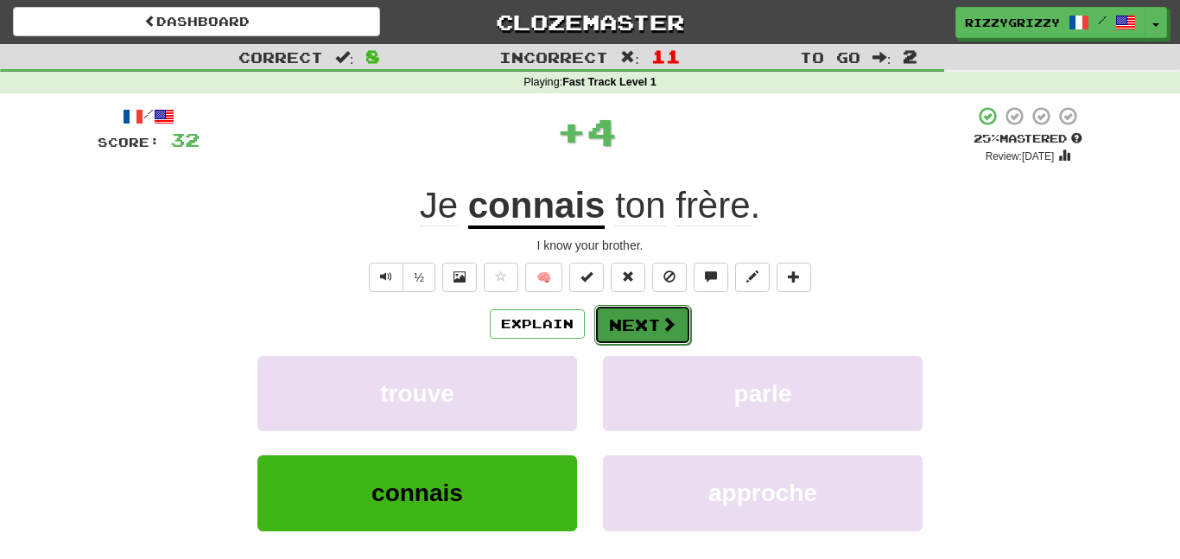
click at [650, 325] on button "Next" at bounding box center [642, 325] width 97 height 40
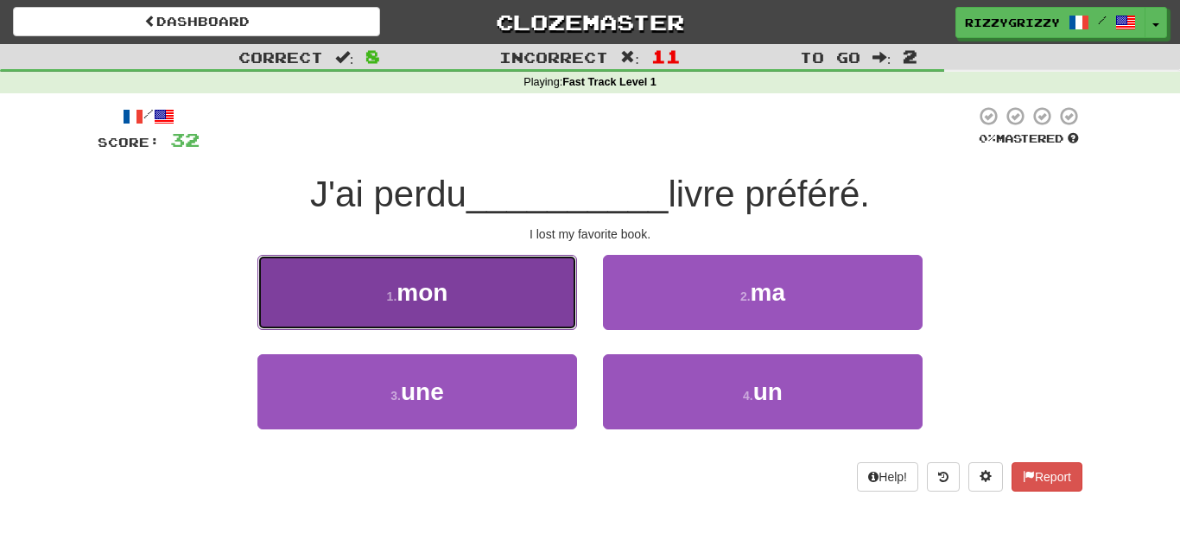
click at [536, 311] on button "1 . mon" at bounding box center [417, 292] width 320 height 75
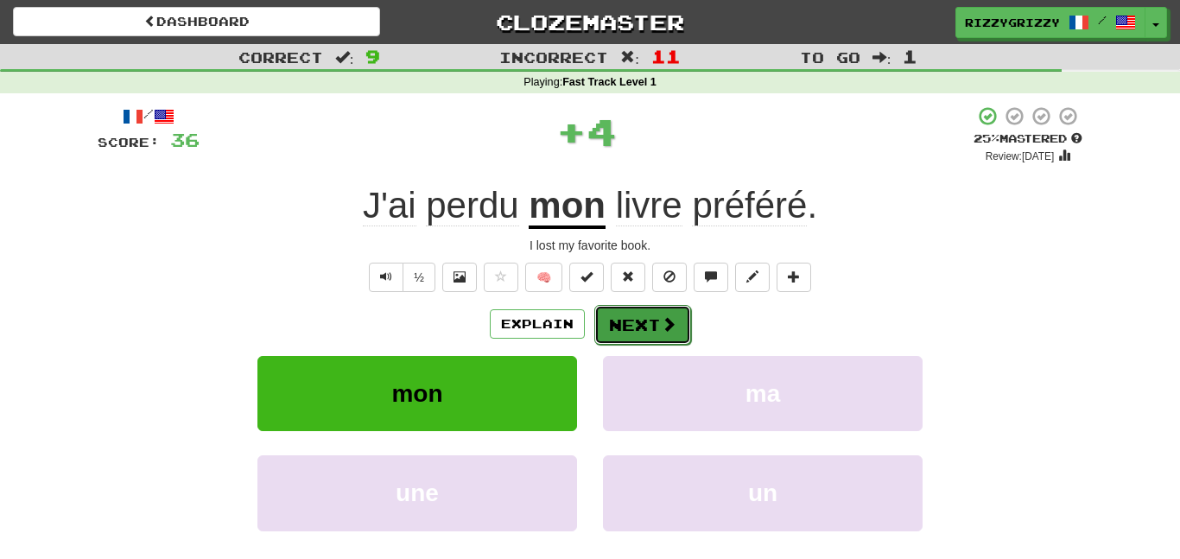
click at [680, 317] on button "Next" at bounding box center [642, 325] width 97 height 40
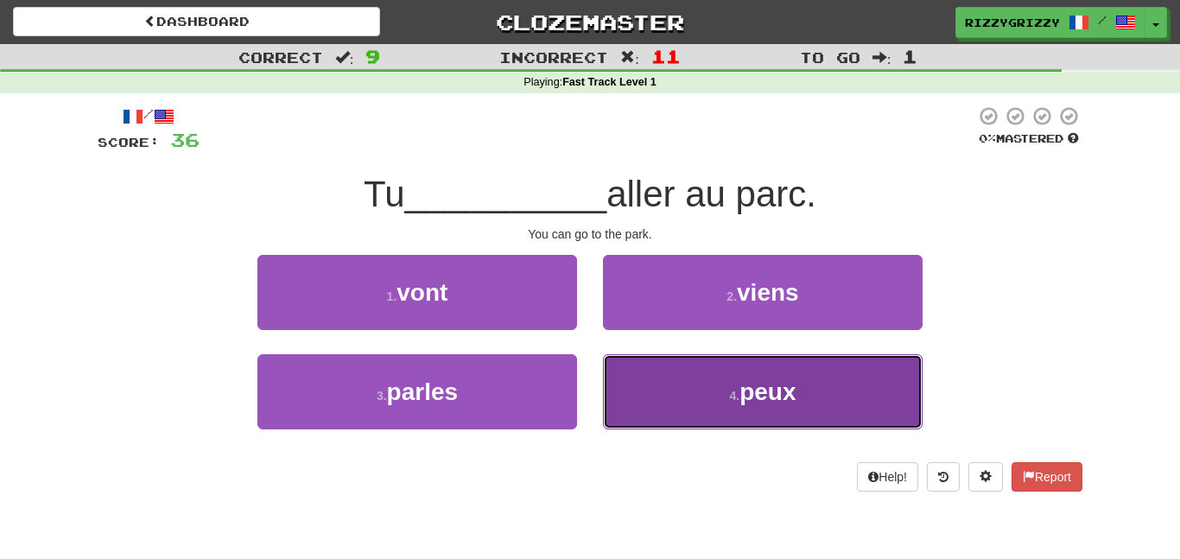
click at [644, 384] on button "4 . peux" at bounding box center [763, 391] width 320 height 75
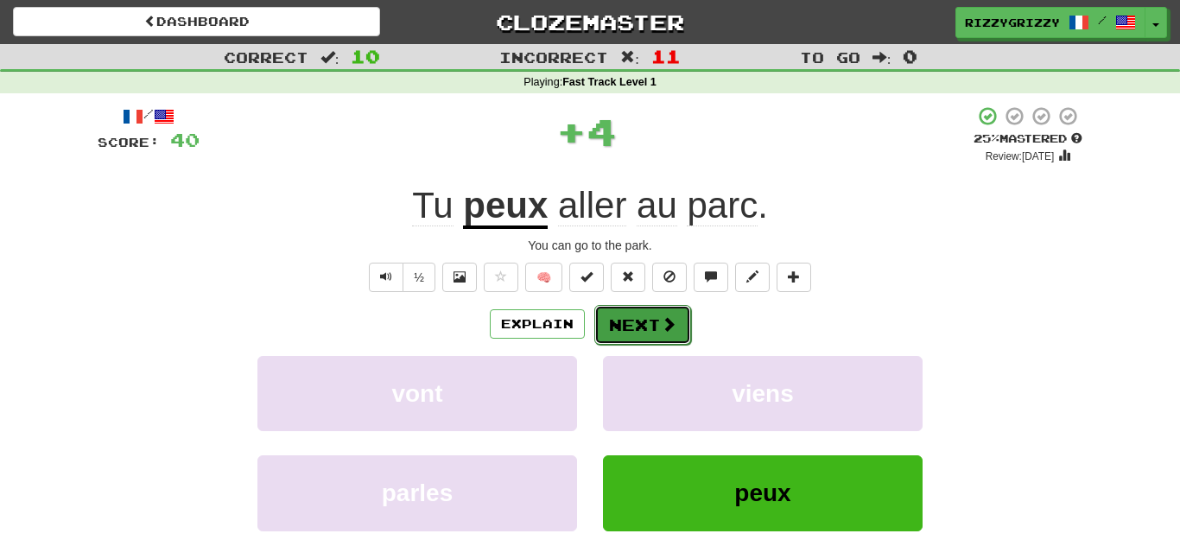
click at [625, 327] on button "Next" at bounding box center [642, 325] width 97 height 40
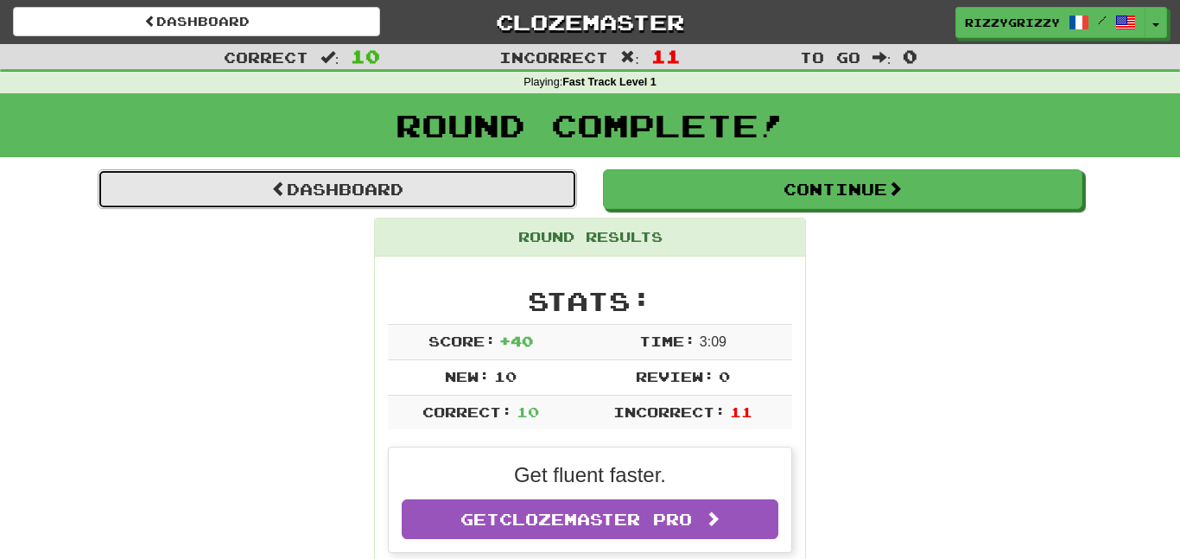
click at [463, 177] on link "Dashboard" at bounding box center [337, 189] width 479 height 40
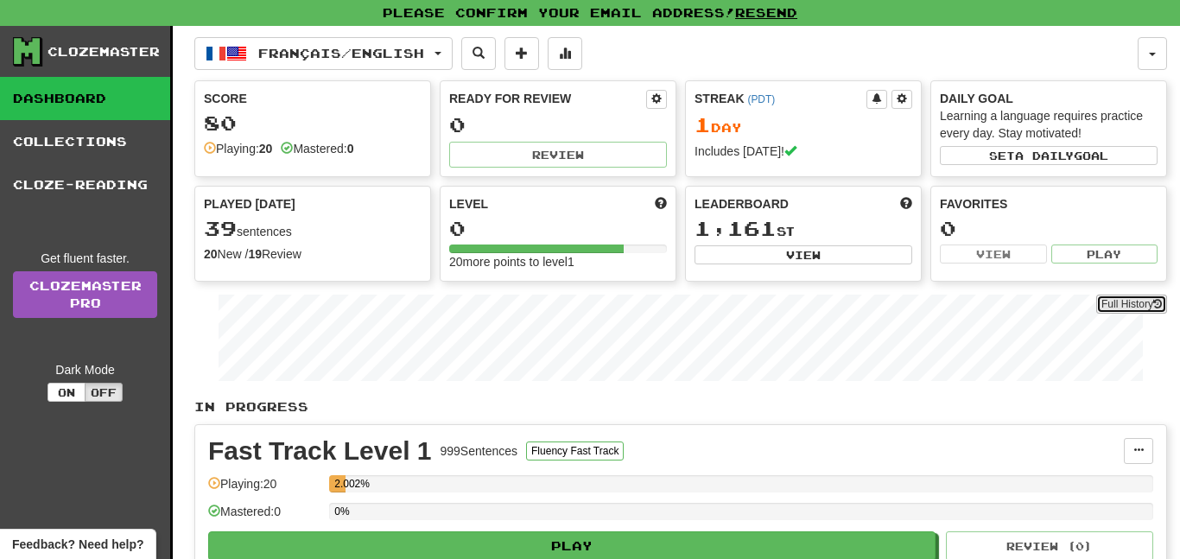
click at [1112, 297] on button "Full History" at bounding box center [1131, 304] width 71 height 19
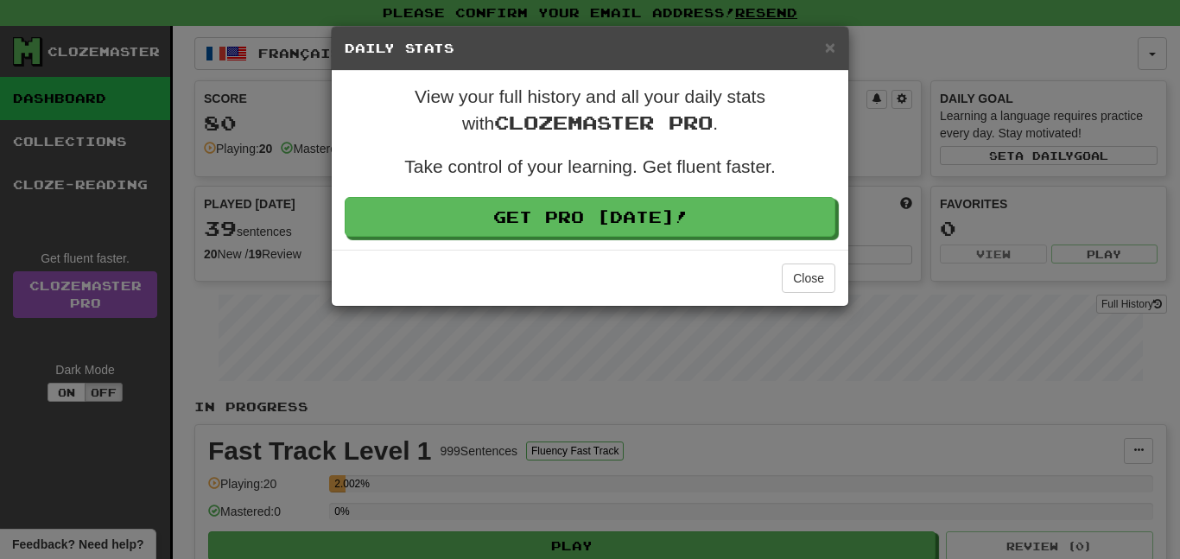
click at [812, 294] on div "Close" at bounding box center [590, 278] width 517 height 56
click at [809, 280] on button "Close" at bounding box center [809, 277] width 54 height 29
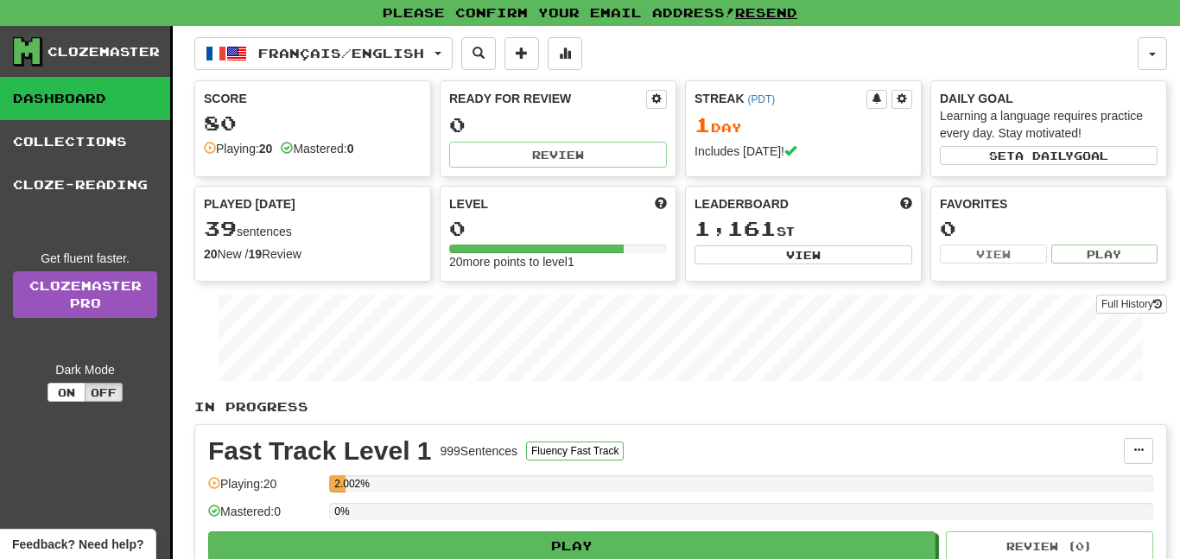
click at [181, 283] on div "Clozemaster Dashboard Collections Cloze-Reading Get fluent faster. Clozemaster …" at bounding box center [590, 364] width 1154 height 676
click at [111, 295] on link "Clozemaster Pro" at bounding box center [85, 294] width 144 height 47
click at [539, 61] on button at bounding box center [521, 53] width 35 height 33
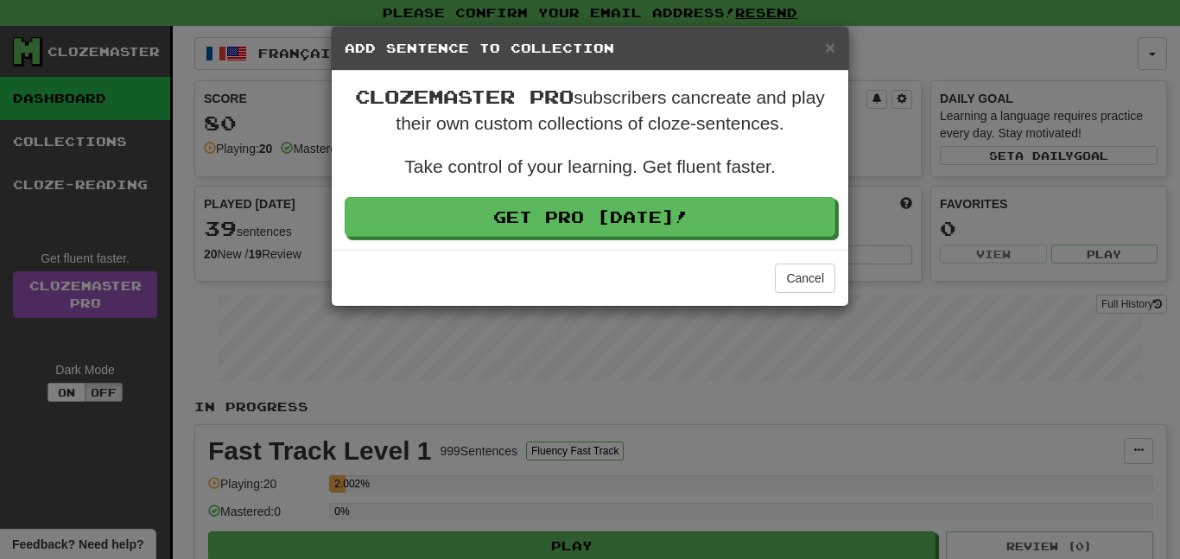
click at [836, 45] on div "× Add Sentence to Collection" at bounding box center [590, 49] width 517 height 44
click at [827, 60] on div "× Add Sentence to Collection" at bounding box center [590, 49] width 517 height 44
click at [831, 52] on span "×" at bounding box center [830, 47] width 10 height 20
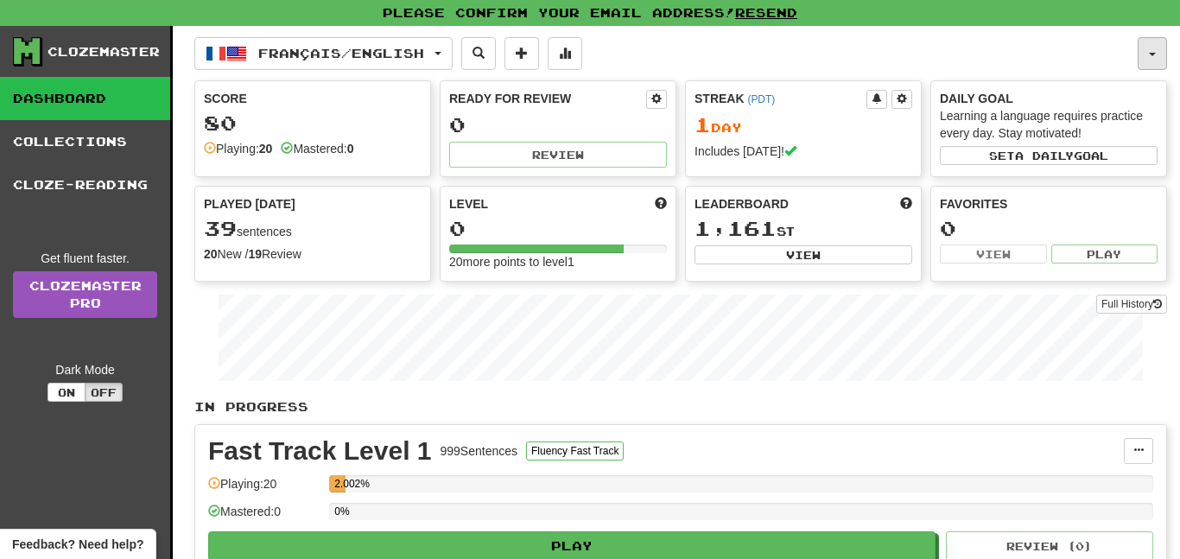
click at [1163, 52] on button "button" at bounding box center [1152, 53] width 29 height 33
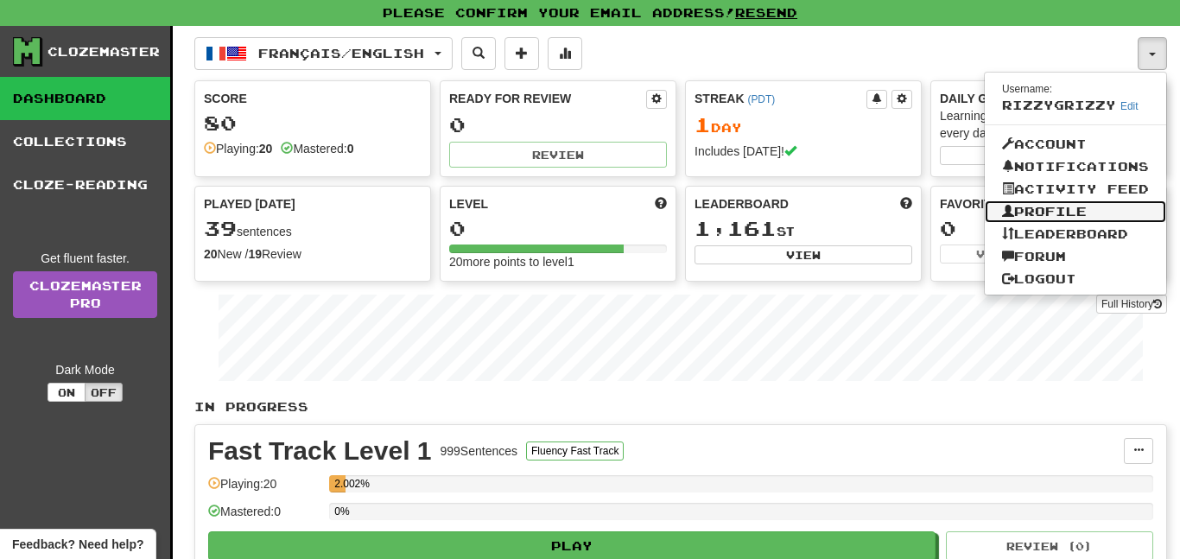
click at [1030, 200] on link "Profile" at bounding box center [1075, 211] width 181 height 22
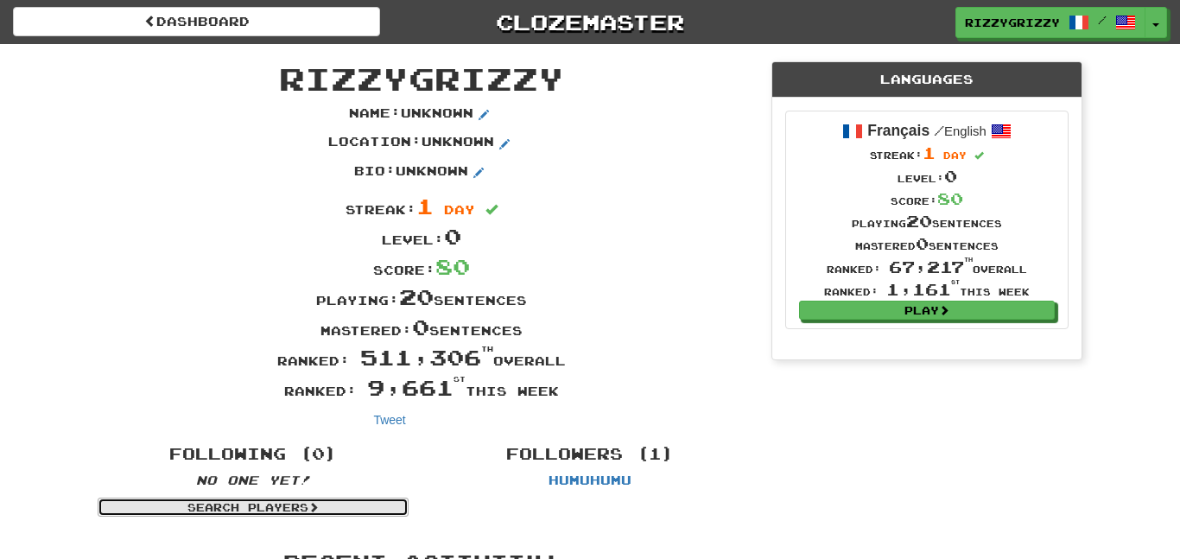
click at [314, 503] on span at bounding box center [313, 507] width 10 height 10
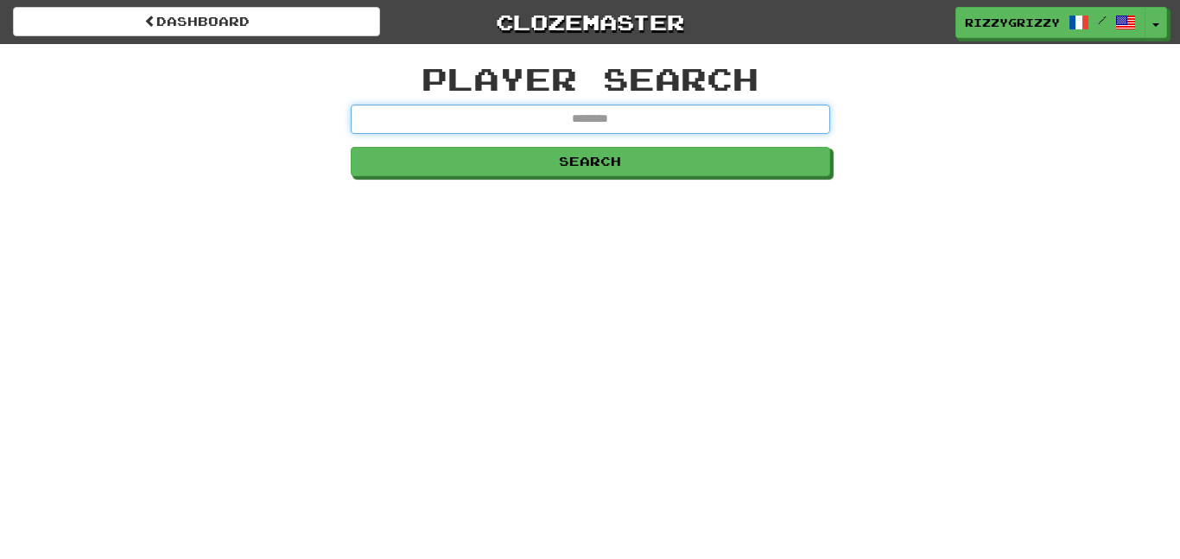
click at [531, 108] on input "text" at bounding box center [590, 119] width 479 height 29
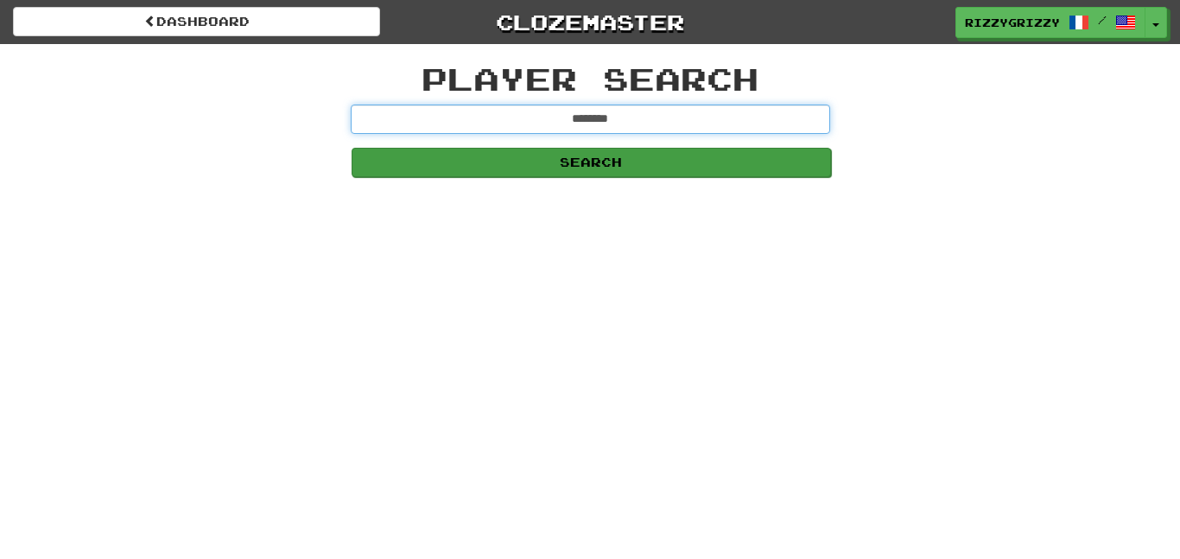
type input "********"
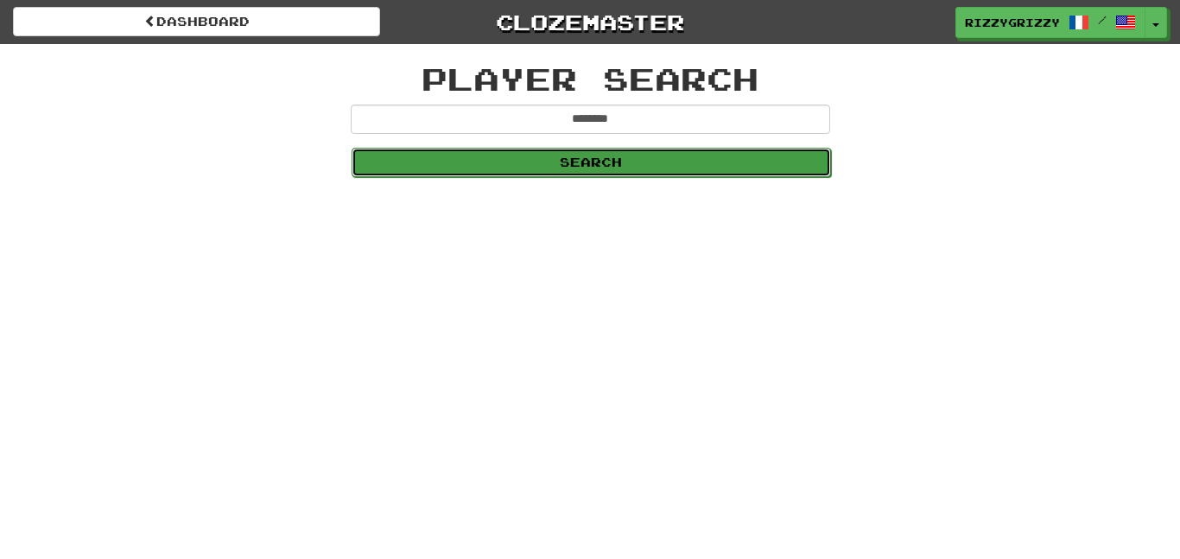
click at [648, 169] on button "Search" at bounding box center [591, 162] width 479 height 29
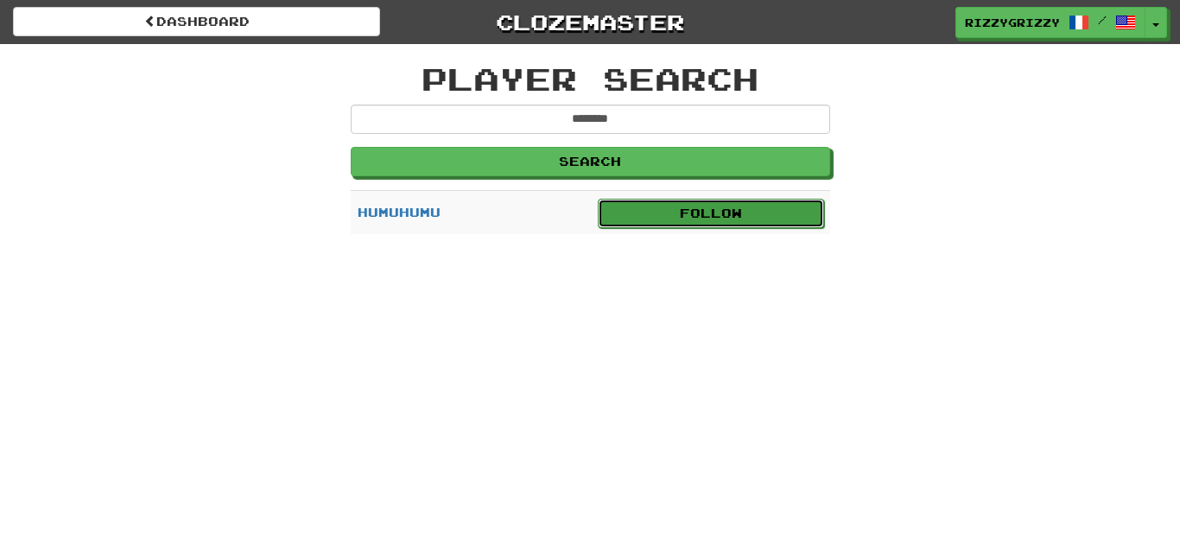
click at [665, 218] on link "Follow" at bounding box center [711, 213] width 226 height 29
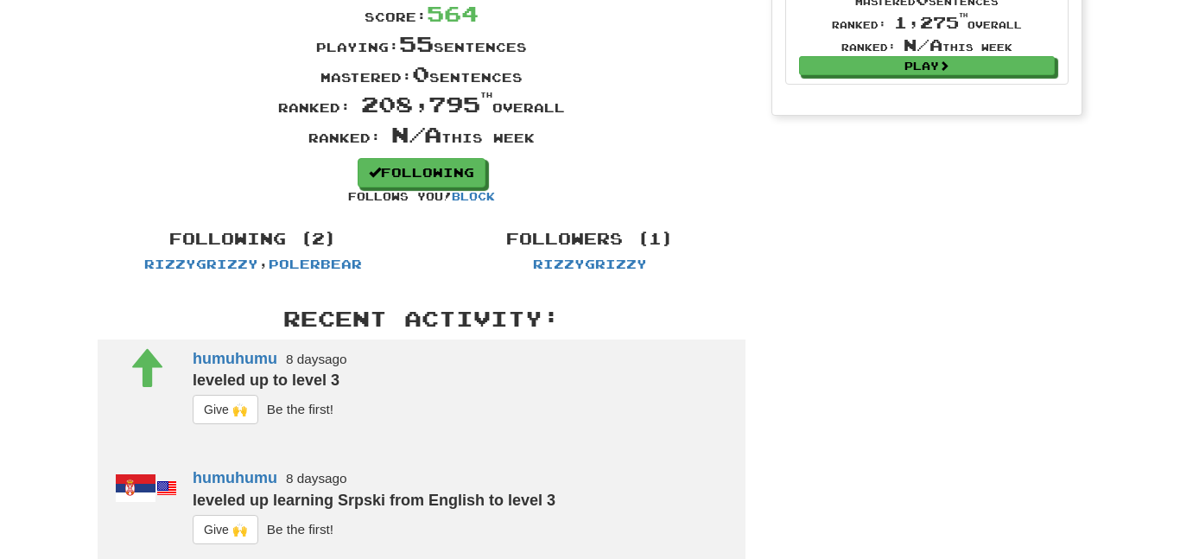
scroll to position [230, 0]
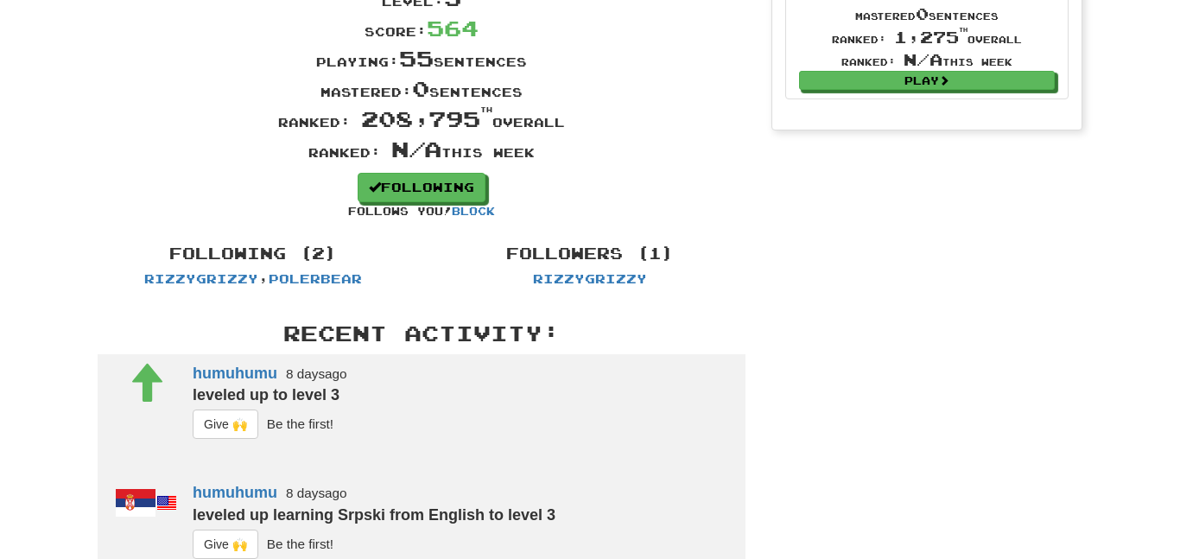
click at [650, 249] on h4 "Followers (1)" at bounding box center [589, 253] width 311 height 17
click at [289, 273] on link "polerbear" at bounding box center [315, 278] width 93 height 15
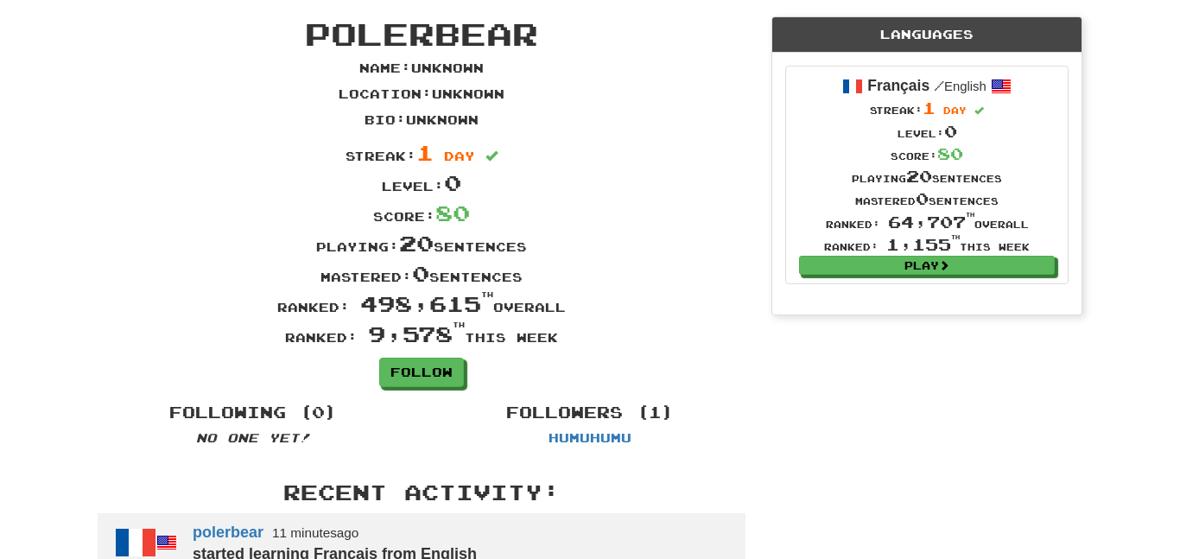
scroll to position [43, 0]
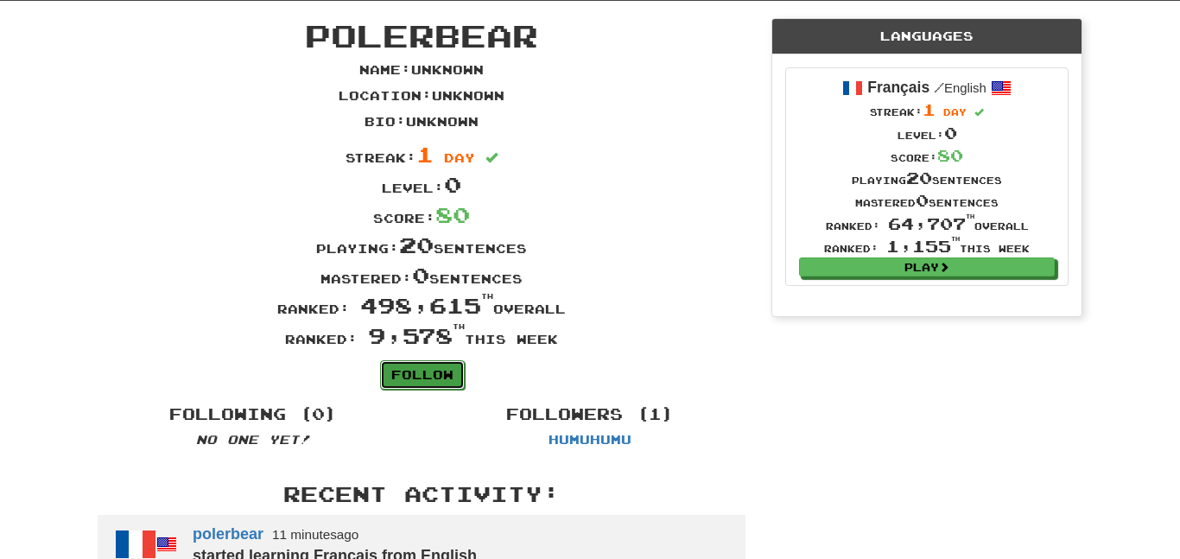
click at [452, 377] on link "Follow" at bounding box center [422, 374] width 85 height 29
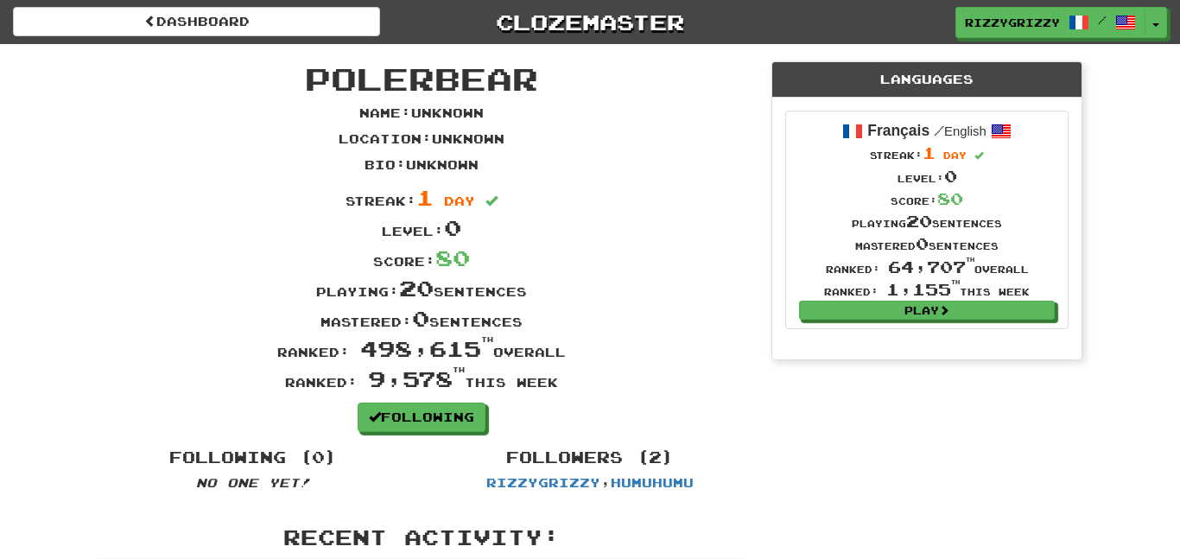
scroll to position [5, 0]
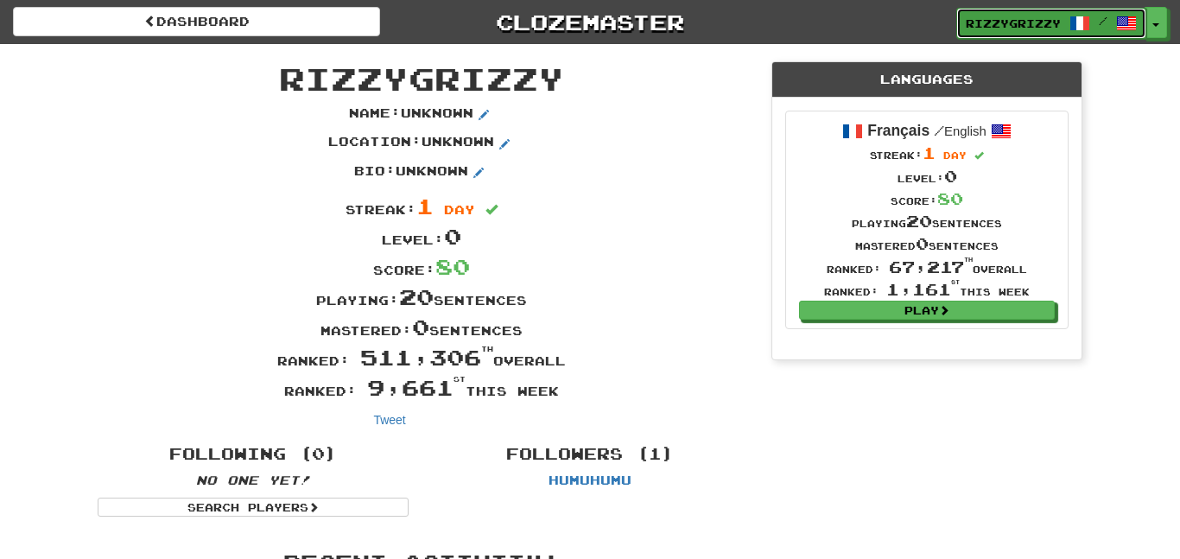
click at [1059, 16] on span "Rizzygrizzy" at bounding box center [1013, 24] width 95 height 16
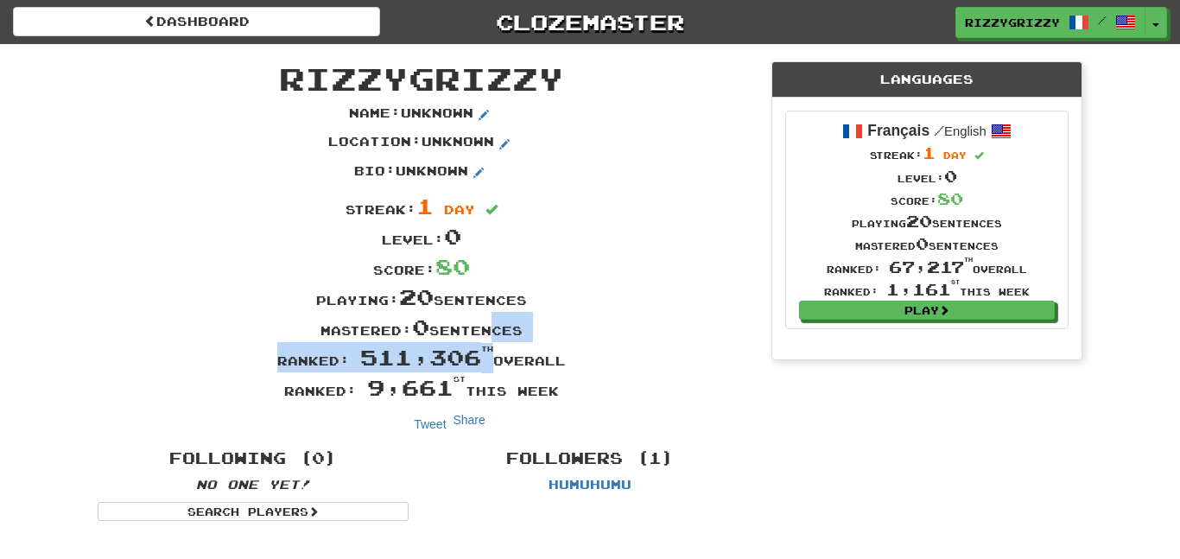
click at [487, 344] on div "Name : Unknown Location : Unknown Bio : Unknown Streak: 1 day Level: 0 Score: 8…" at bounding box center [422, 254] width 674 height 299
click at [487, 345] on sup "th" at bounding box center [487, 349] width 12 height 9
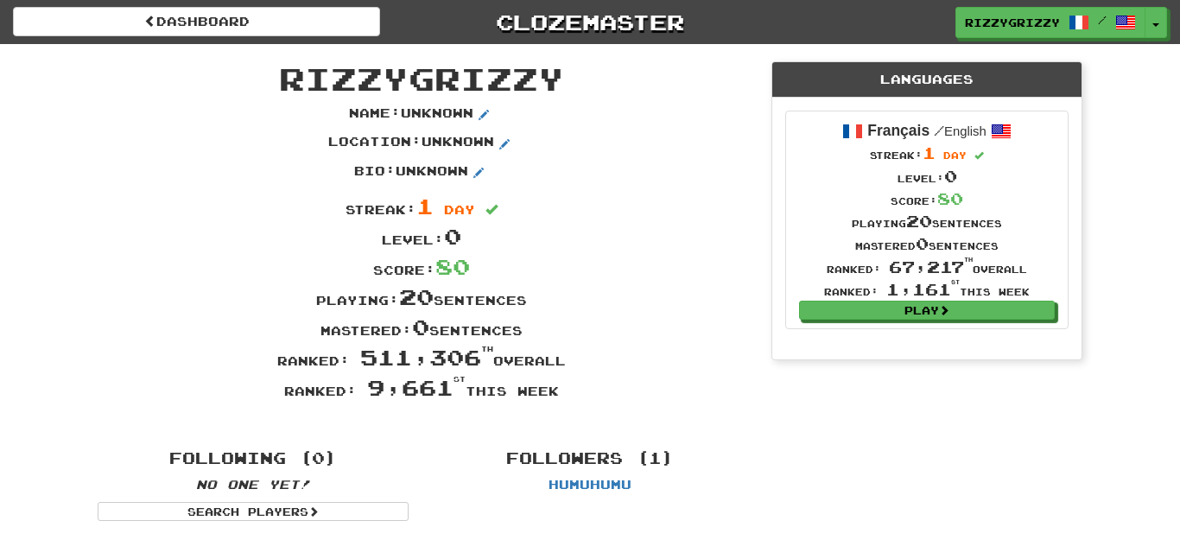
click at [203, 37] on div "Dashboard Clozemaster Rizzygrizzy / Toggle Dropdown Dashboard Leaderboard Activ…" at bounding box center [590, 19] width 1180 height 38
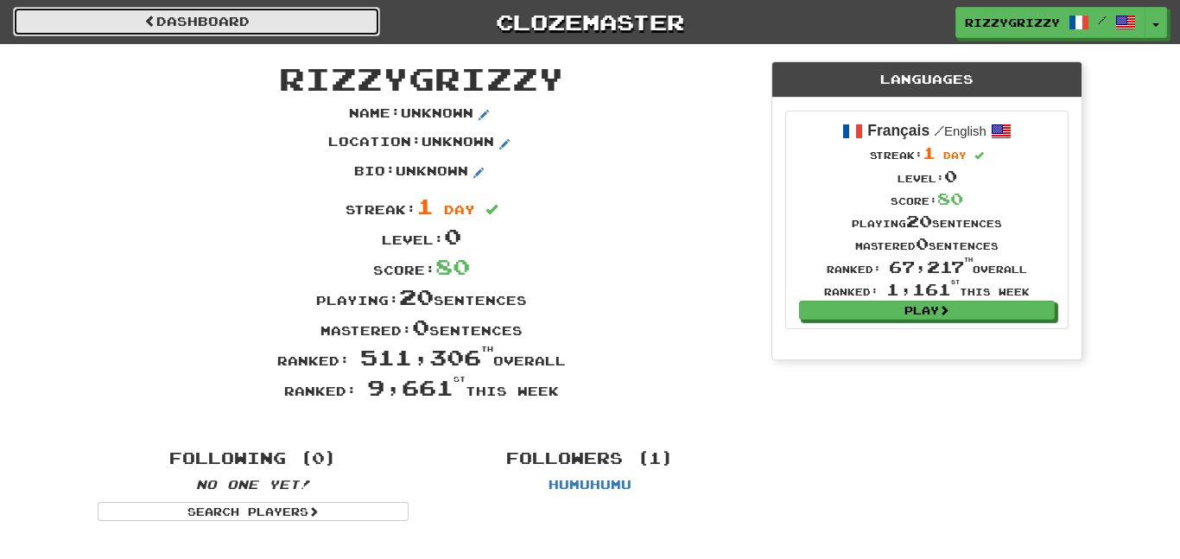
click at [204, 23] on link "Dashboard" at bounding box center [196, 21] width 367 height 29
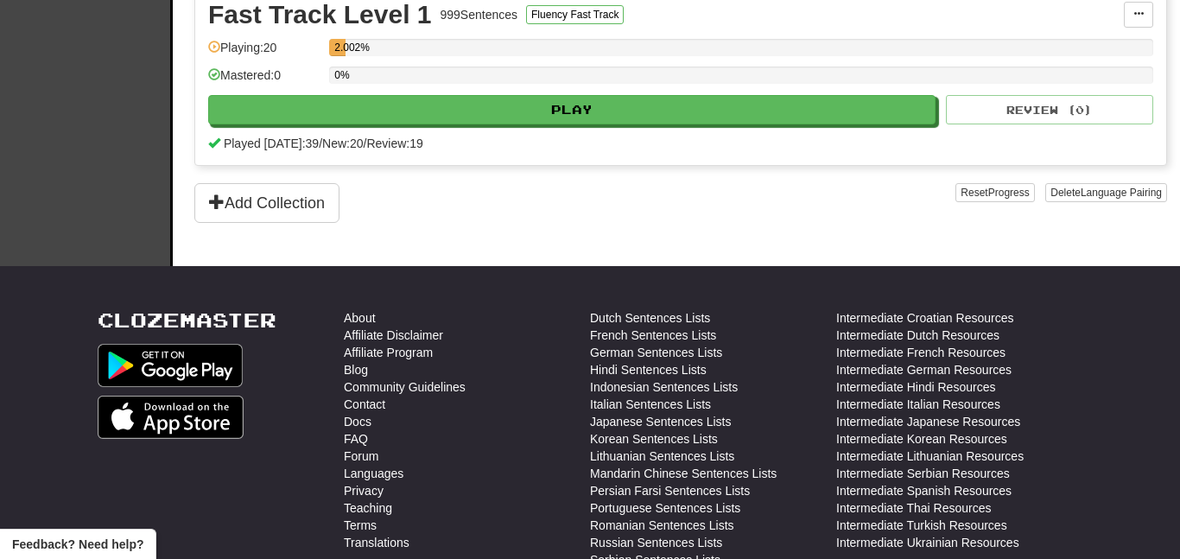
scroll to position [462, 0]
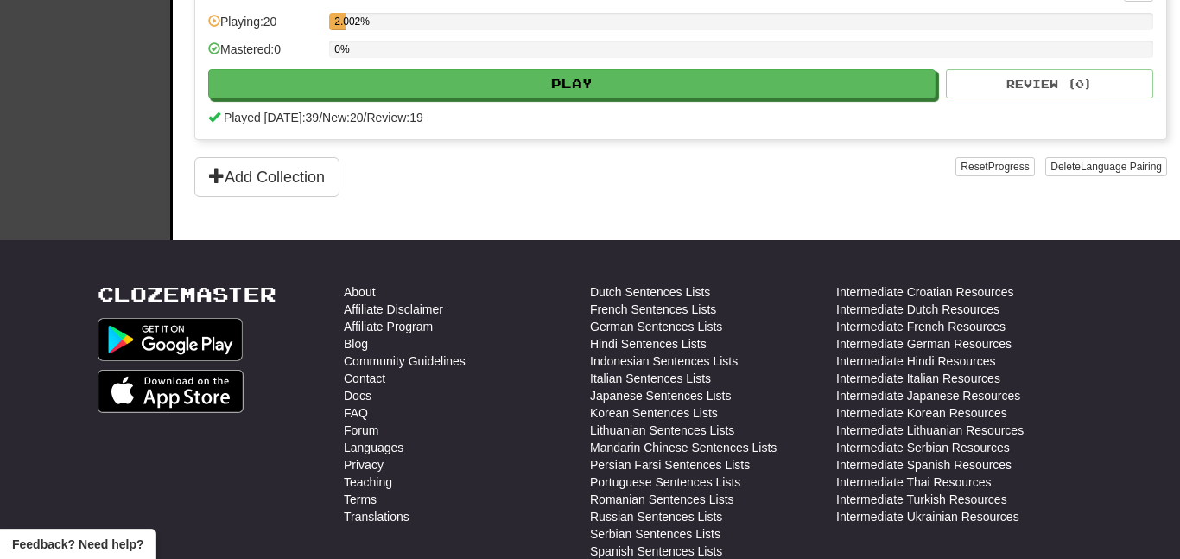
click at [551, 67] on div "0%" at bounding box center [741, 55] width 824 height 29
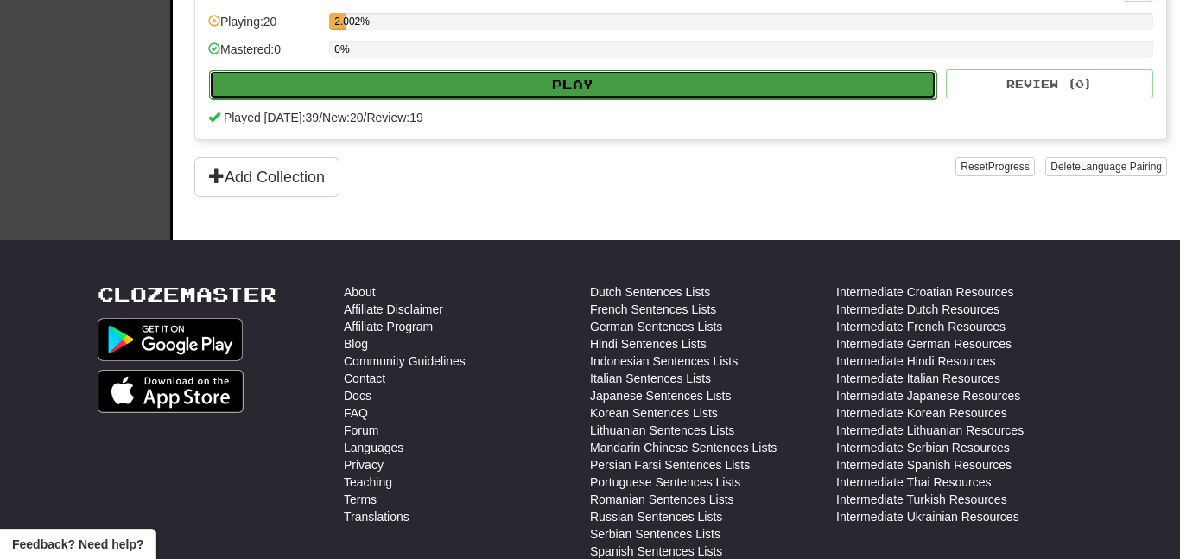
click at [566, 87] on button "Play" at bounding box center [572, 84] width 727 height 29
select select "**"
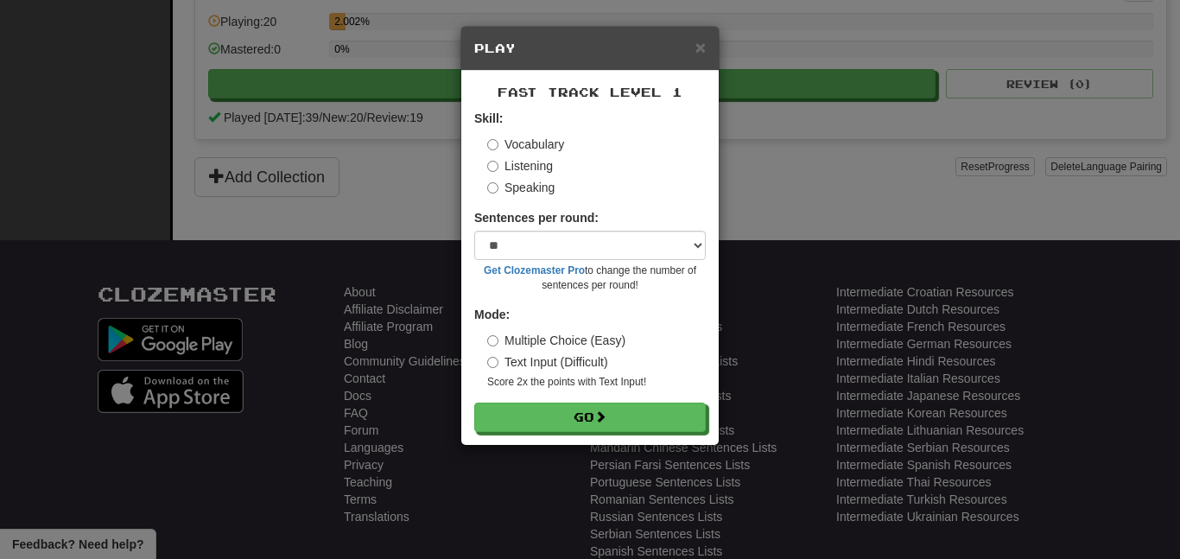
click at [675, 50] on h5 "Play" at bounding box center [589, 48] width 231 height 17
click at [703, 51] on span "×" at bounding box center [700, 47] width 10 height 20
